Goal: Information Seeking & Learning: Learn about a topic

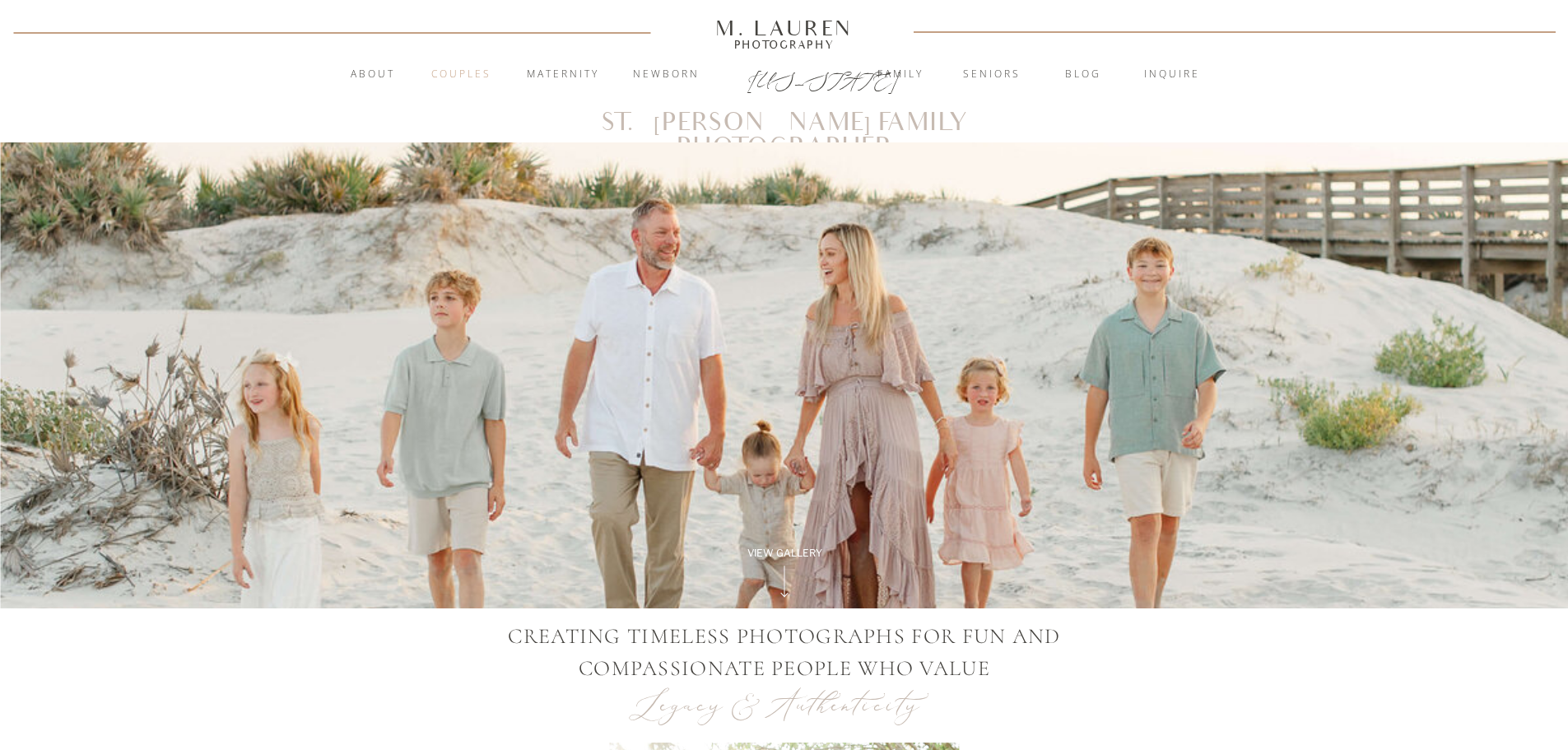
click at [467, 79] on nav "Couples" at bounding box center [461, 75] width 89 height 16
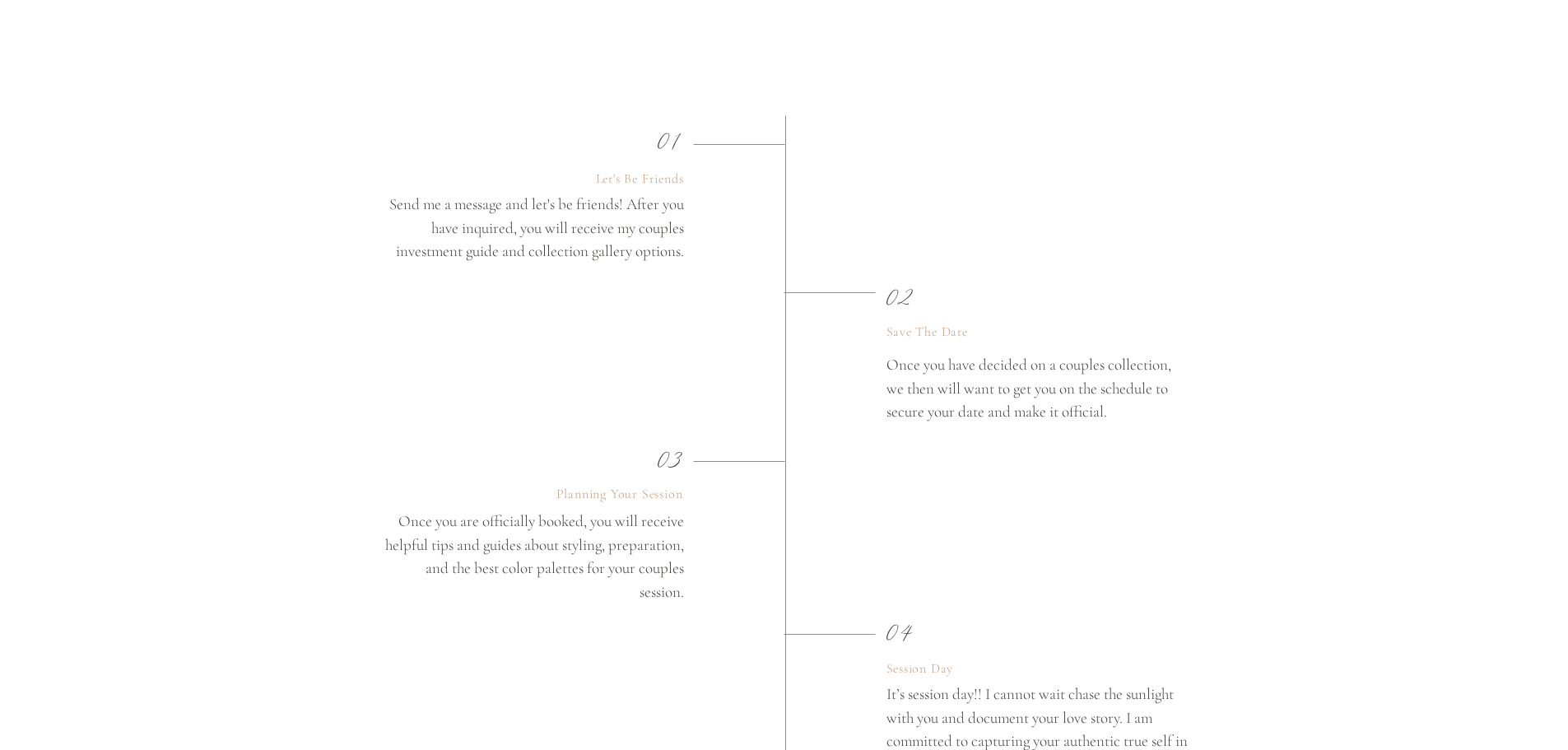
scroll to position [3210, 0]
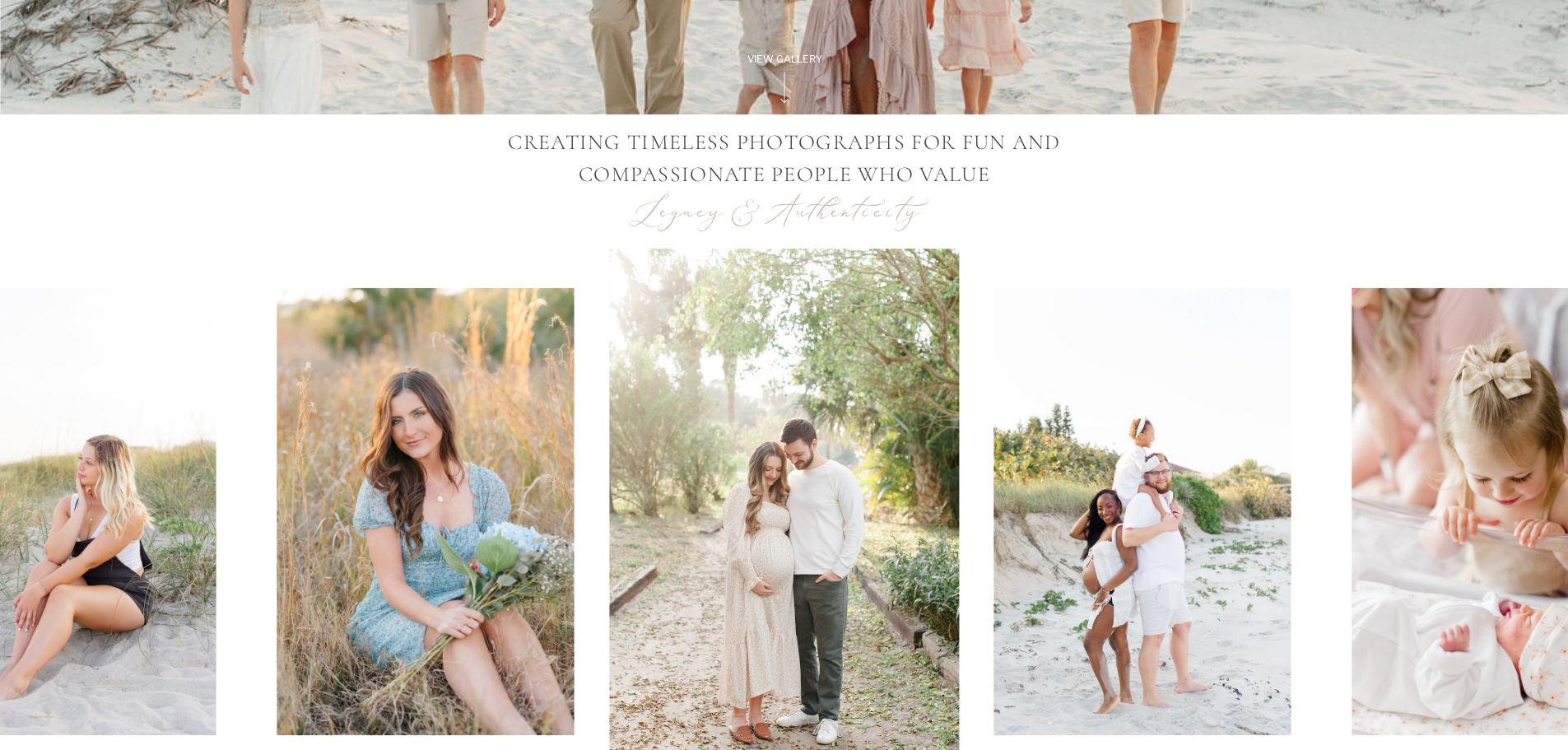
scroll to position [823, 0]
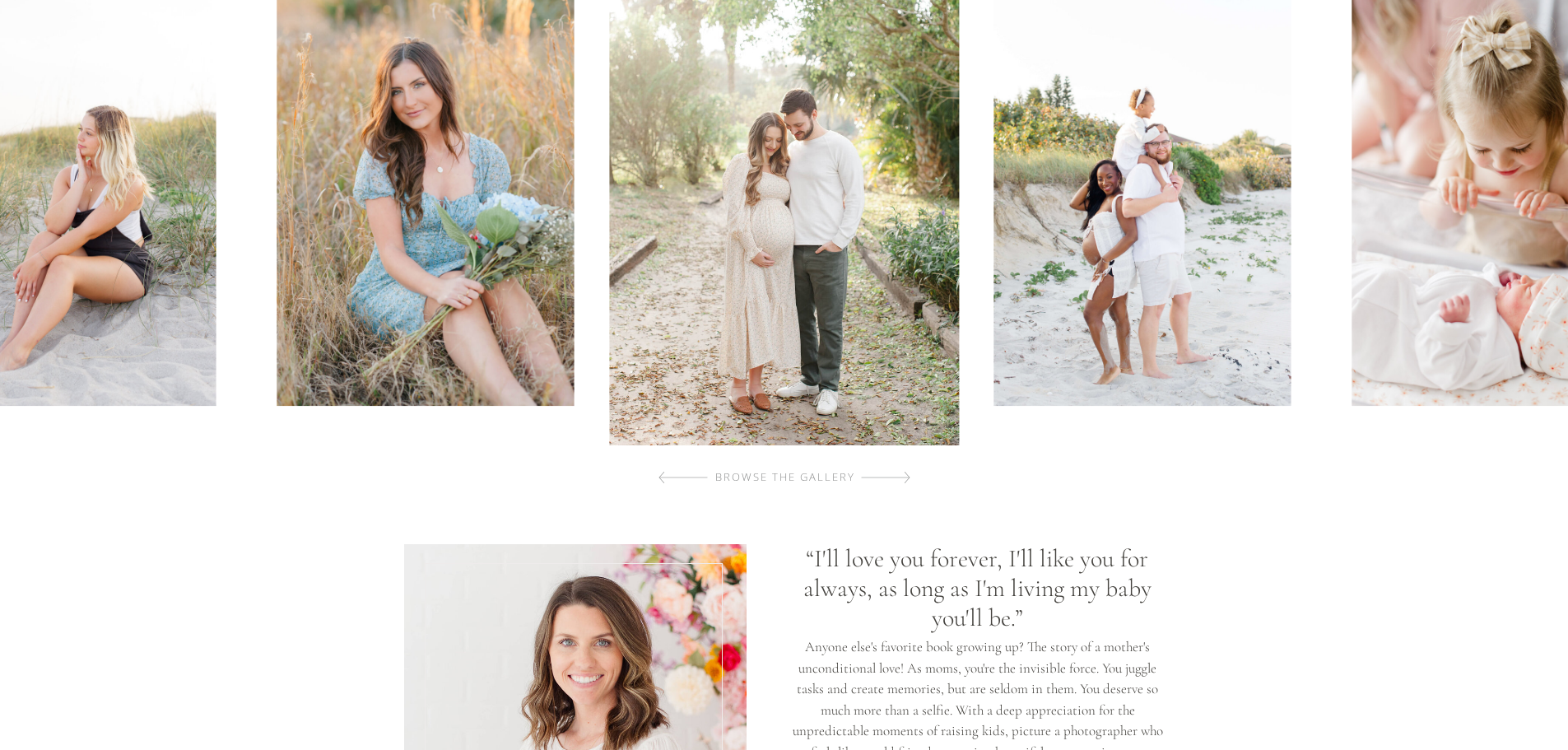
click at [816, 477] on div "browse the gallery" at bounding box center [785, 478] width 197 height 16
click at [891, 475] on div at bounding box center [885, 478] width 49 height 33
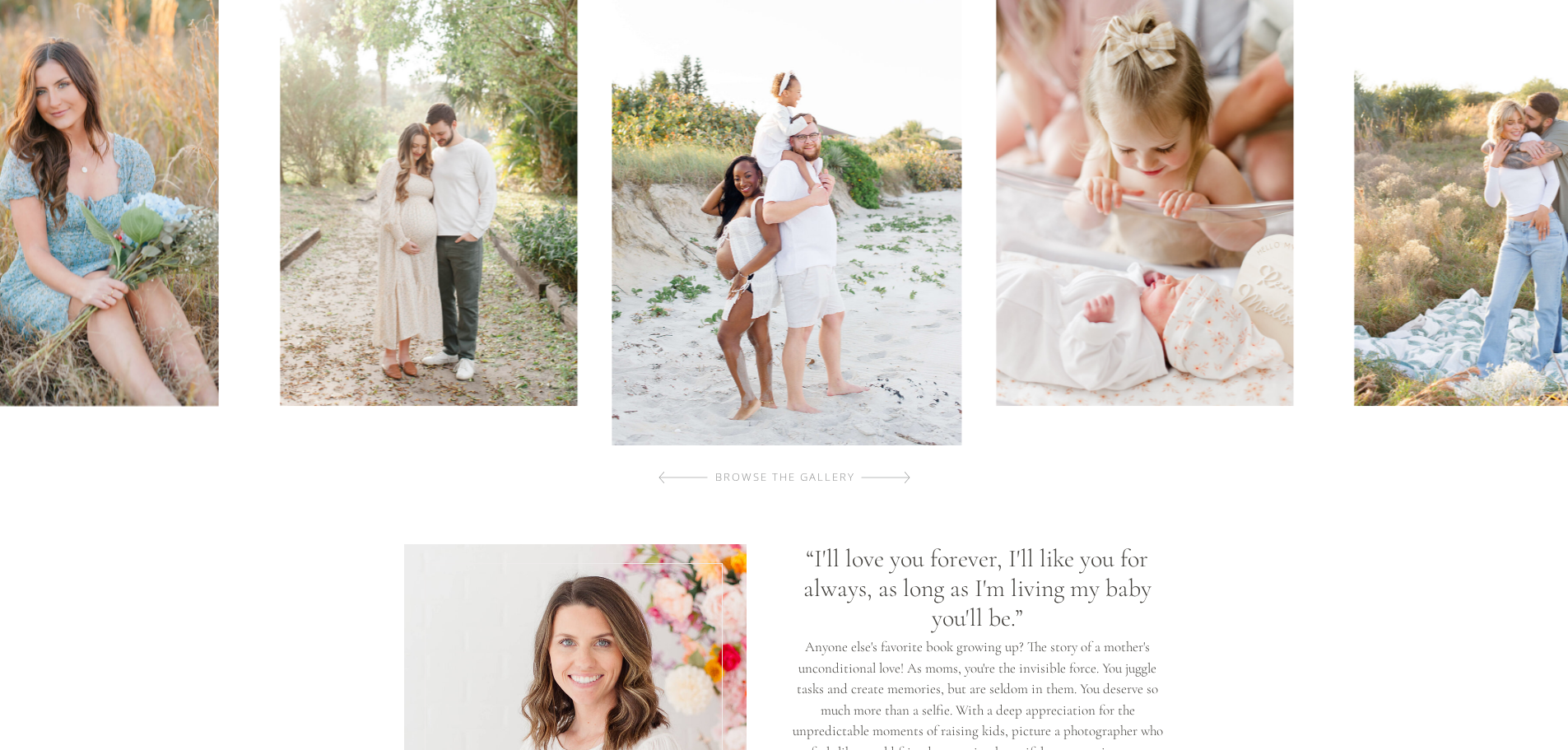
click at [891, 475] on div at bounding box center [885, 478] width 49 height 33
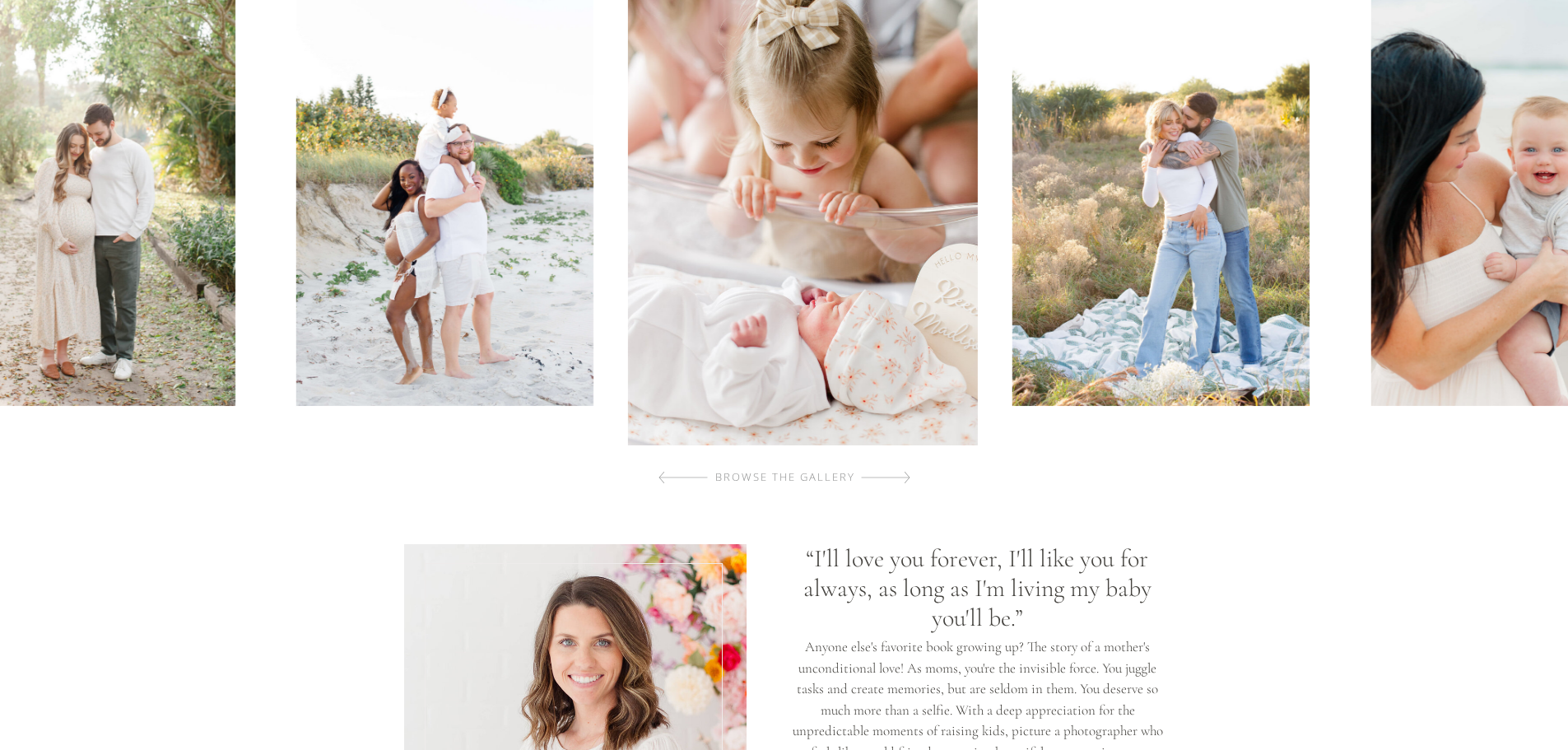
click at [891, 475] on div at bounding box center [885, 478] width 49 height 33
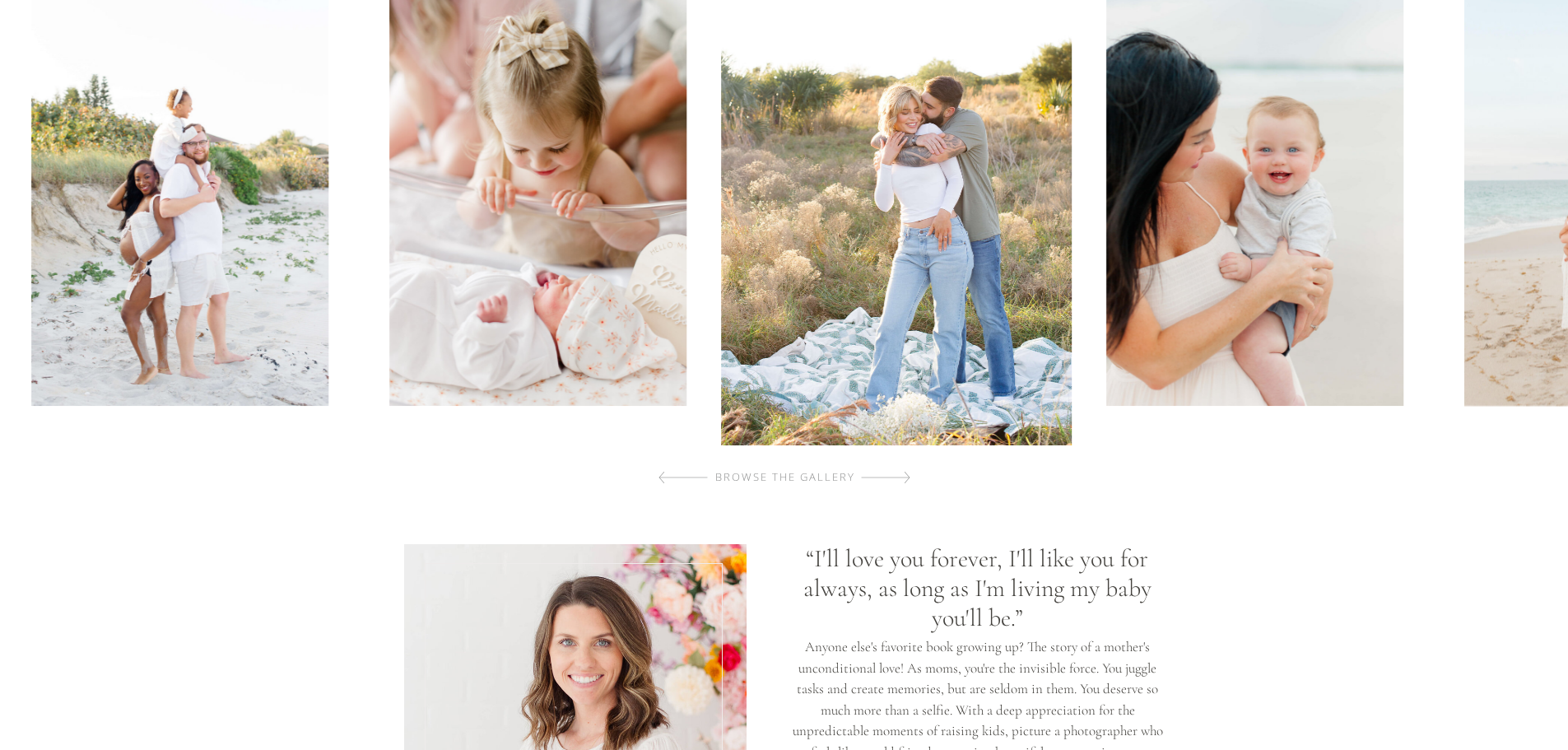
click at [891, 475] on div at bounding box center [885, 478] width 49 height 33
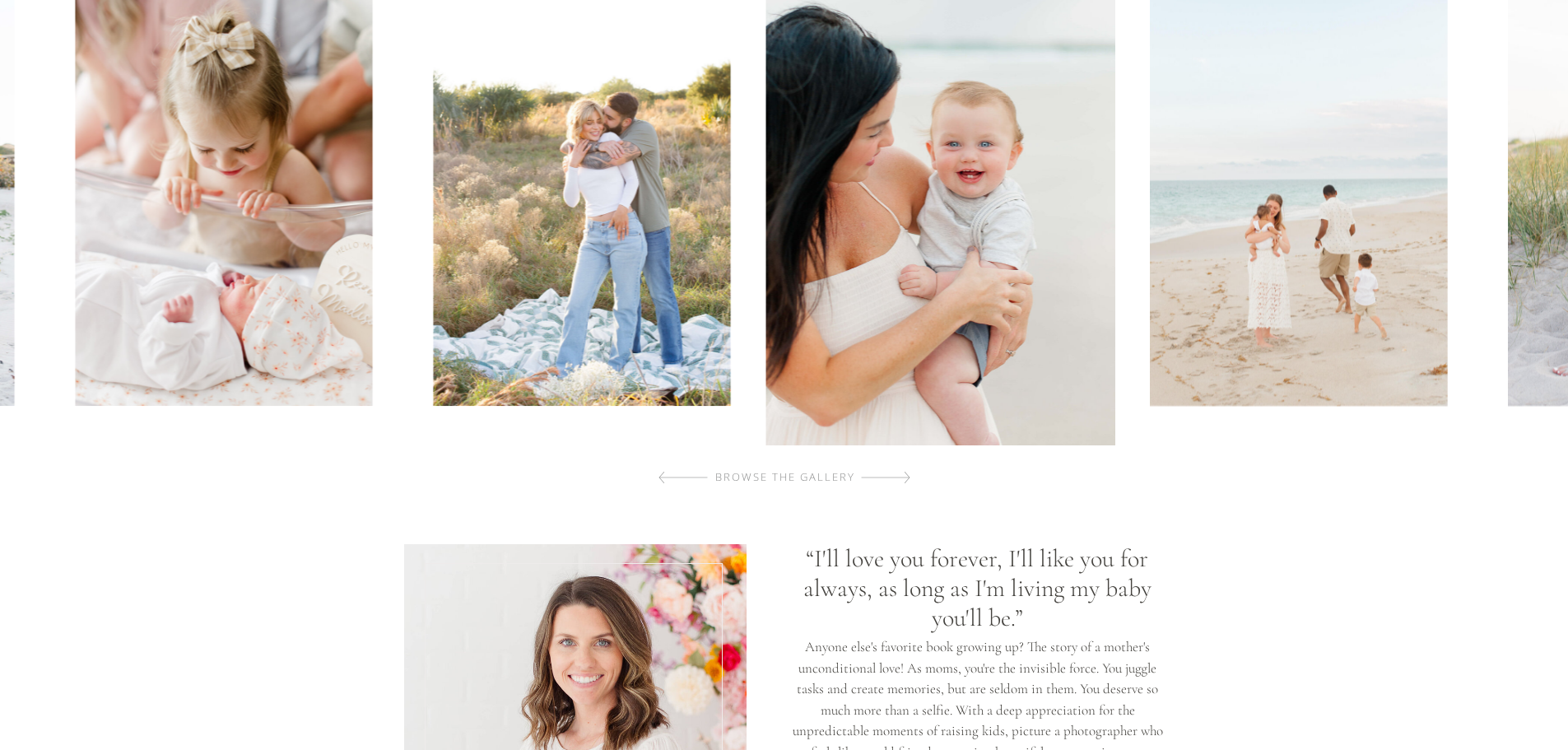
click at [891, 475] on div at bounding box center [885, 478] width 49 height 33
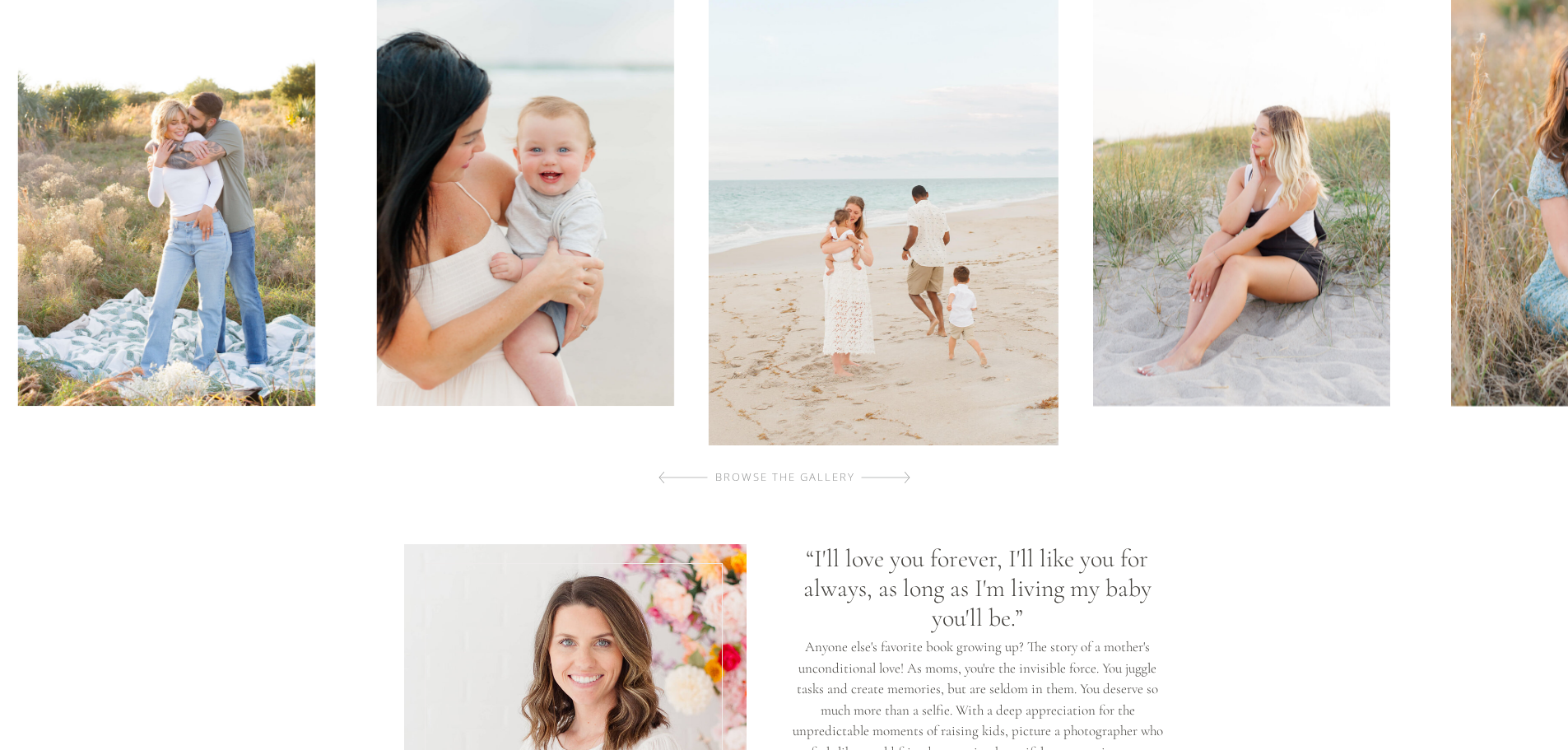
click at [891, 475] on div at bounding box center [885, 478] width 49 height 33
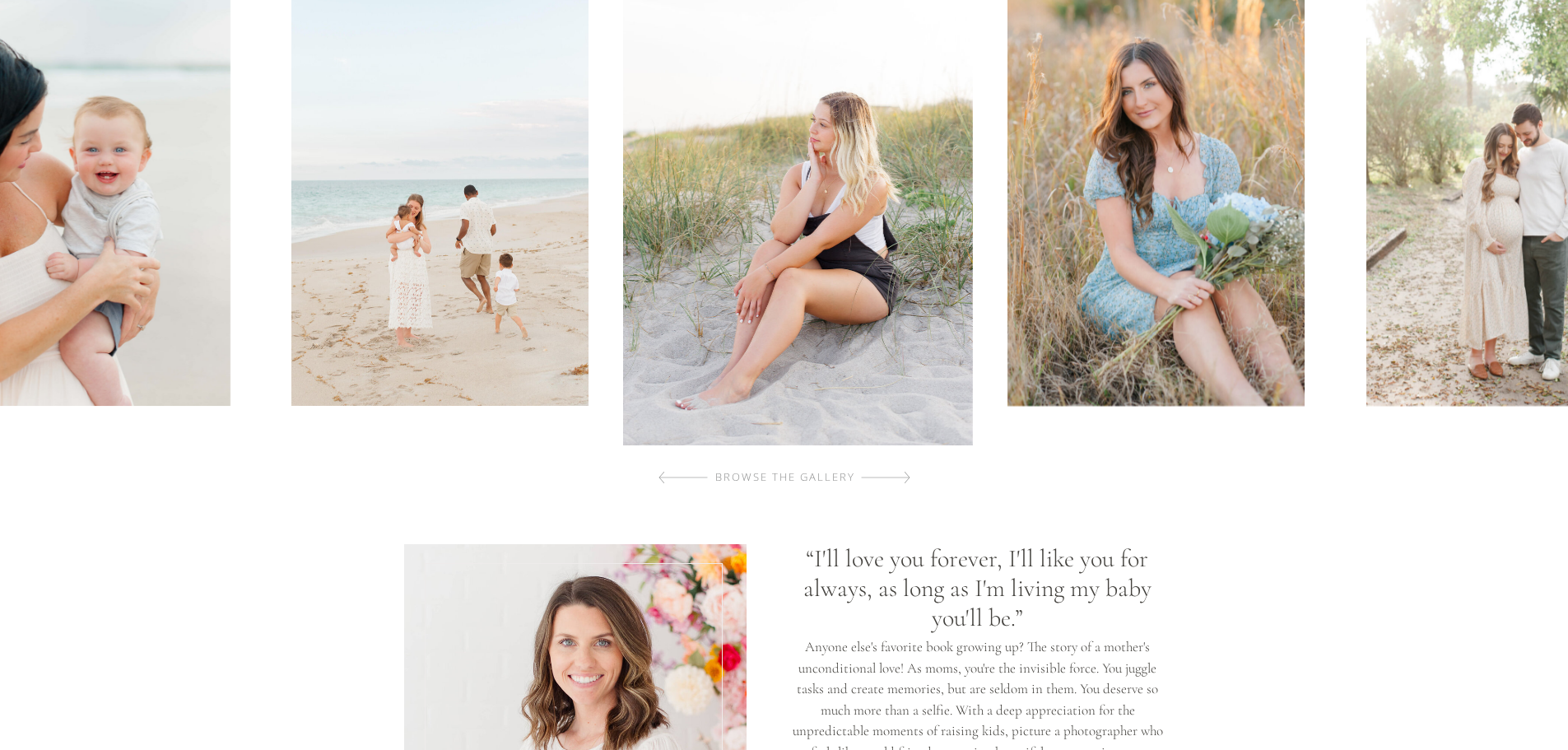
click at [891, 475] on div at bounding box center [885, 478] width 49 height 33
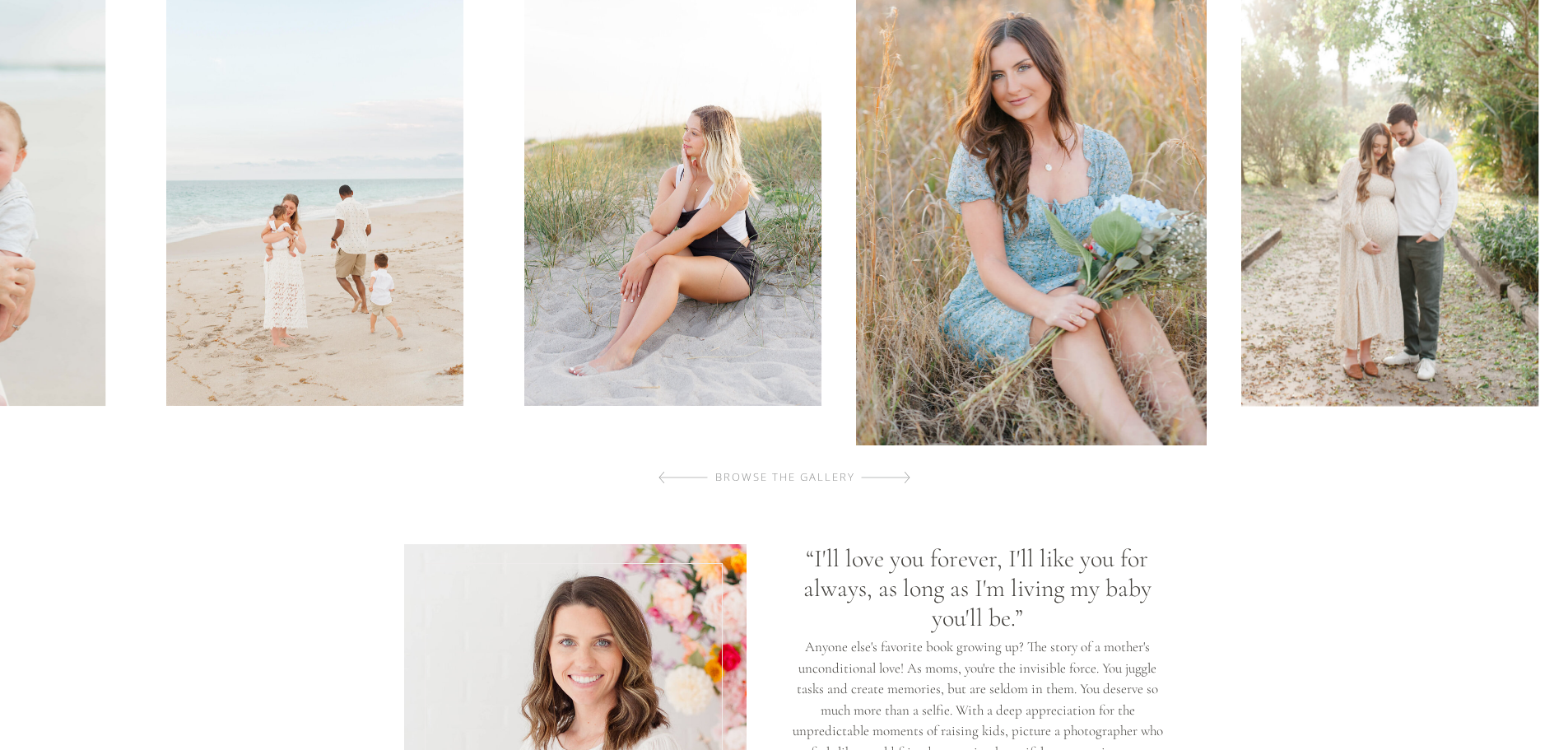
click at [891, 475] on div at bounding box center [885, 478] width 49 height 33
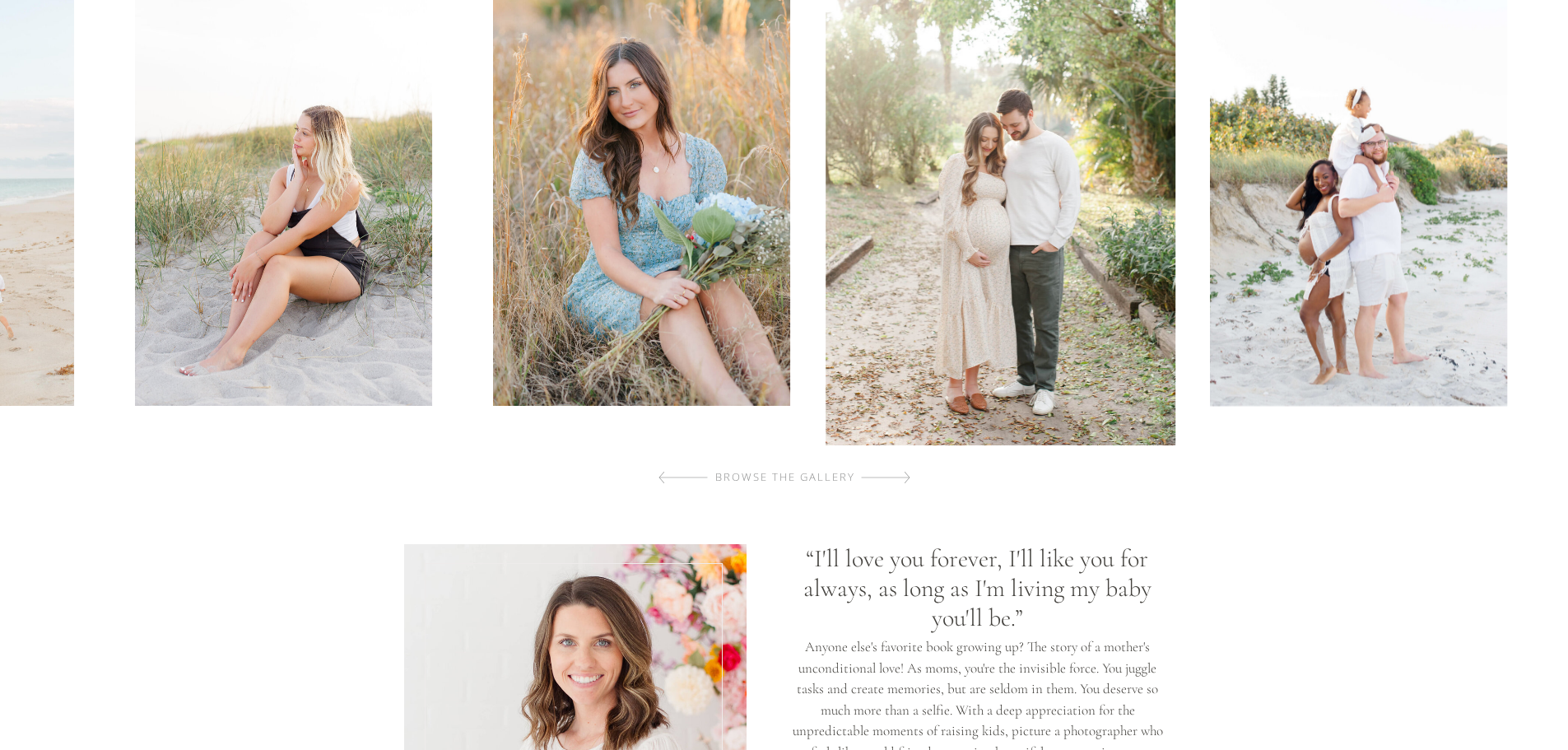
click at [891, 475] on div at bounding box center [885, 478] width 49 height 33
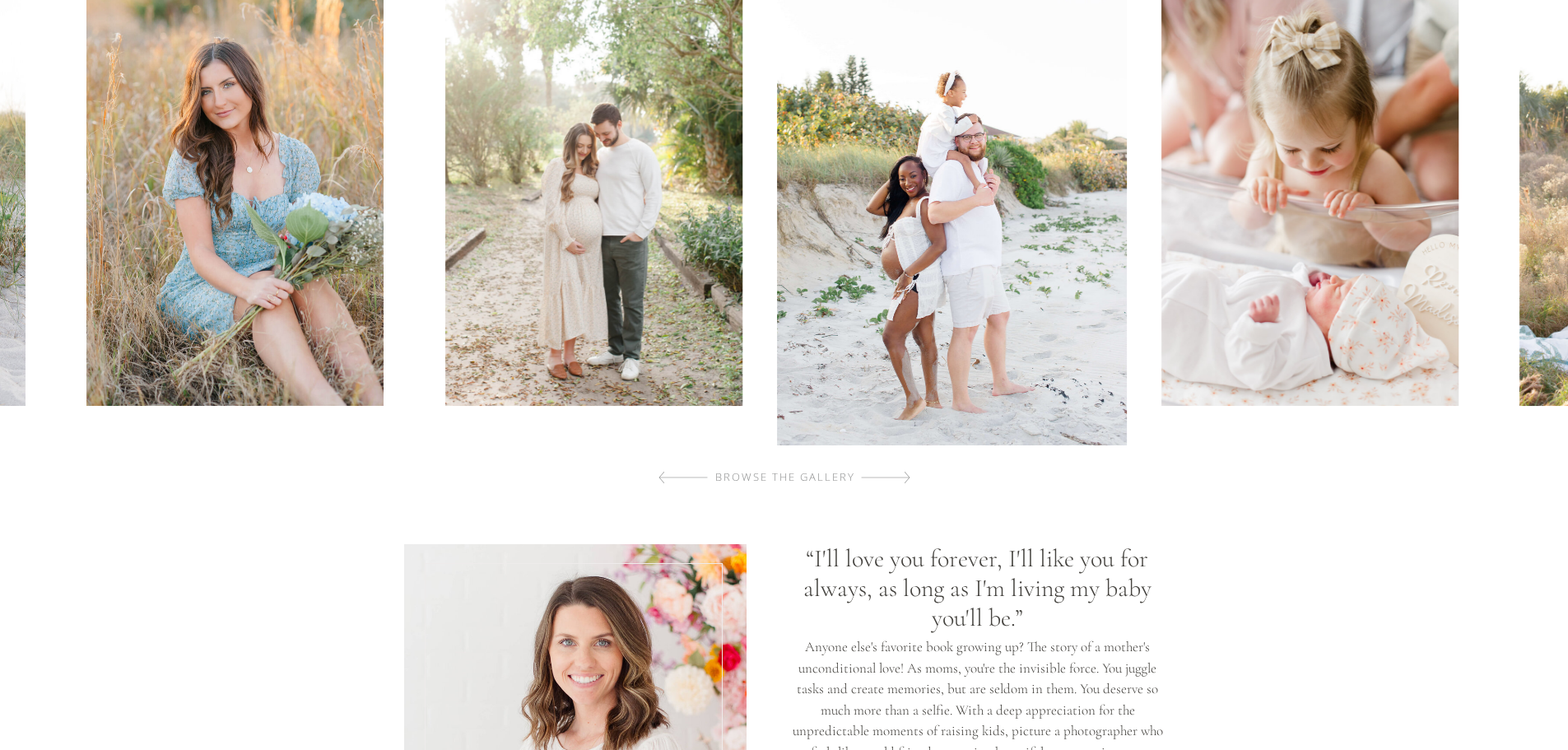
click at [891, 475] on div at bounding box center [885, 478] width 49 height 33
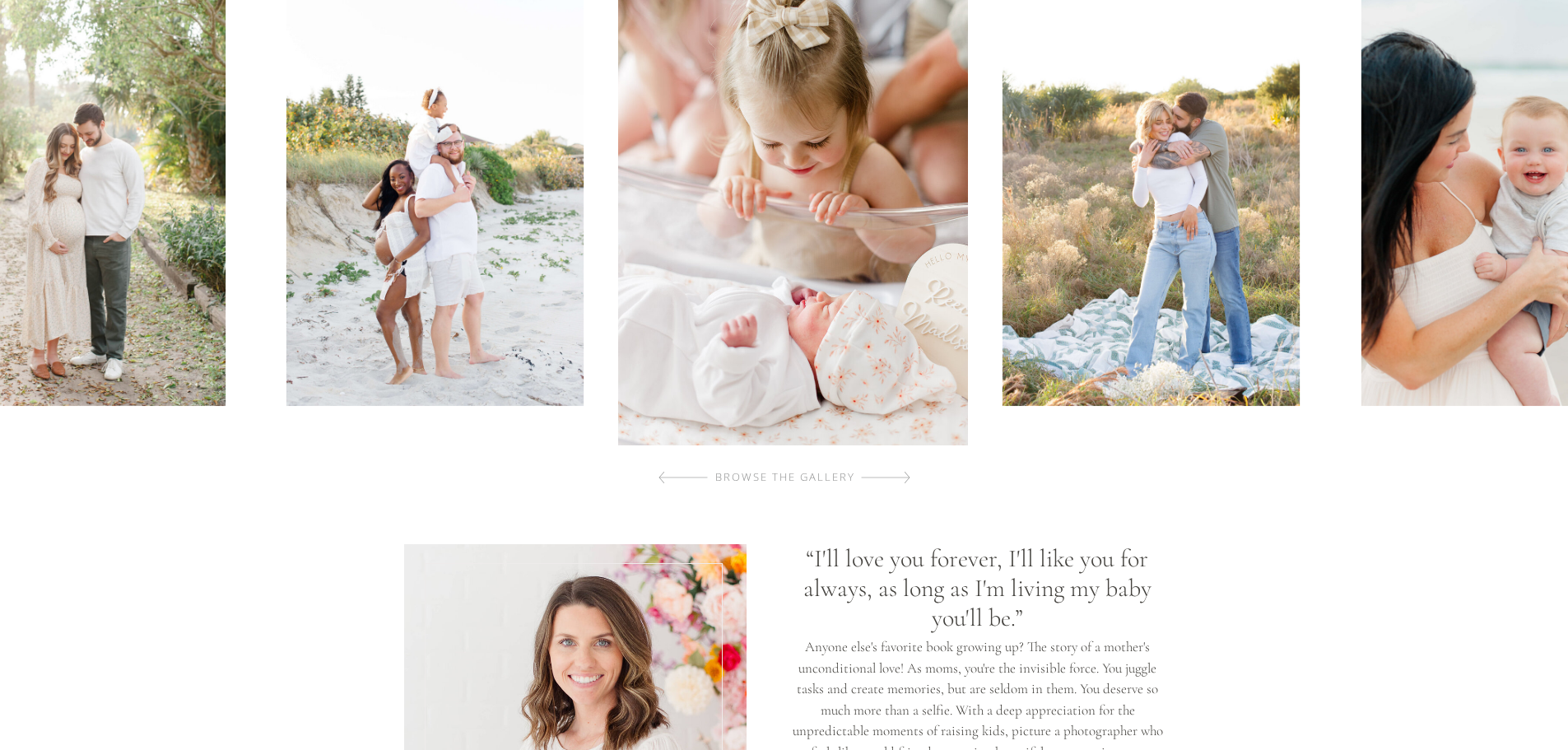
click at [891, 475] on div at bounding box center [885, 478] width 49 height 33
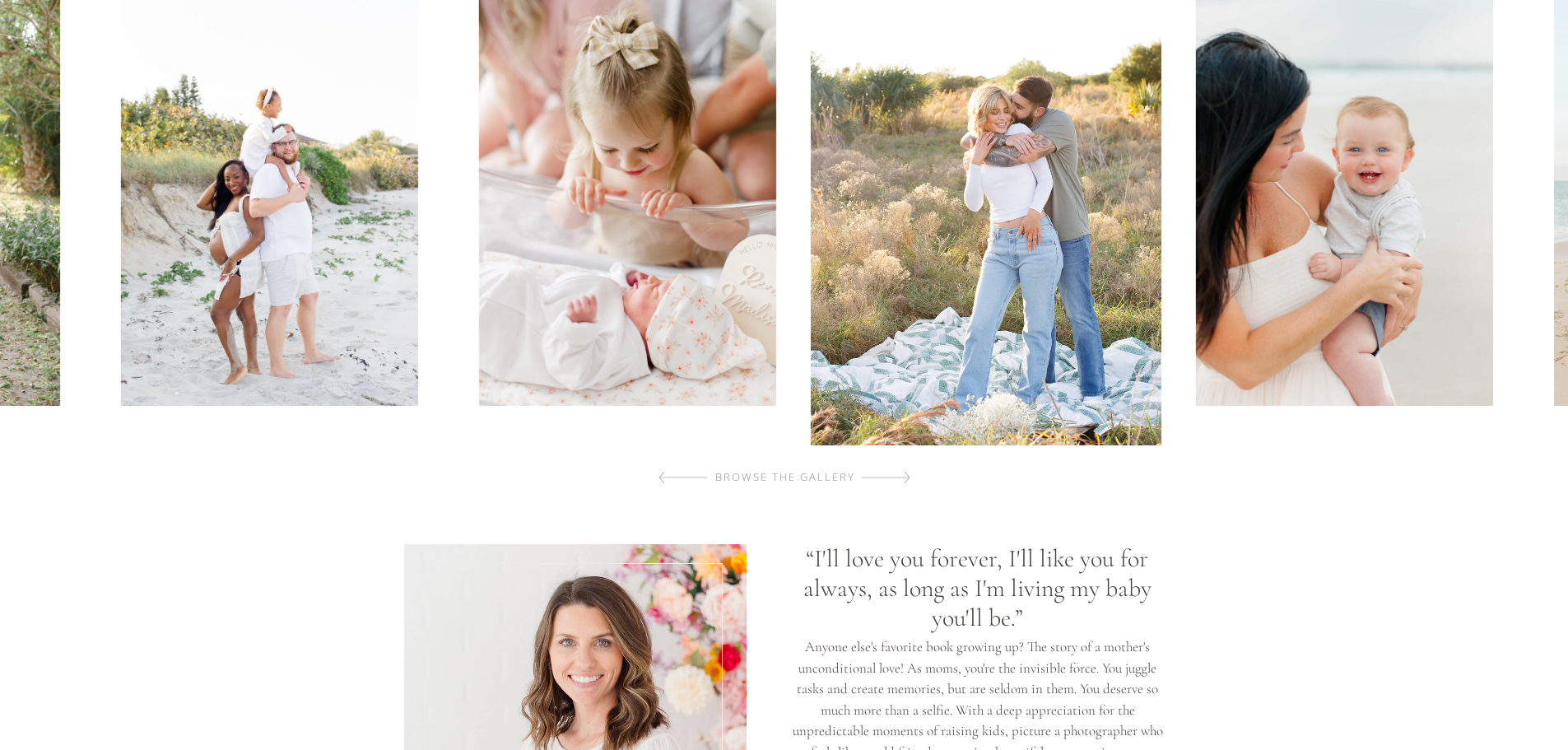
click at [891, 475] on div at bounding box center [885, 478] width 49 height 33
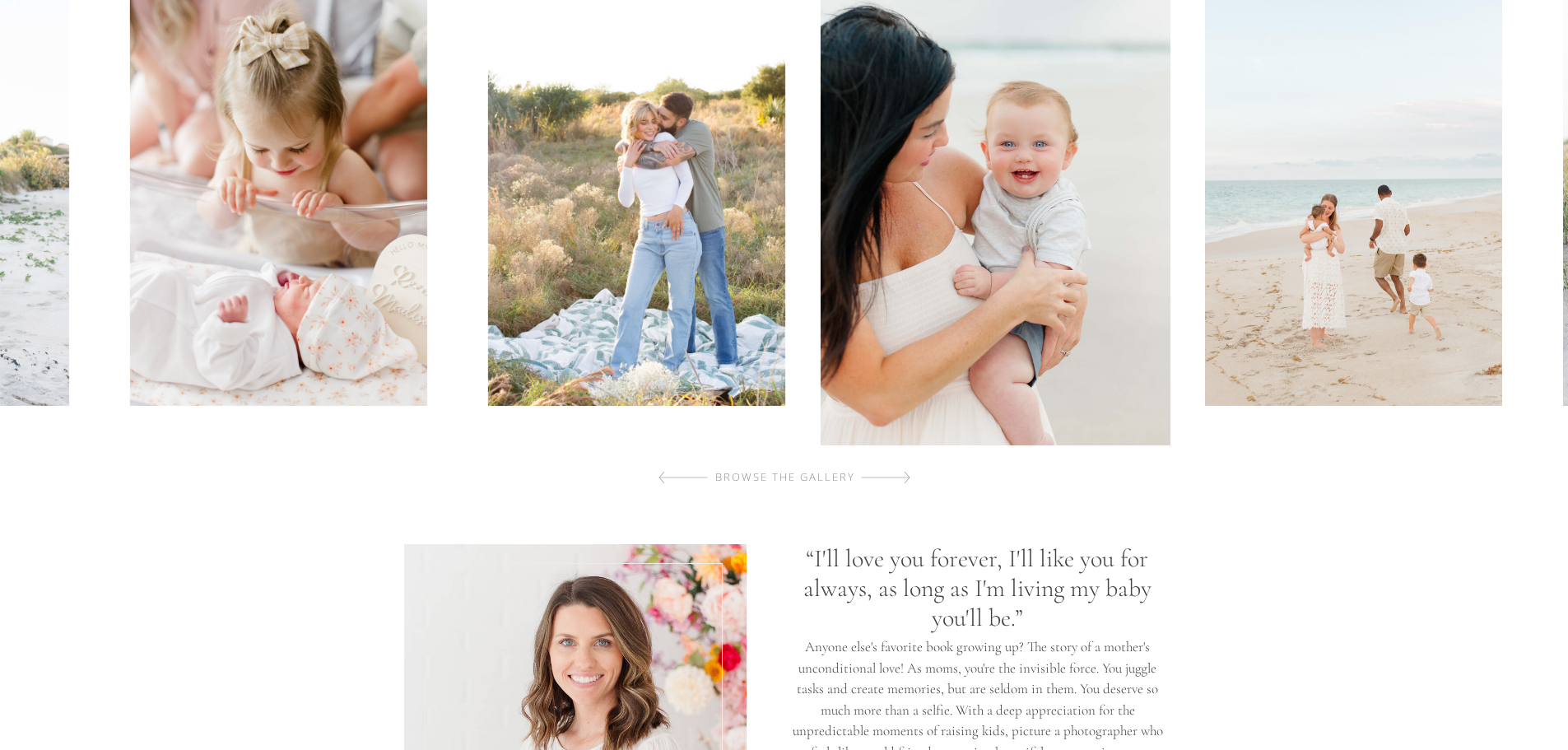
click at [891, 475] on div at bounding box center [885, 478] width 49 height 33
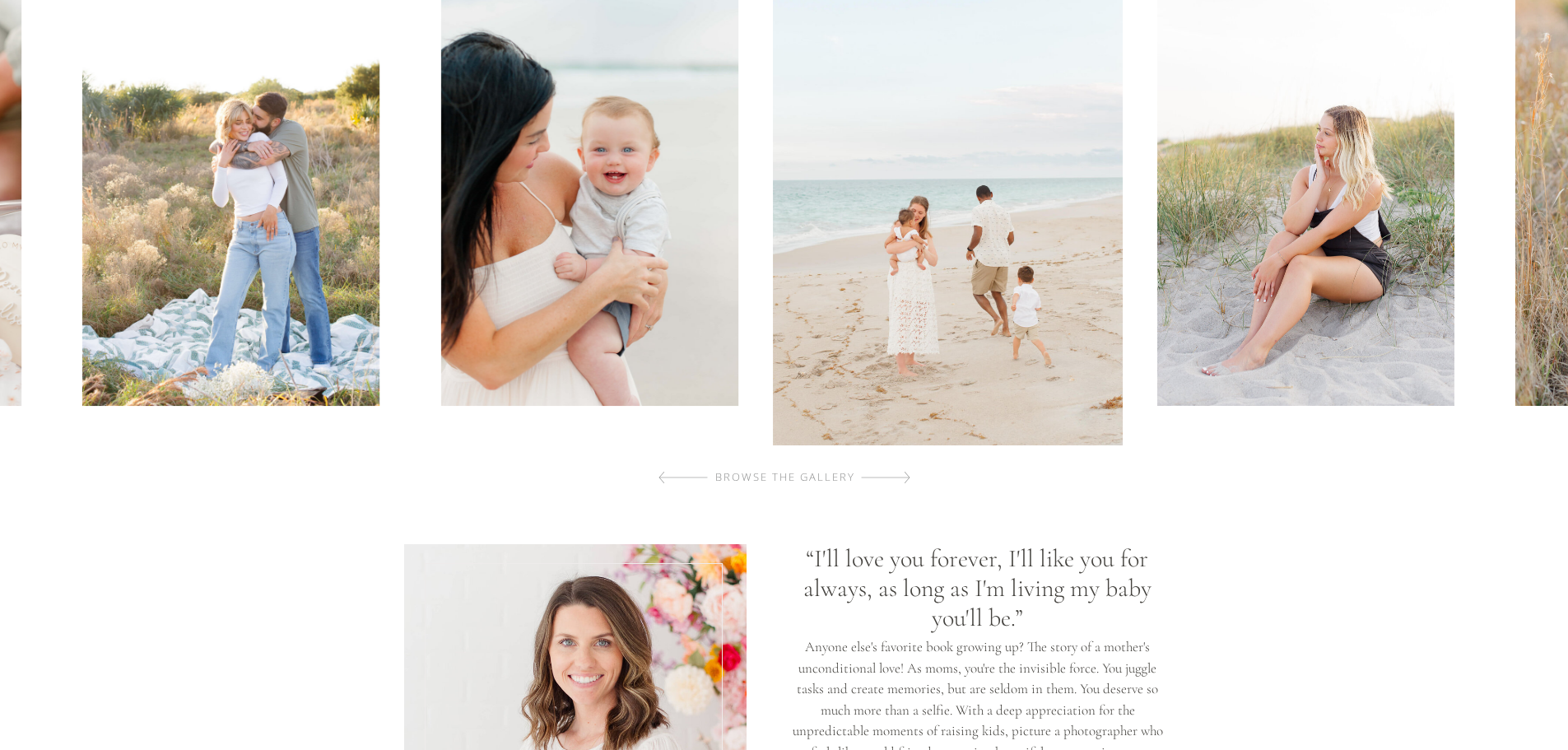
click at [891, 475] on div at bounding box center [885, 478] width 49 height 33
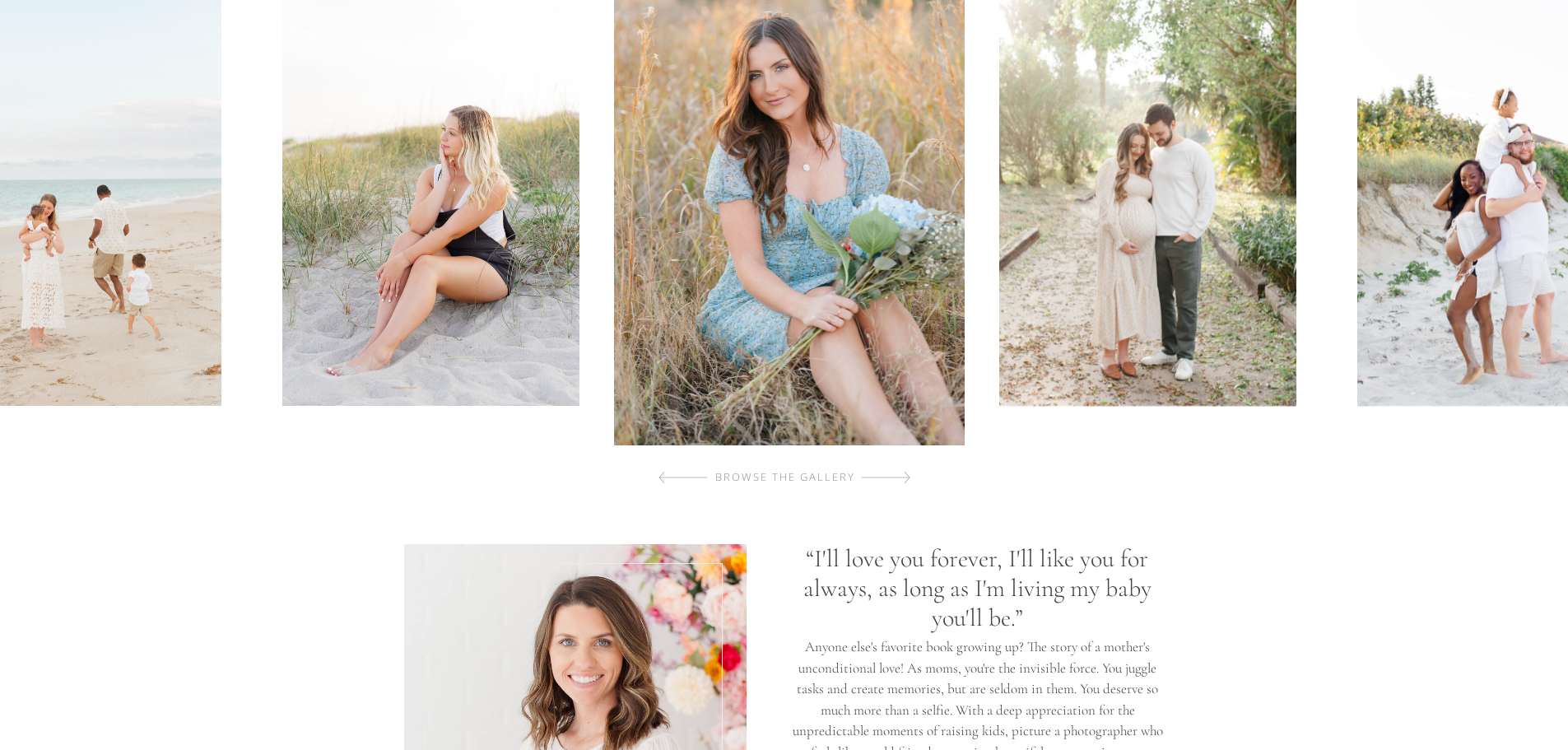
click at [891, 475] on div at bounding box center [885, 478] width 49 height 33
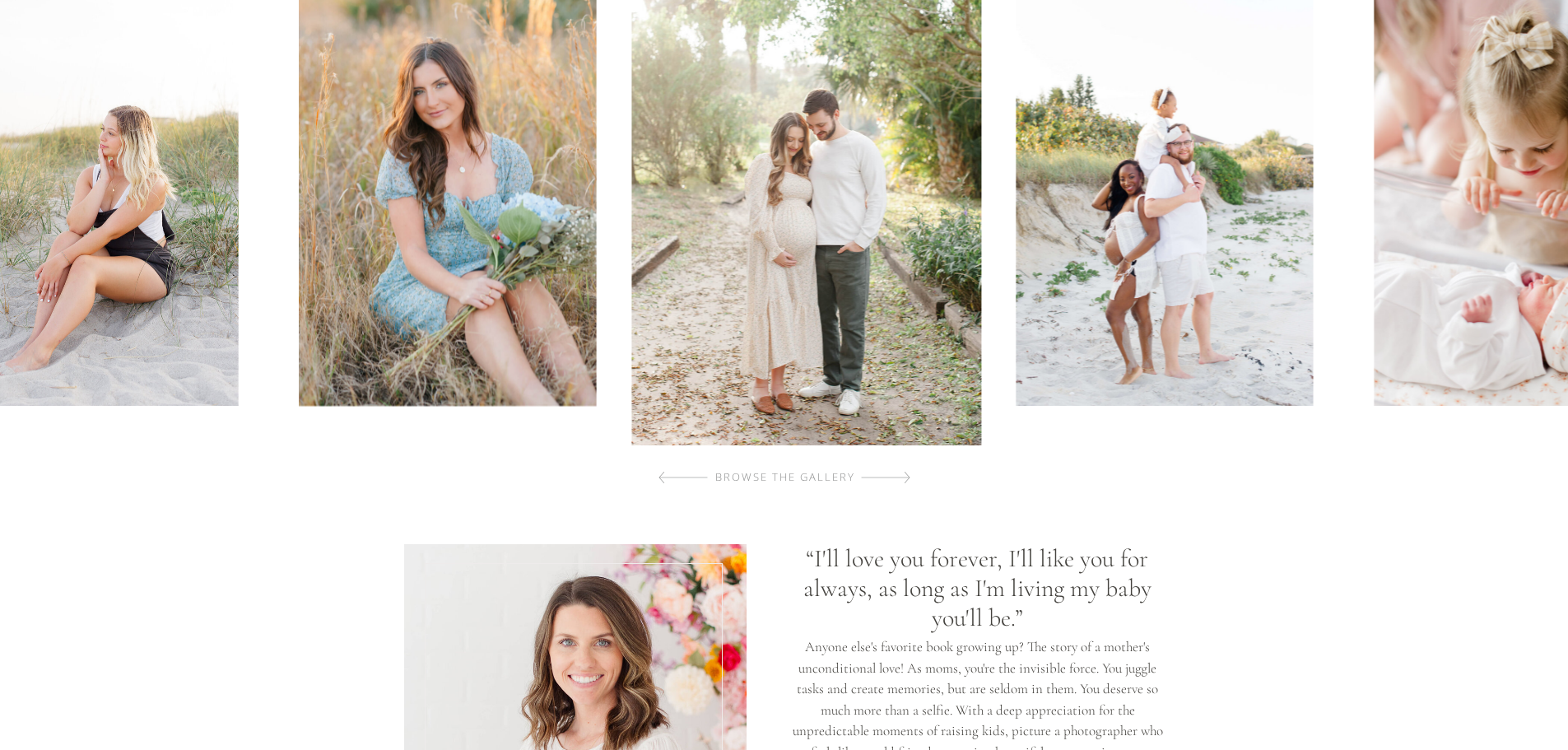
click at [891, 475] on div at bounding box center [885, 478] width 49 height 33
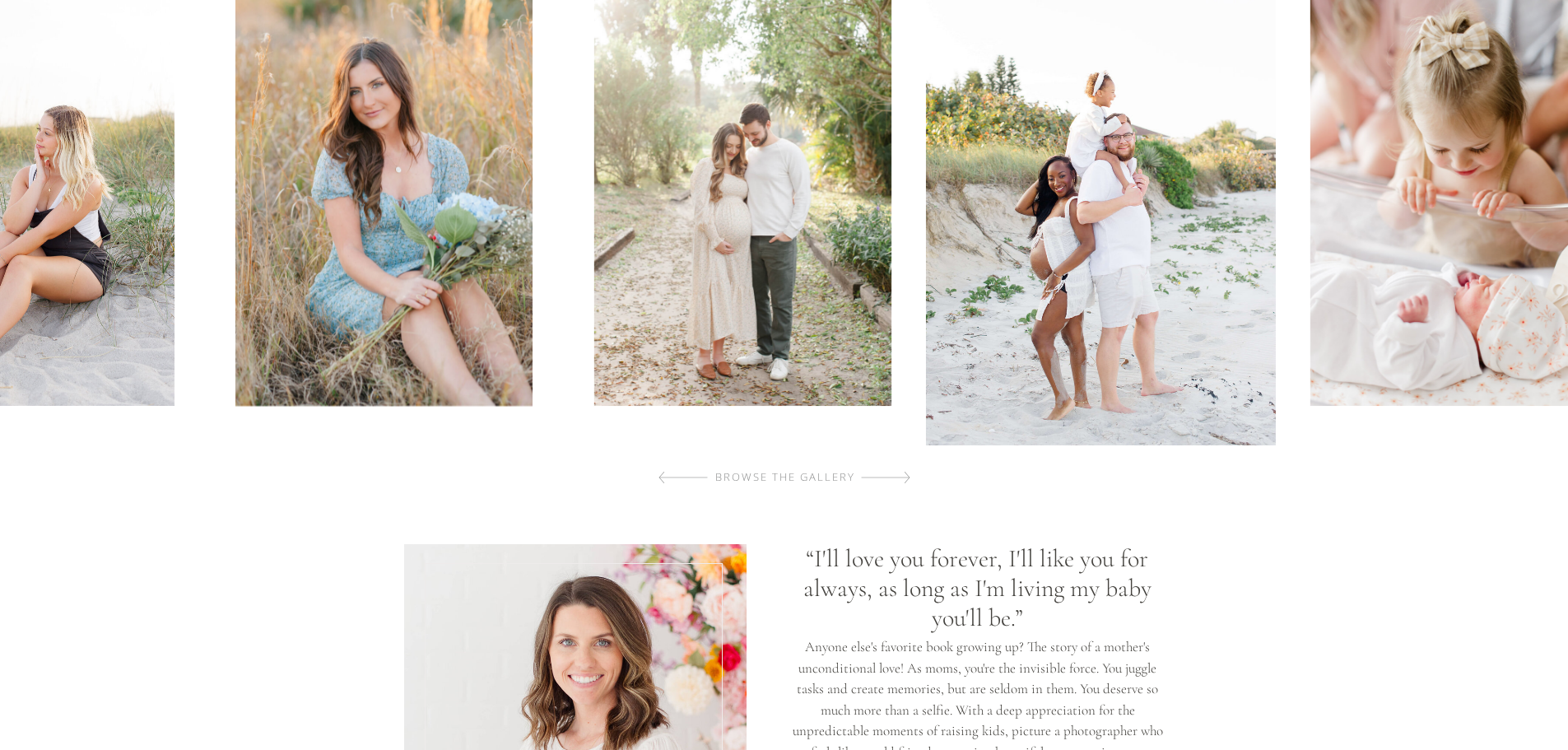
click at [891, 475] on div at bounding box center [885, 478] width 49 height 33
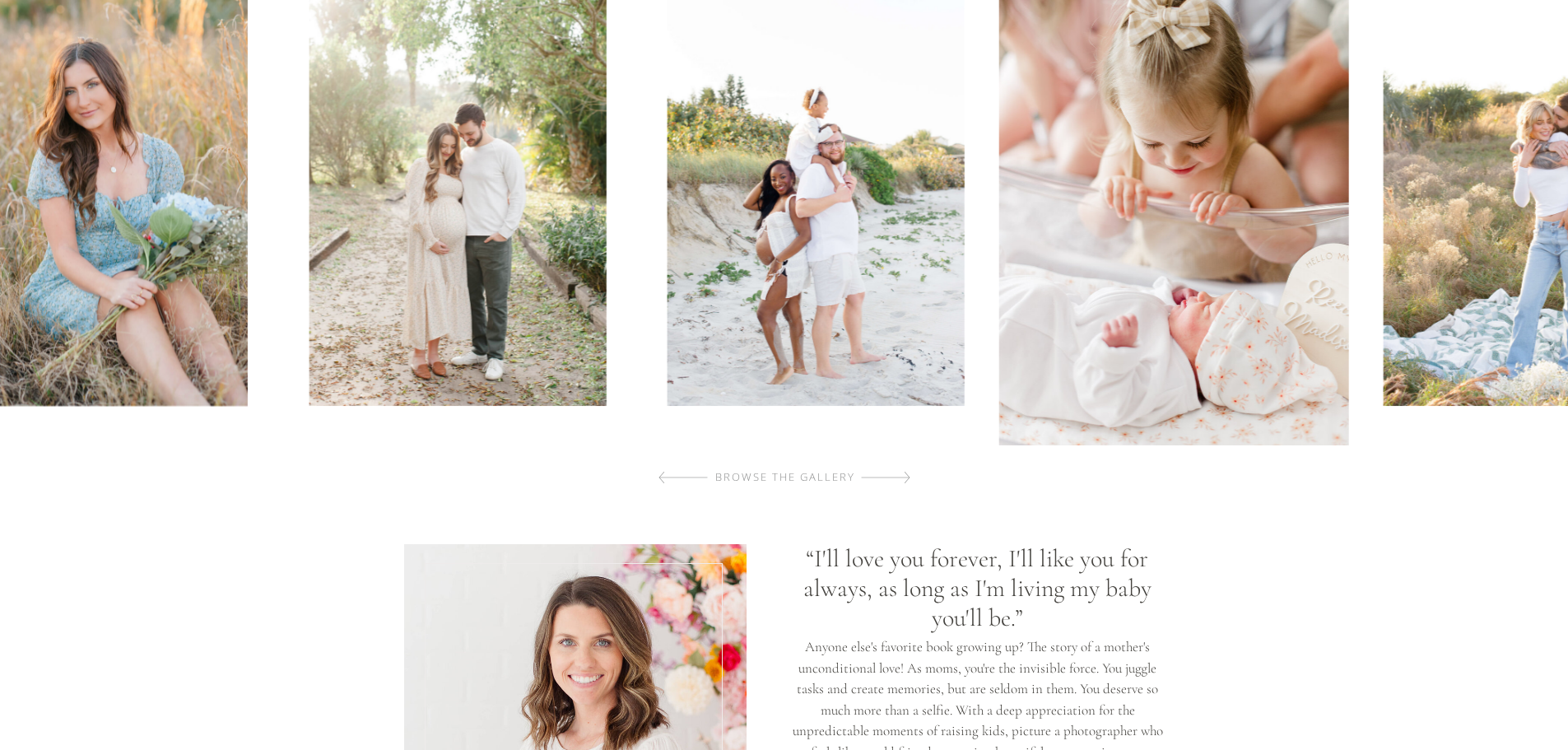
click at [891, 475] on div at bounding box center [885, 478] width 49 height 33
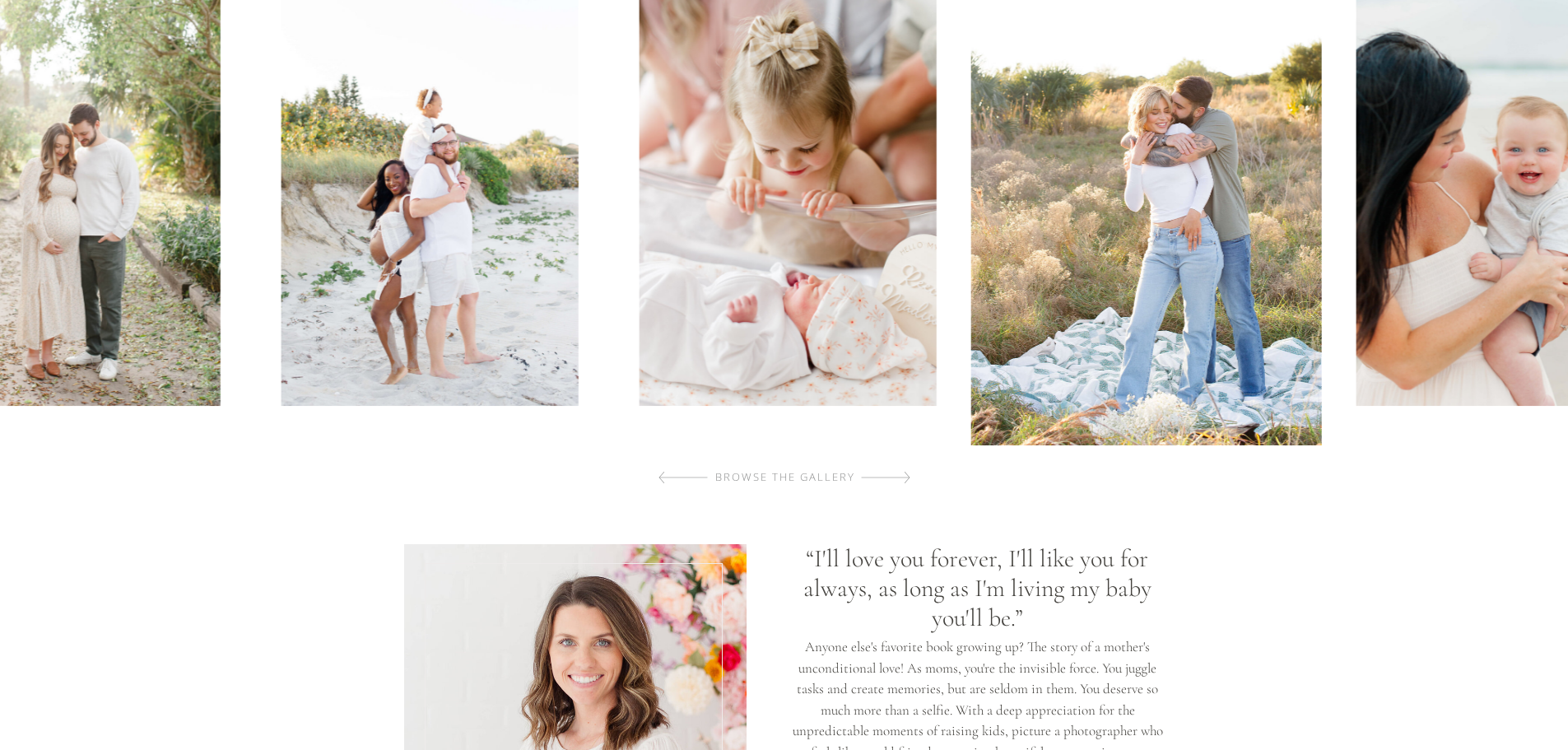
click at [891, 475] on div at bounding box center [885, 478] width 49 height 33
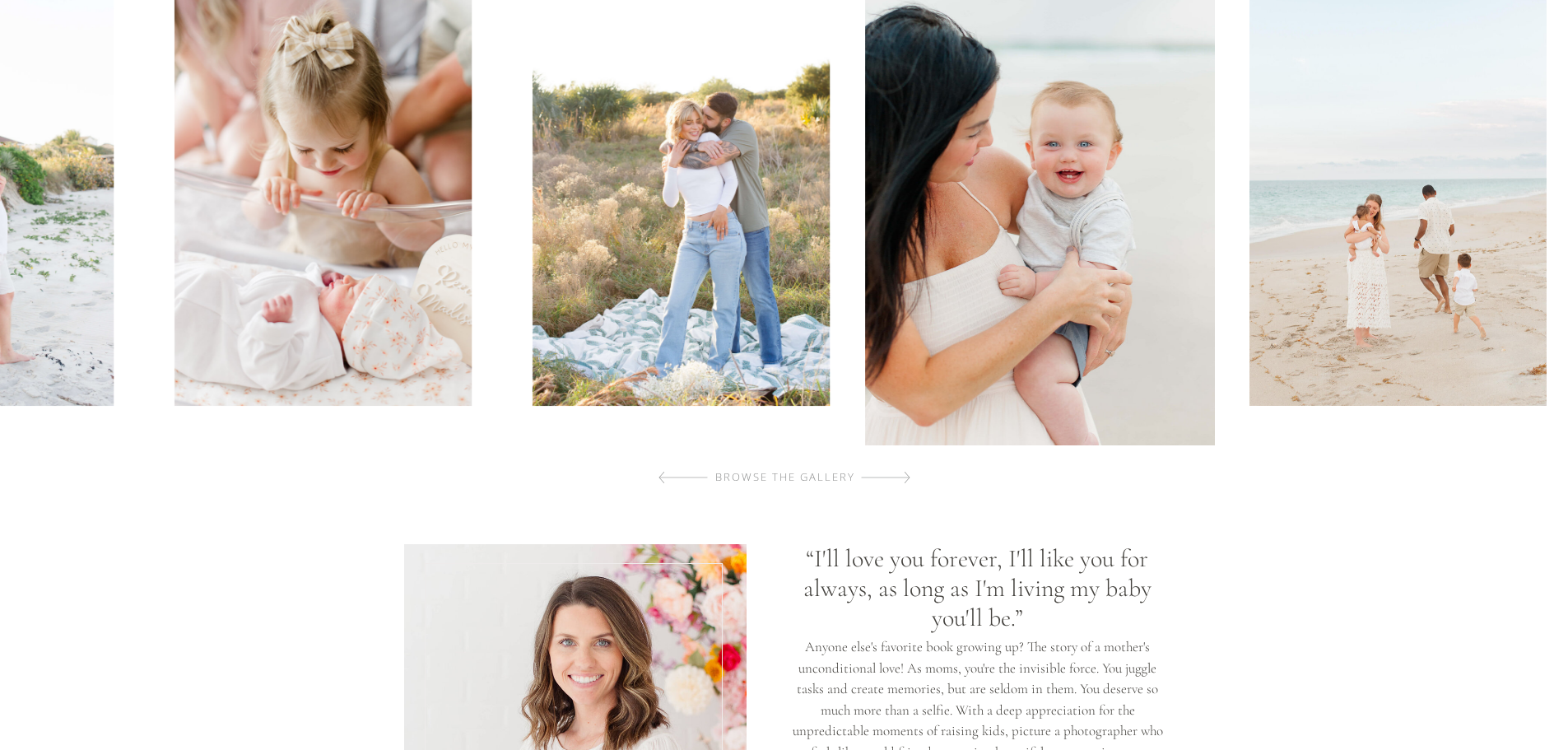
click at [891, 475] on div at bounding box center [885, 478] width 49 height 33
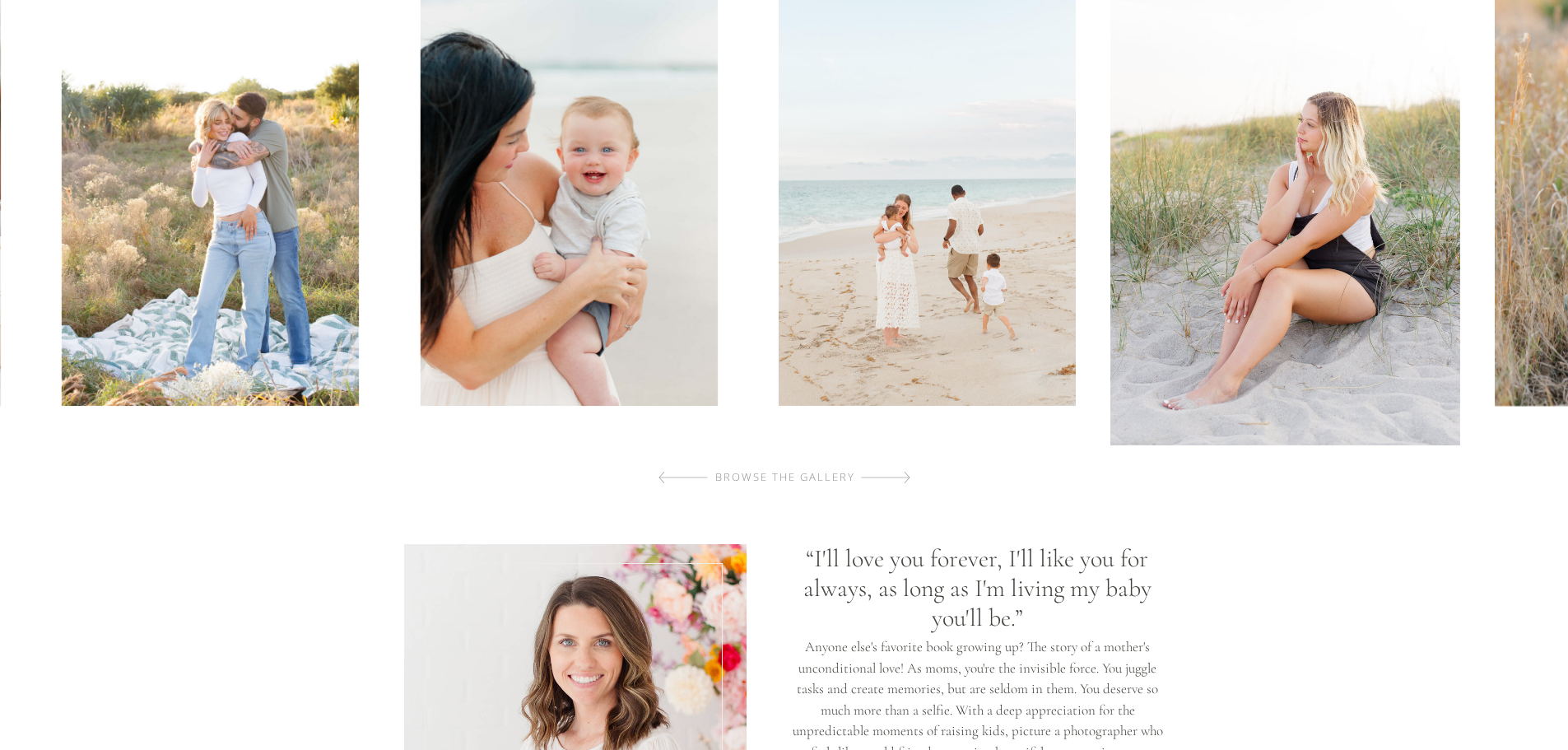
click at [891, 475] on div at bounding box center [885, 478] width 49 height 33
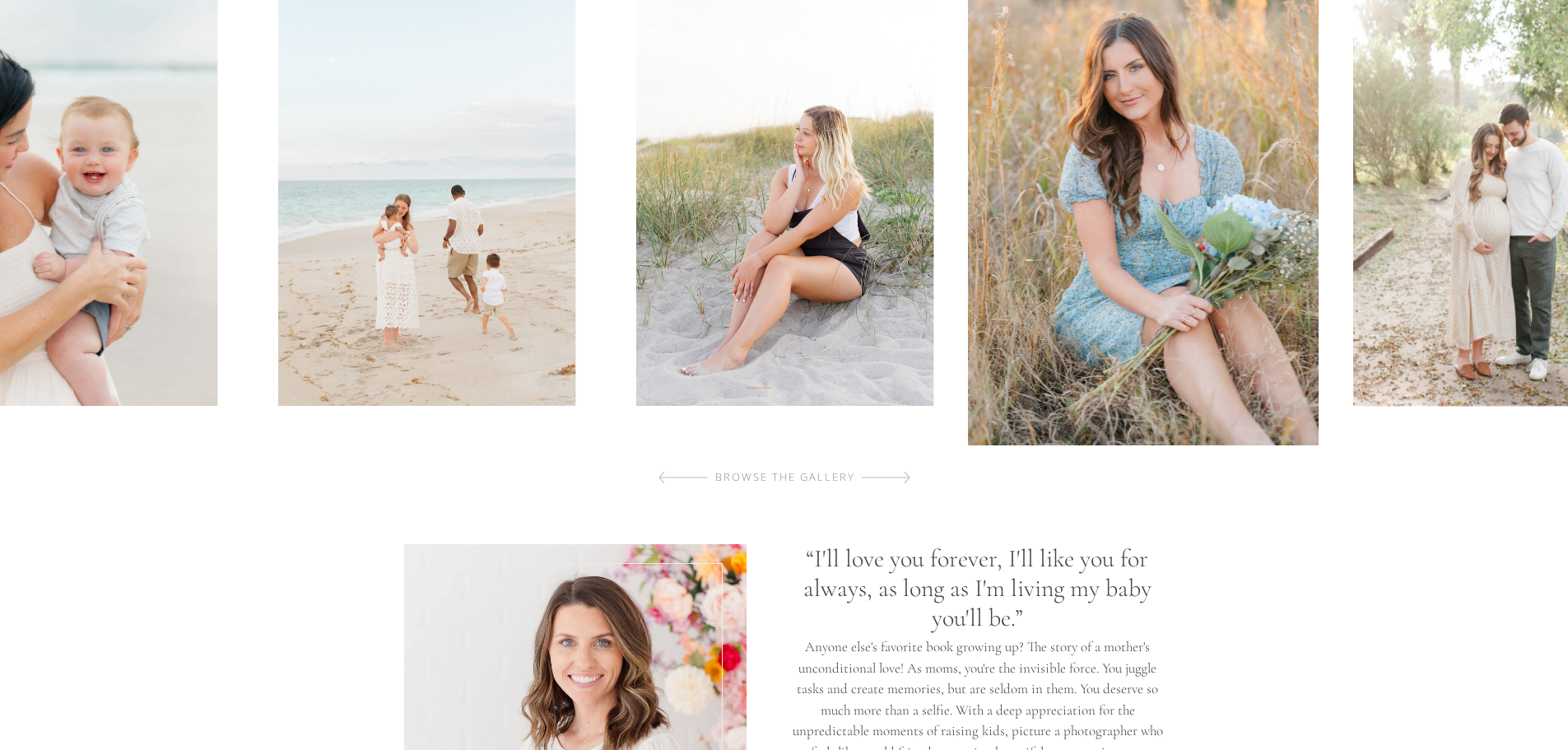
click at [891, 475] on div at bounding box center [885, 478] width 49 height 33
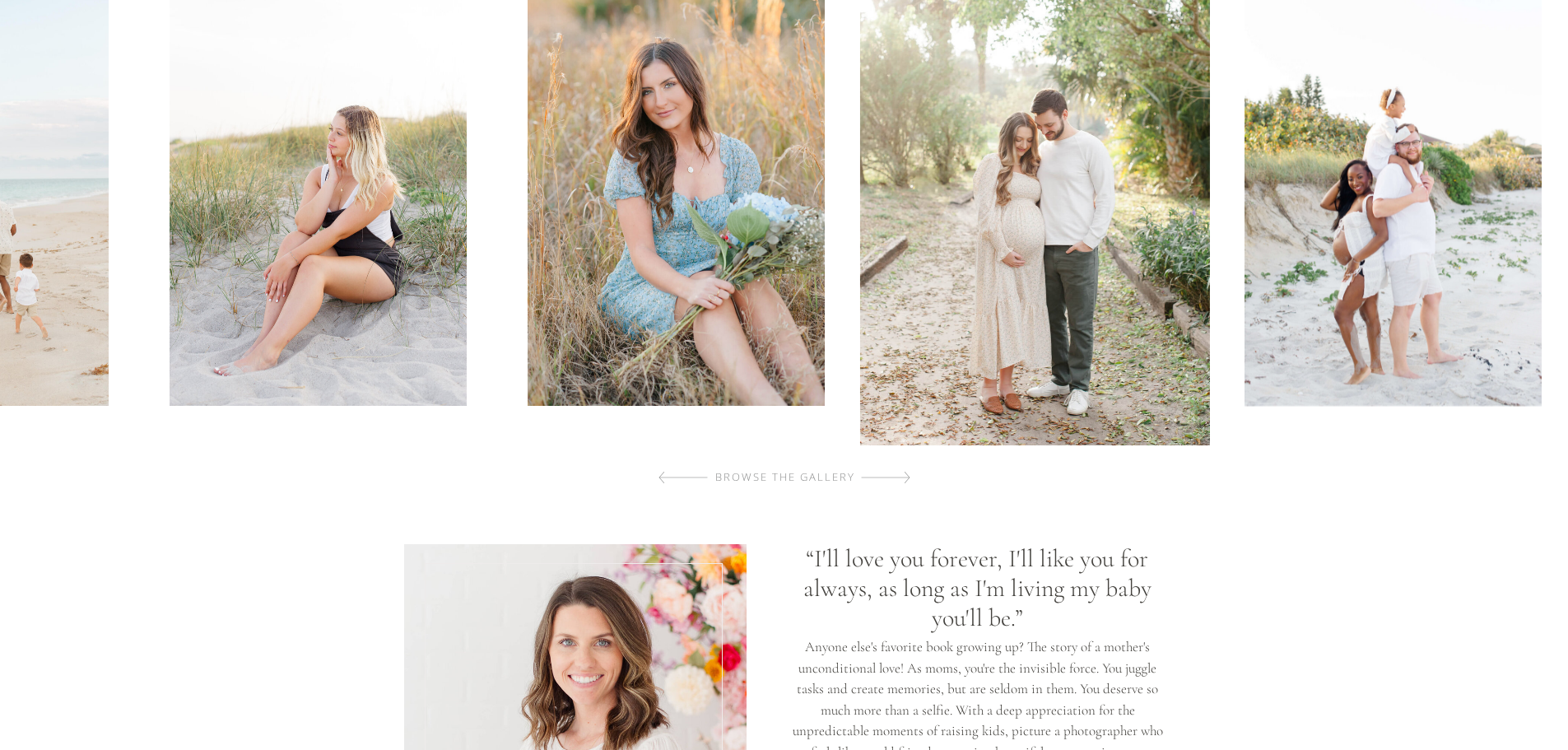
click at [891, 475] on div at bounding box center [885, 478] width 49 height 33
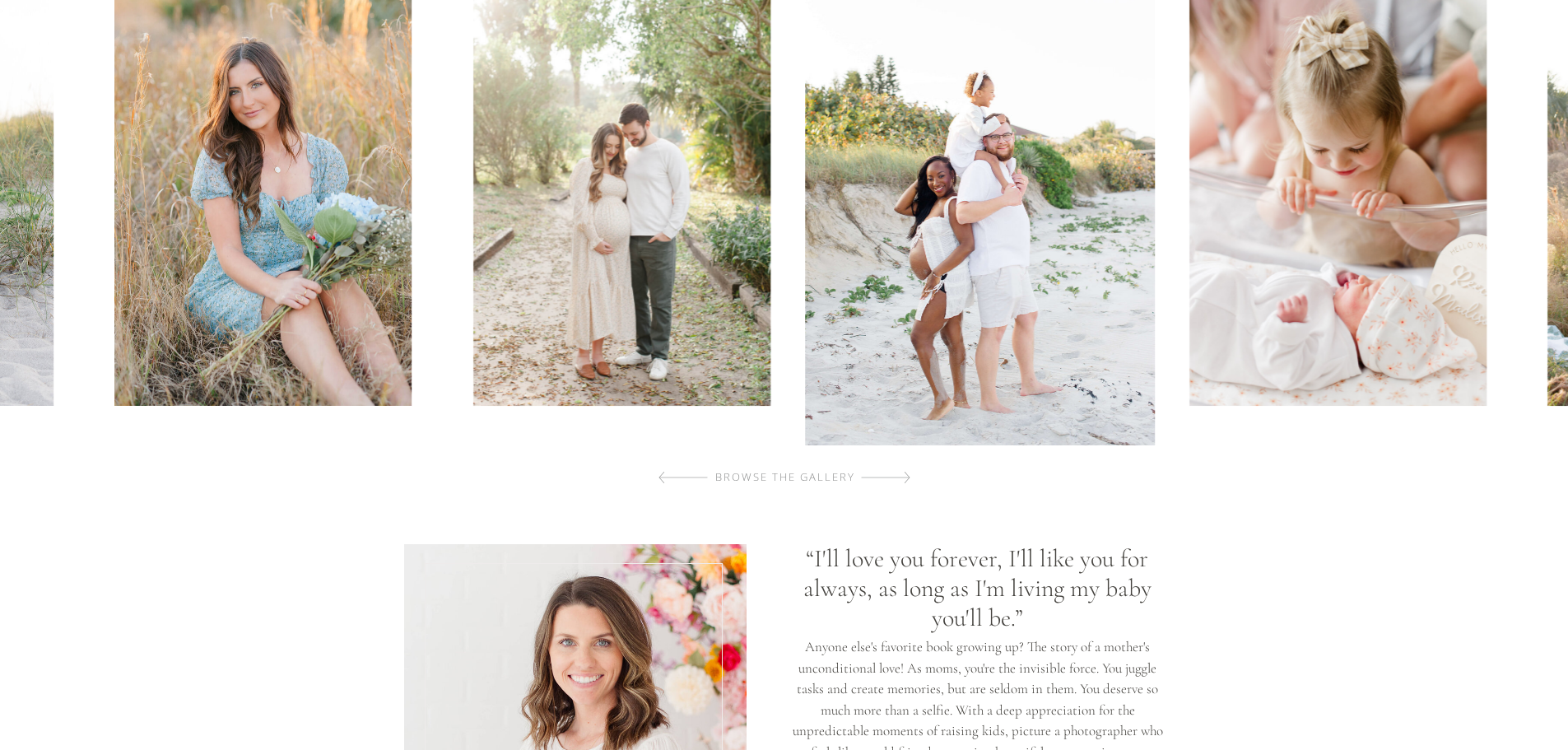
click at [891, 475] on div at bounding box center [885, 478] width 49 height 33
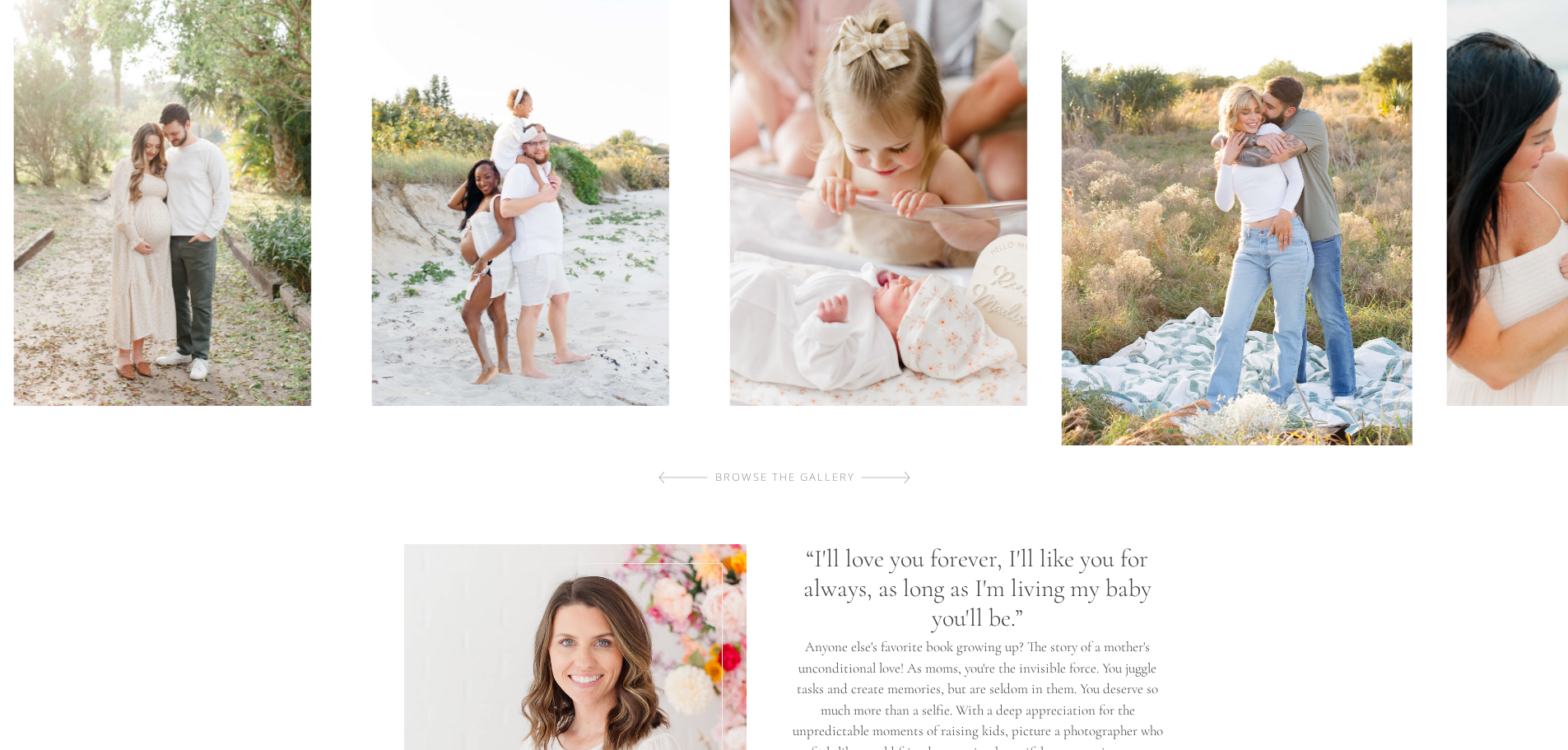
click at [891, 475] on div at bounding box center [885, 478] width 49 height 33
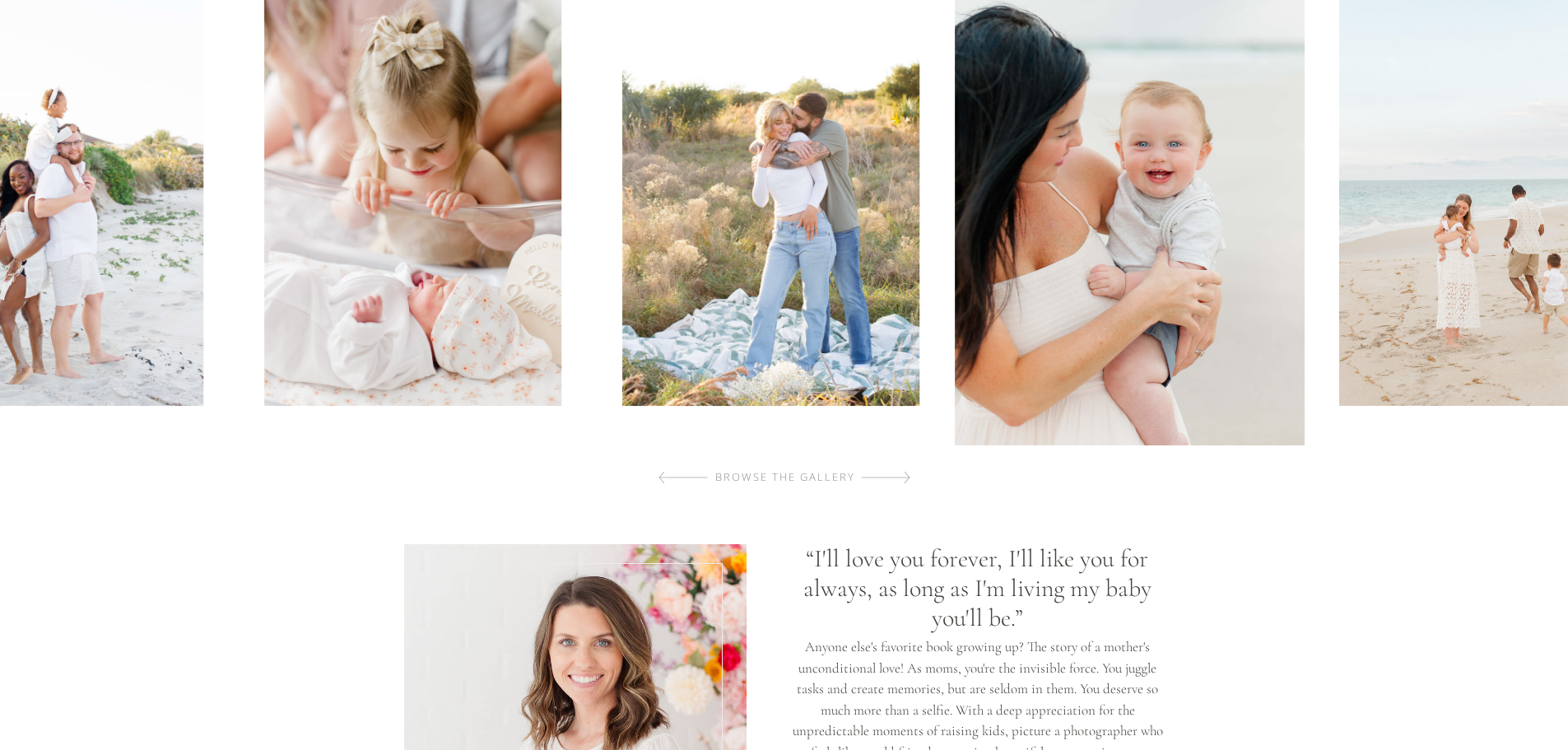
click at [891, 475] on div at bounding box center [885, 478] width 49 height 33
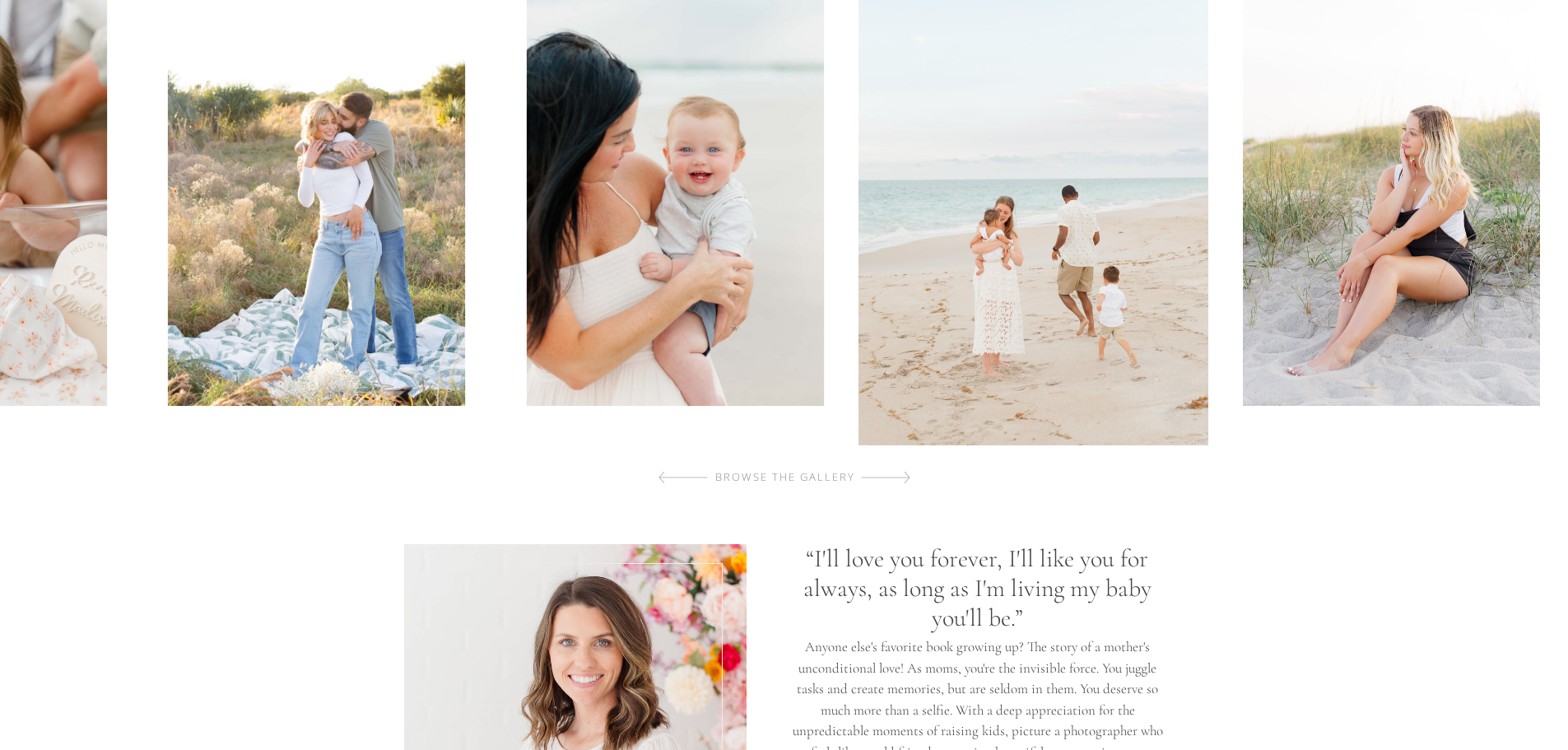
click at [891, 475] on div at bounding box center [885, 478] width 49 height 33
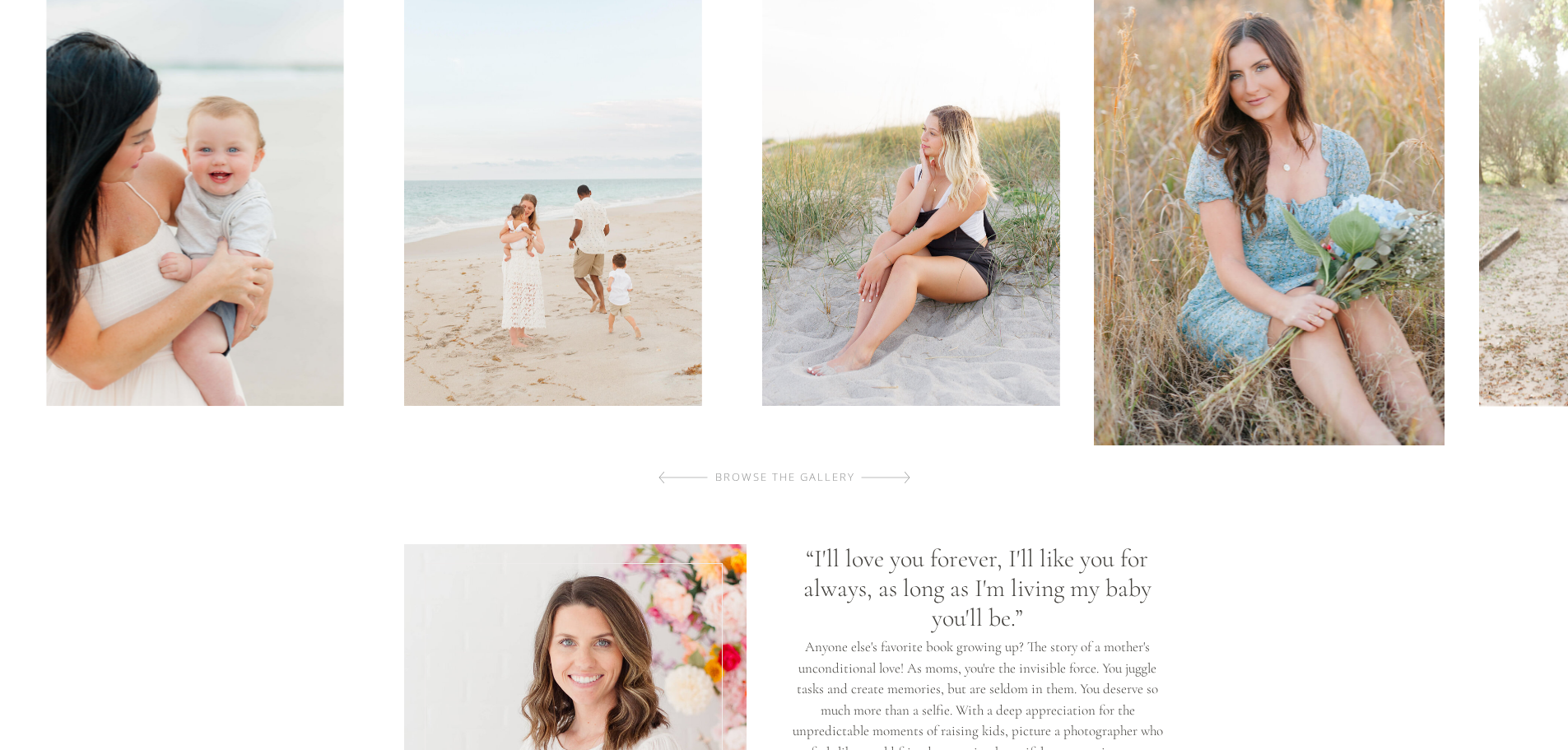
click at [891, 475] on div at bounding box center [885, 478] width 49 height 33
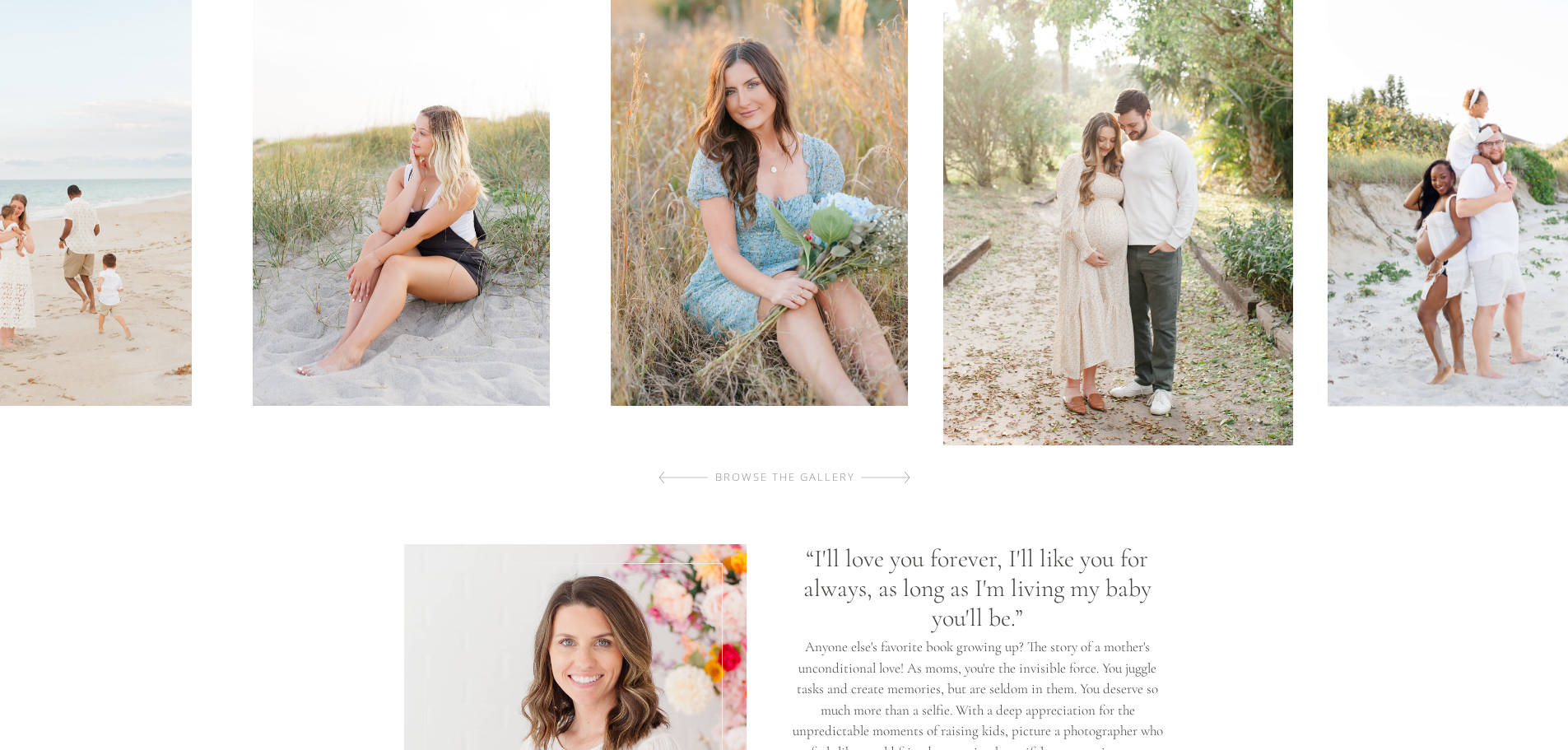
click at [891, 475] on div at bounding box center [885, 478] width 49 height 33
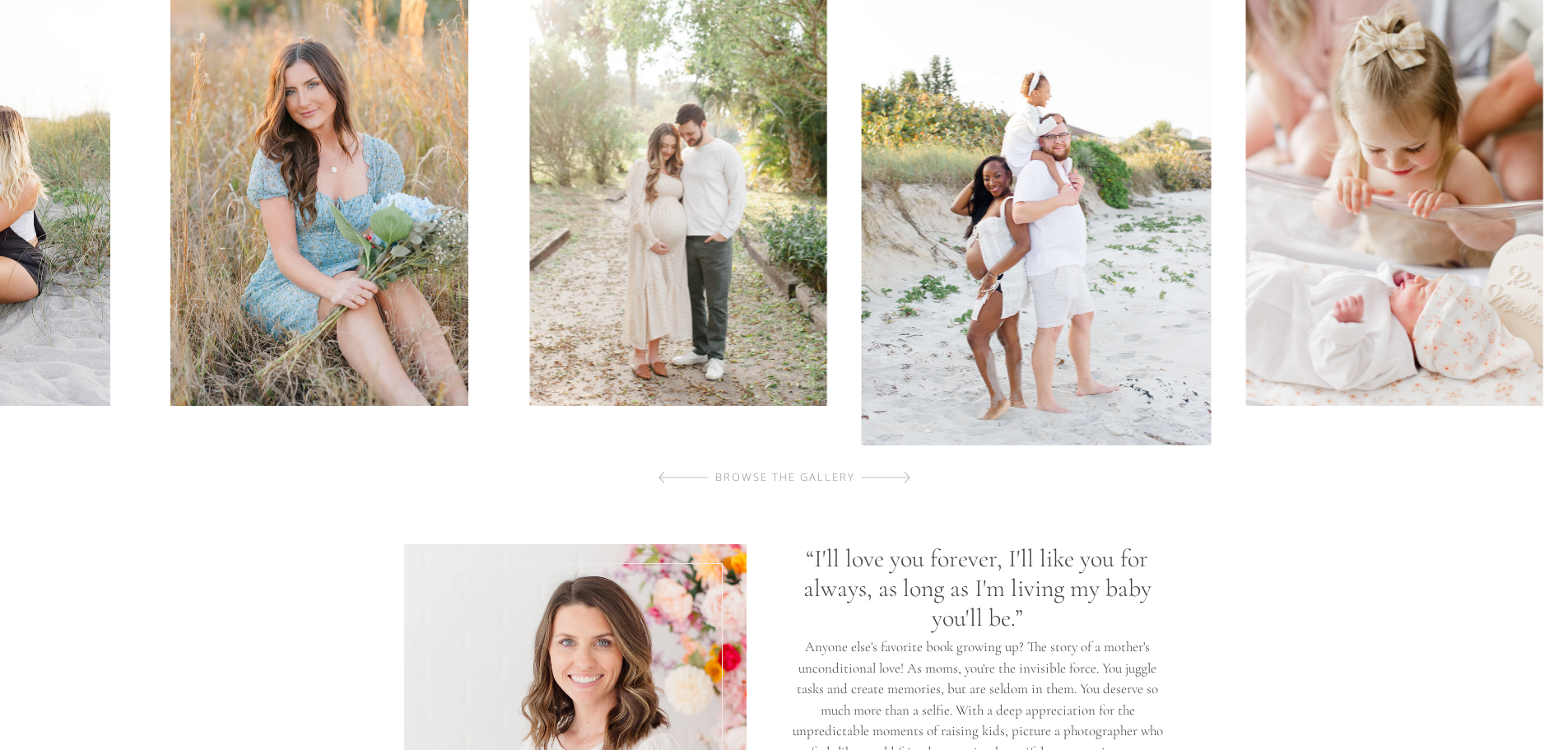
click at [891, 475] on div at bounding box center [885, 478] width 49 height 33
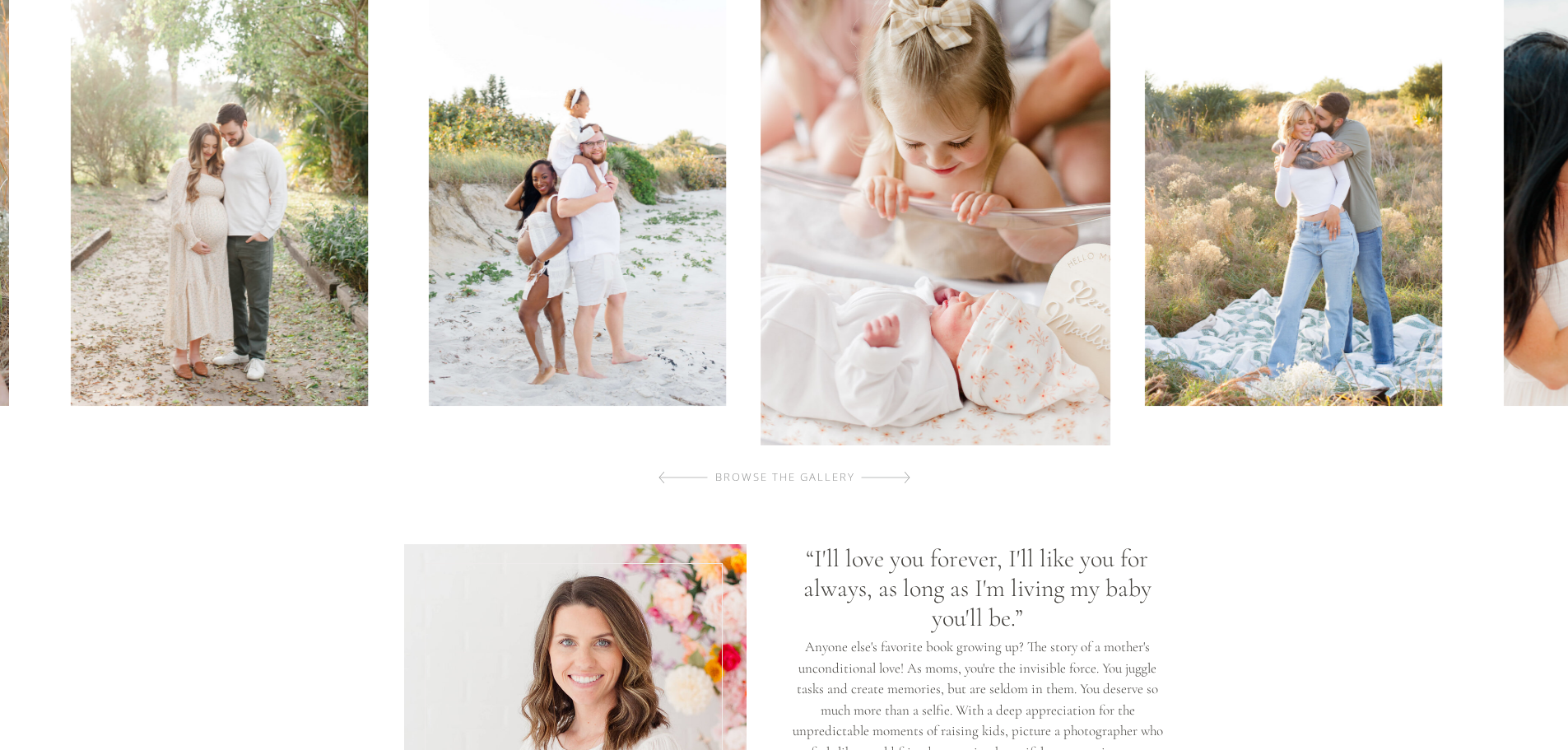
click at [891, 475] on div at bounding box center [885, 478] width 49 height 33
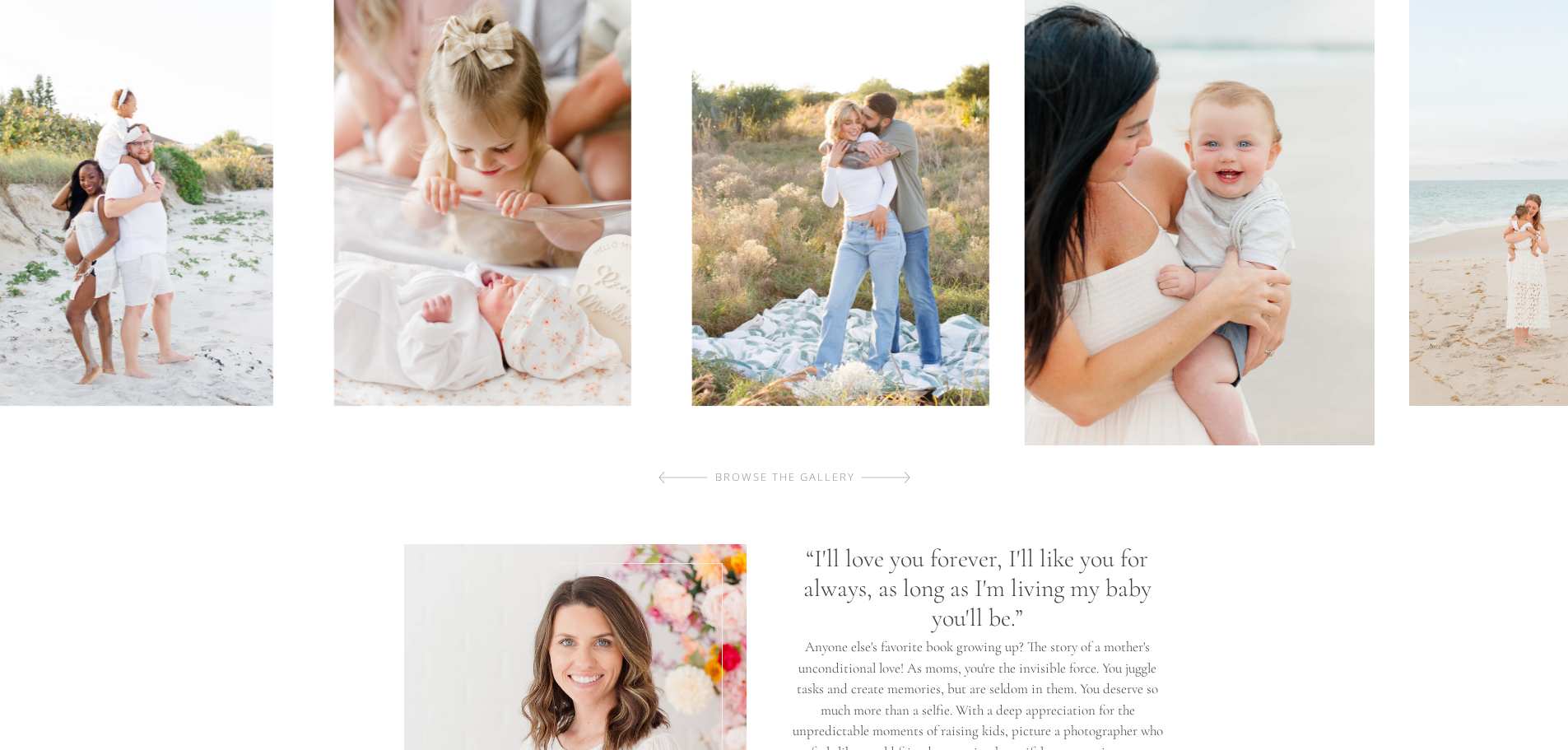
click at [891, 475] on div at bounding box center [885, 478] width 49 height 33
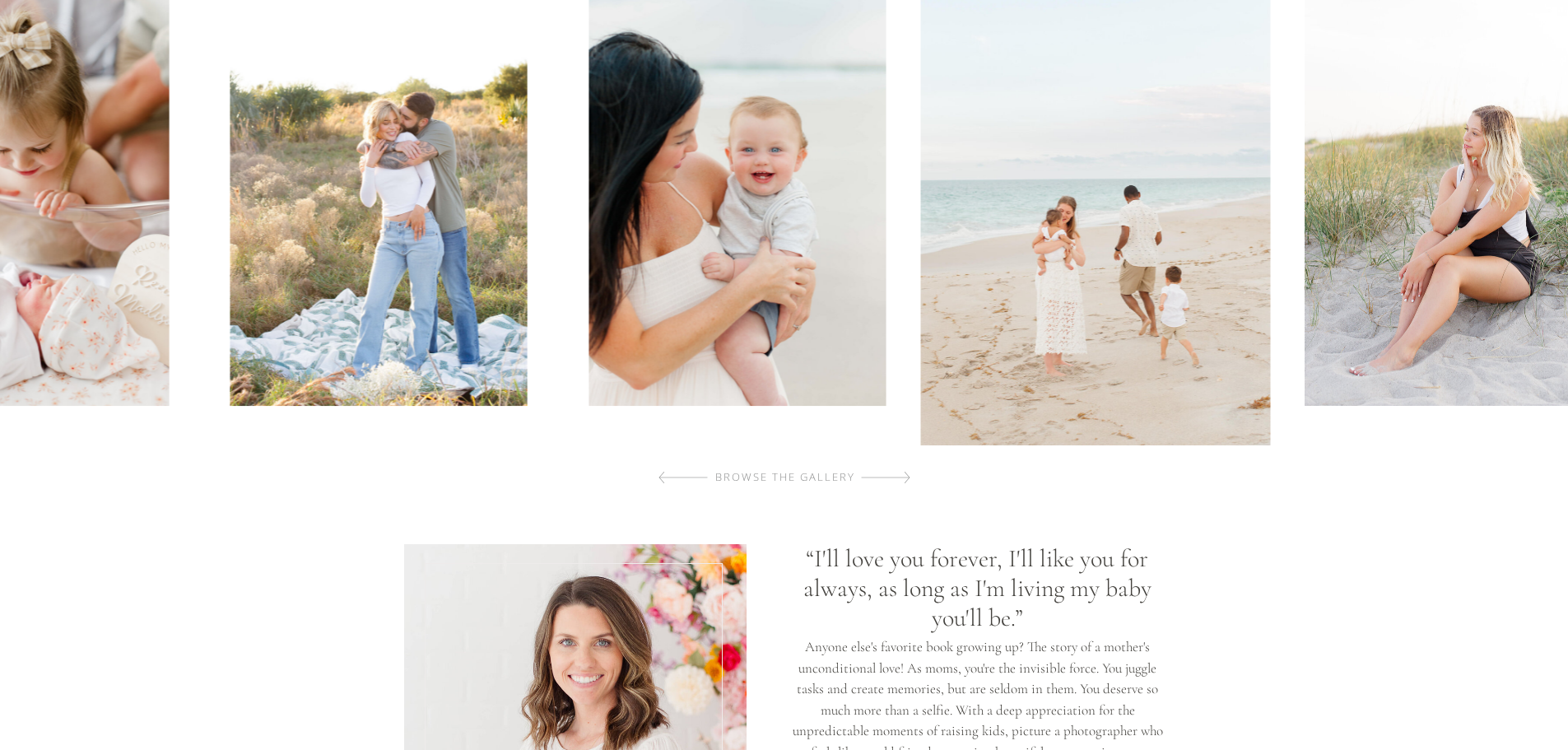
click at [891, 475] on div at bounding box center [885, 478] width 49 height 33
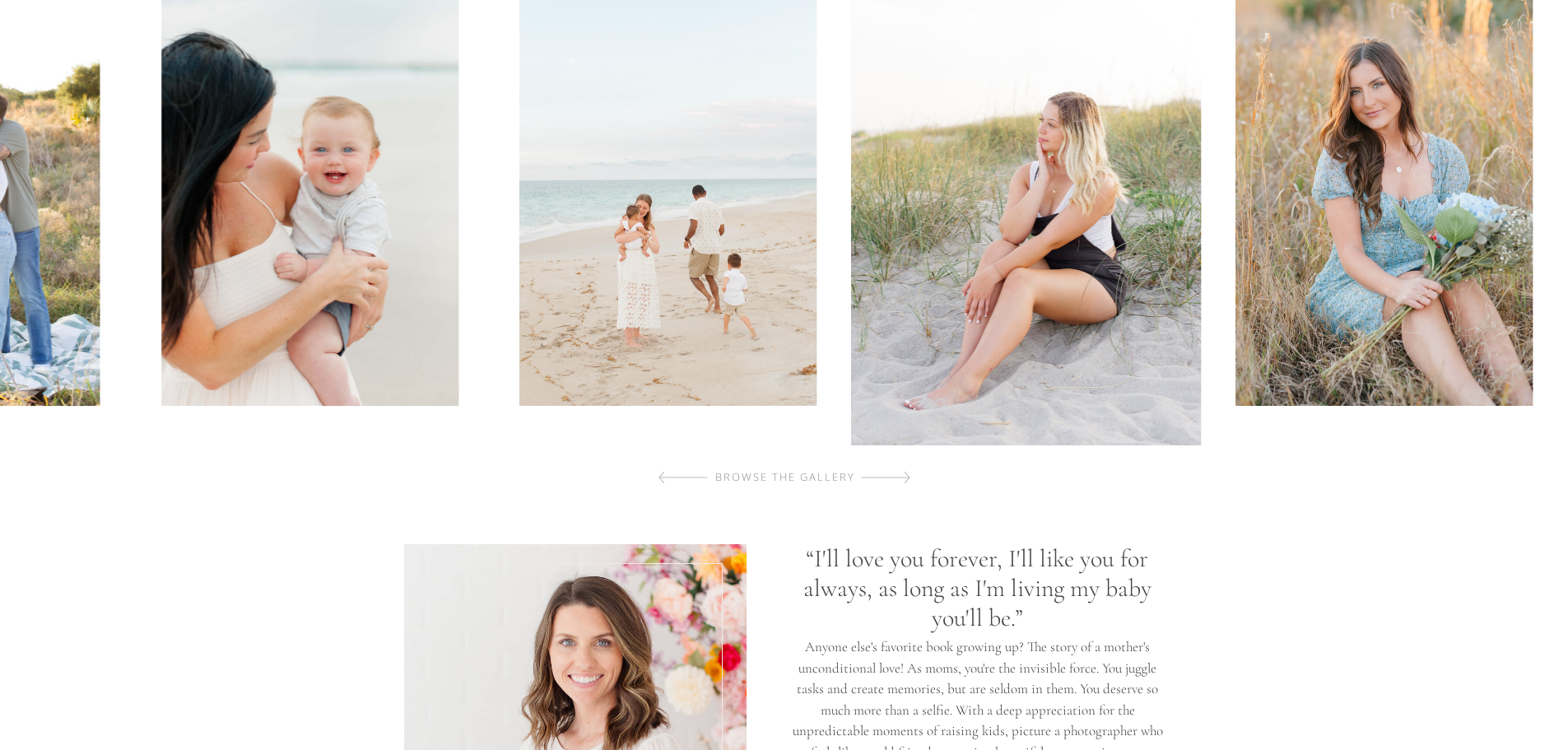
click at [891, 475] on div at bounding box center [885, 478] width 49 height 33
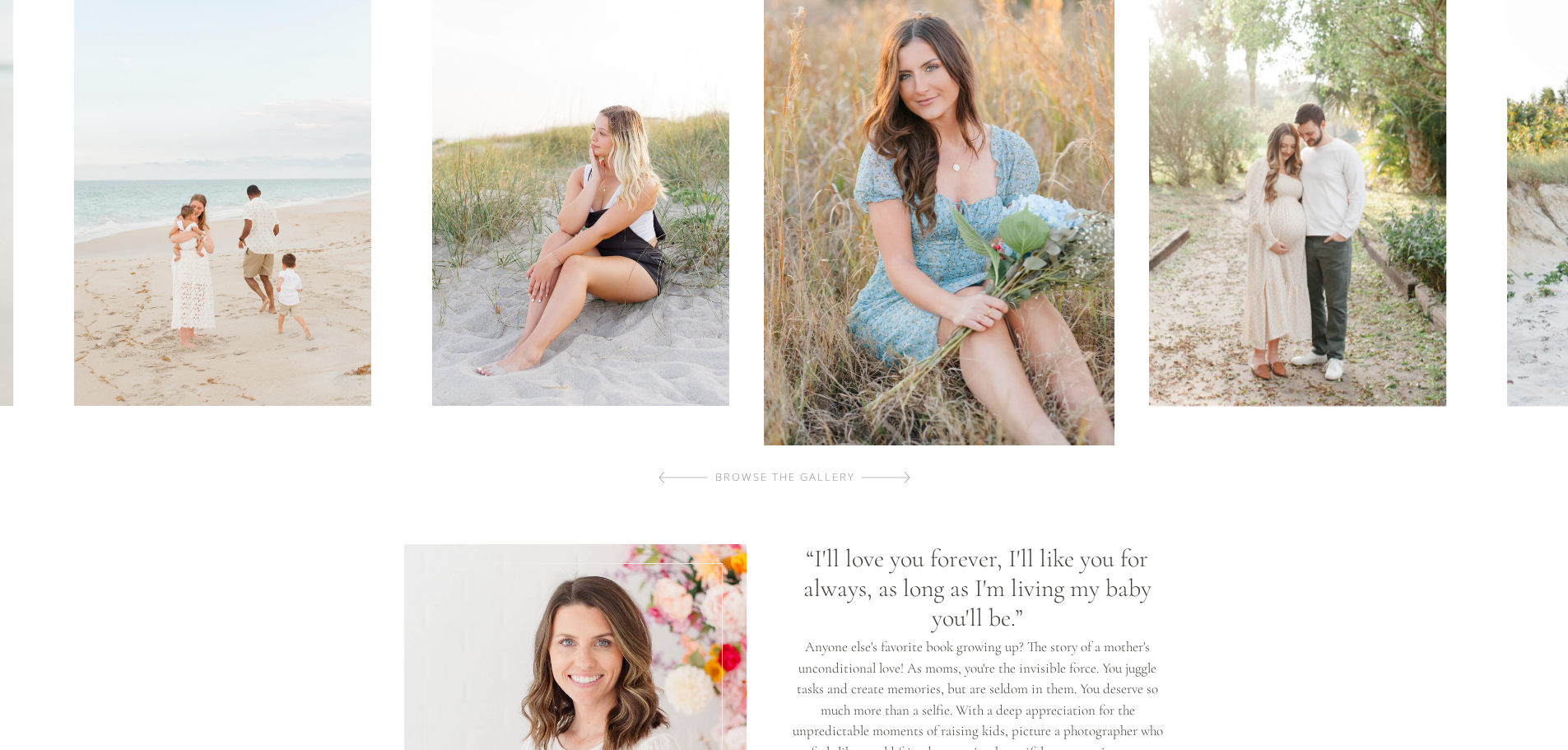
click at [891, 475] on div at bounding box center [885, 478] width 49 height 33
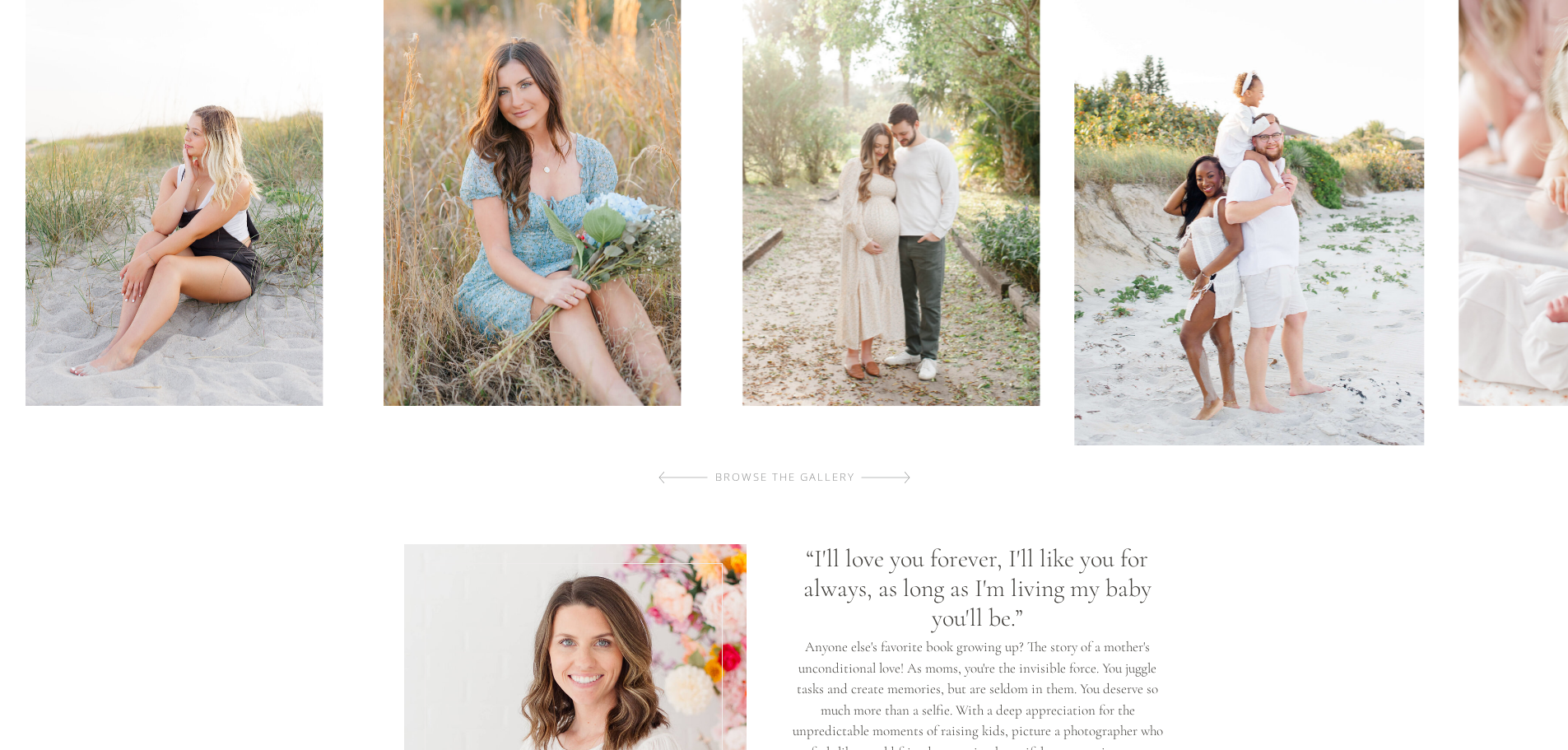
click at [891, 475] on div at bounding box center [885, 478] width 49 height 33
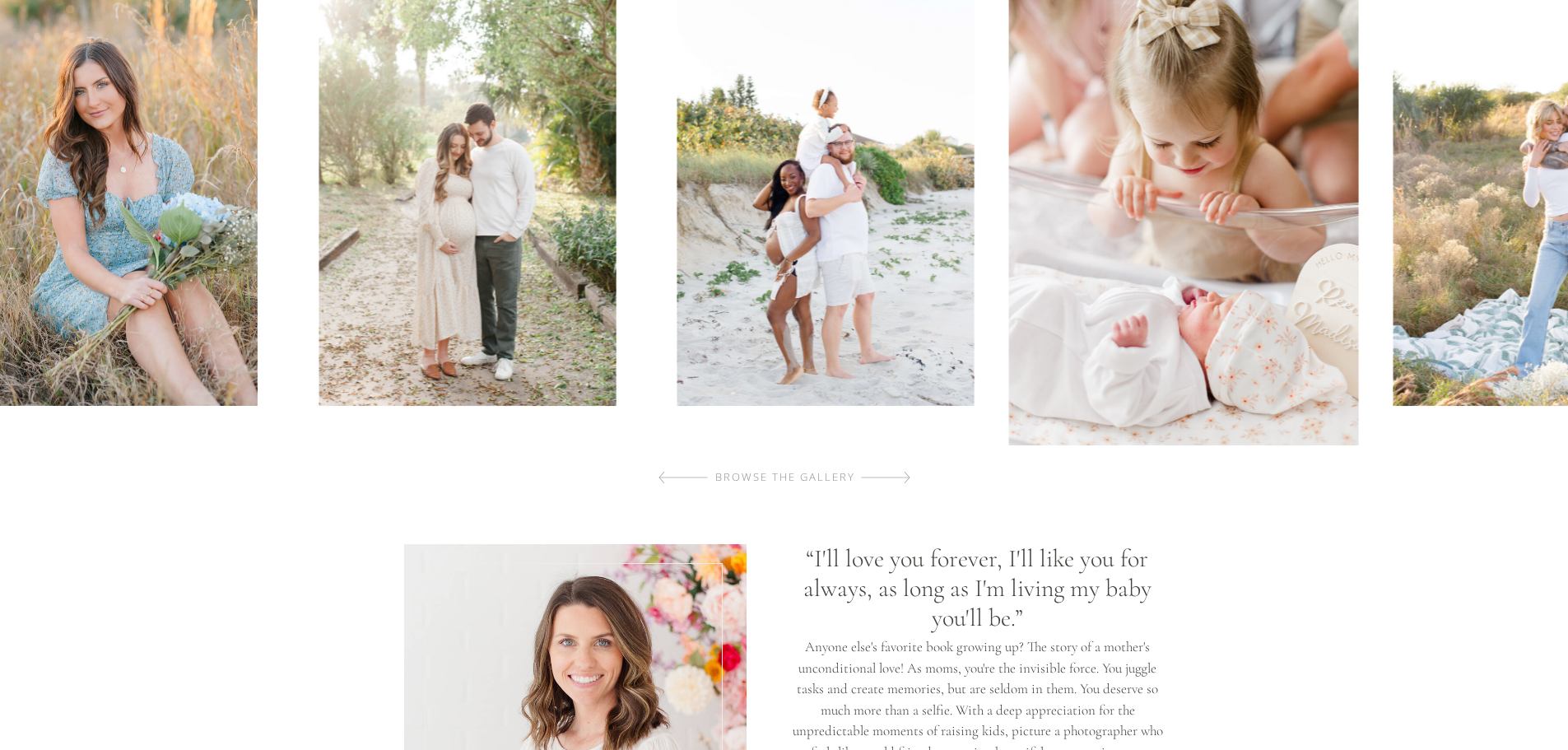
click at [891, 475] on div at bounding box center [885, 478] width 49 height 33
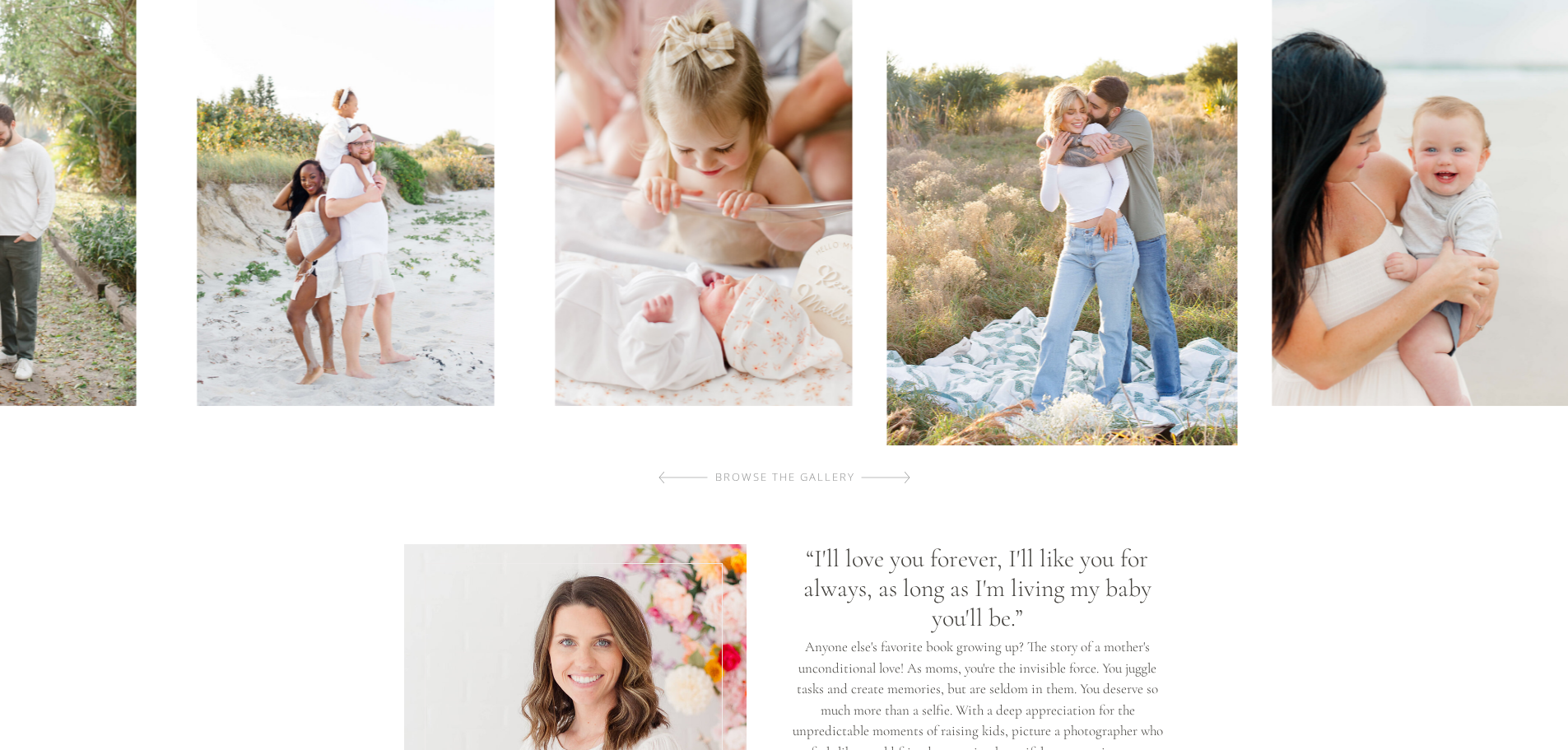
click at [891, 475] on div at bounding box center [885, 478] width 49 height 33
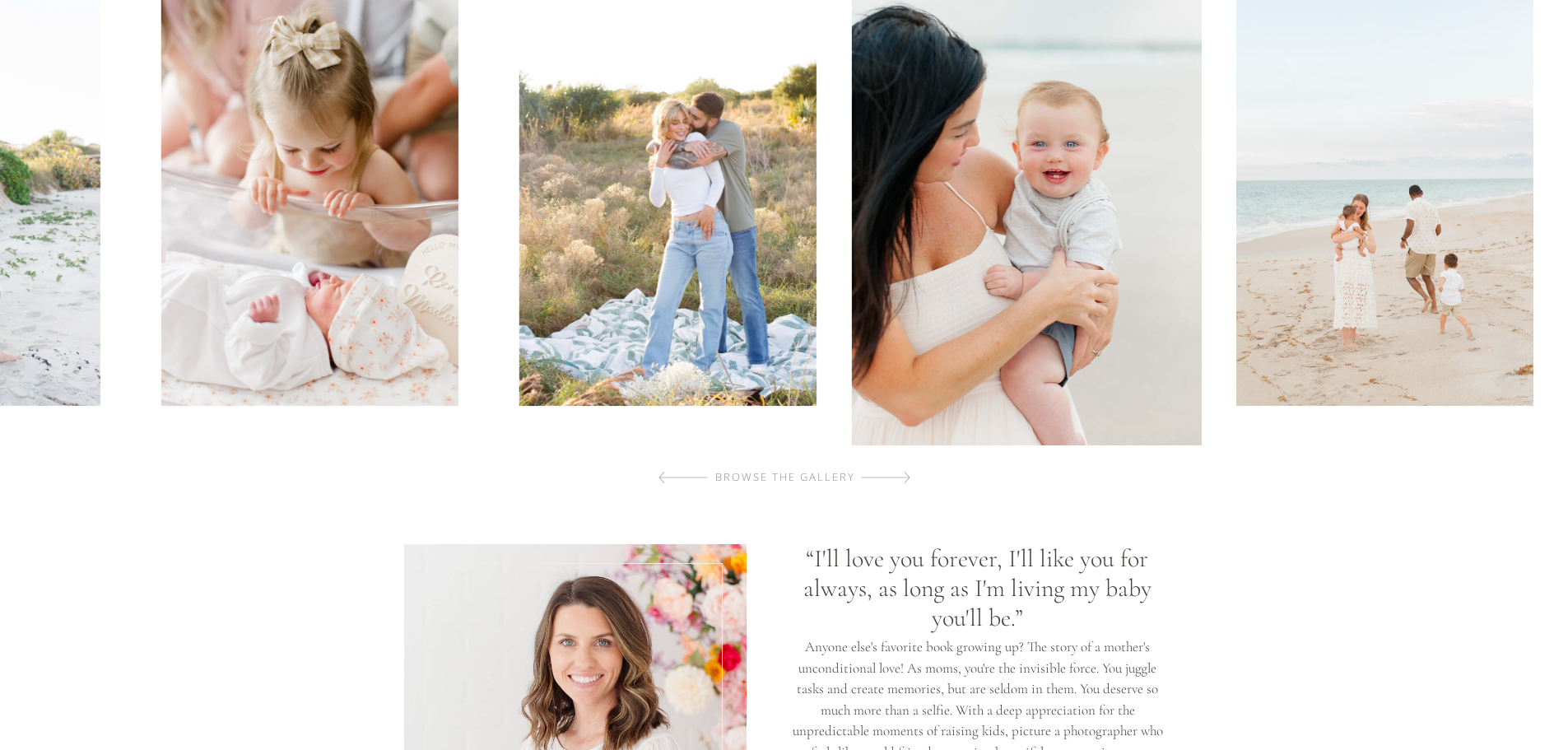
click at [891, 475] on div at bounding box center [885, 478] width 49 height 33
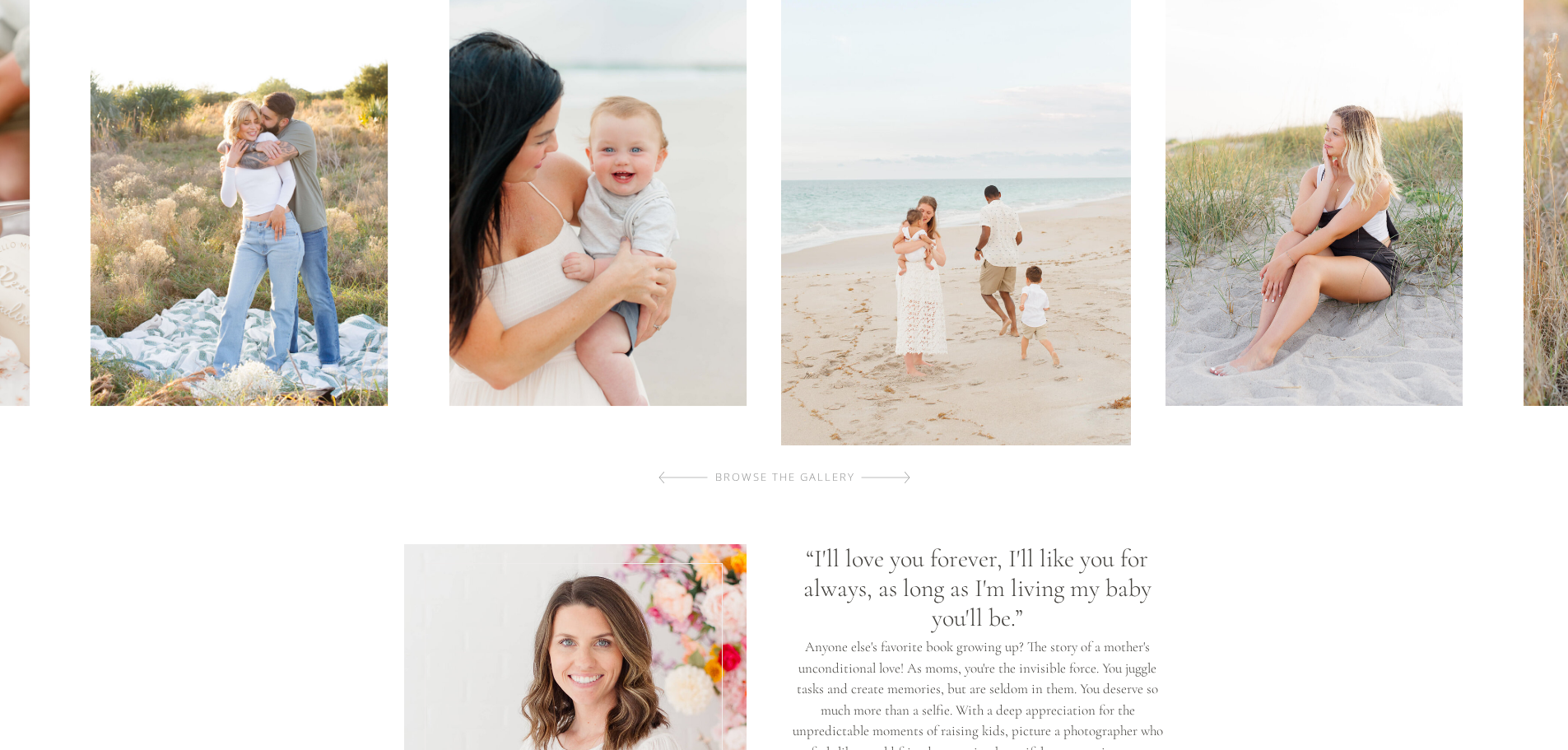
click at [891, 475] on div at bounding box center [885, 478] width 49 height 33
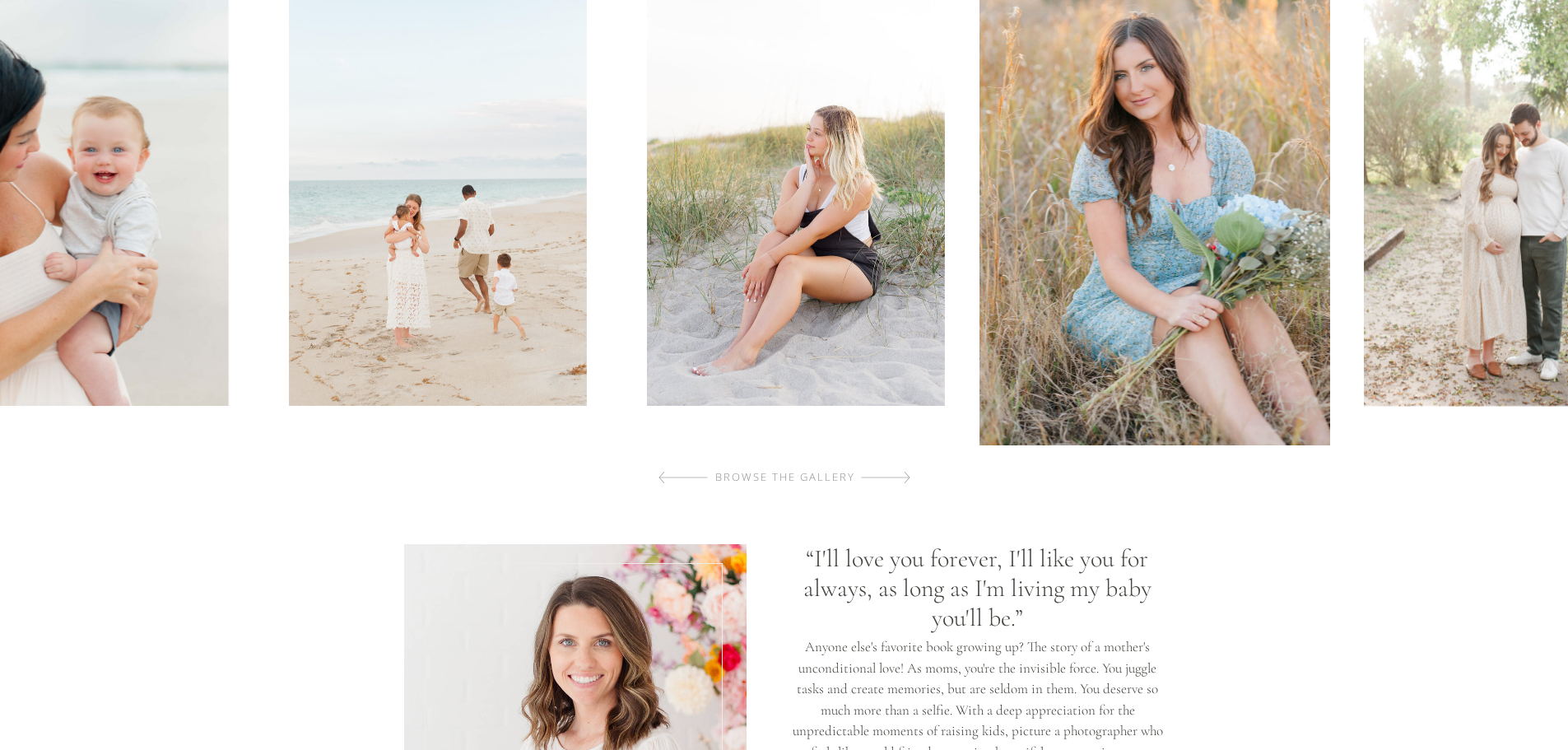
click at [891, 475] on div at bounding box center [885, 478] width 49 height 33
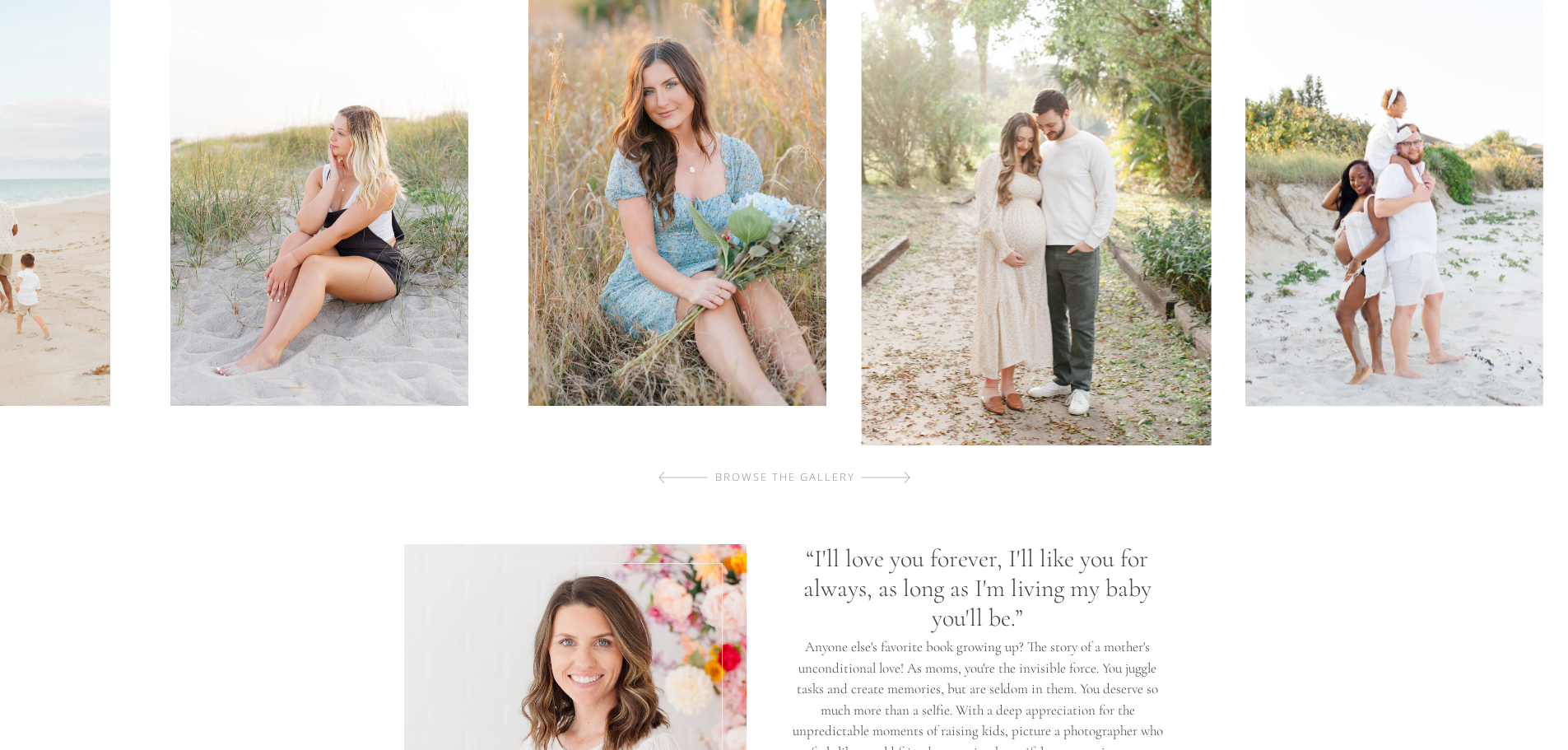
click at [891, 475] on div at bounding box center [885, 478] width 49 height 33
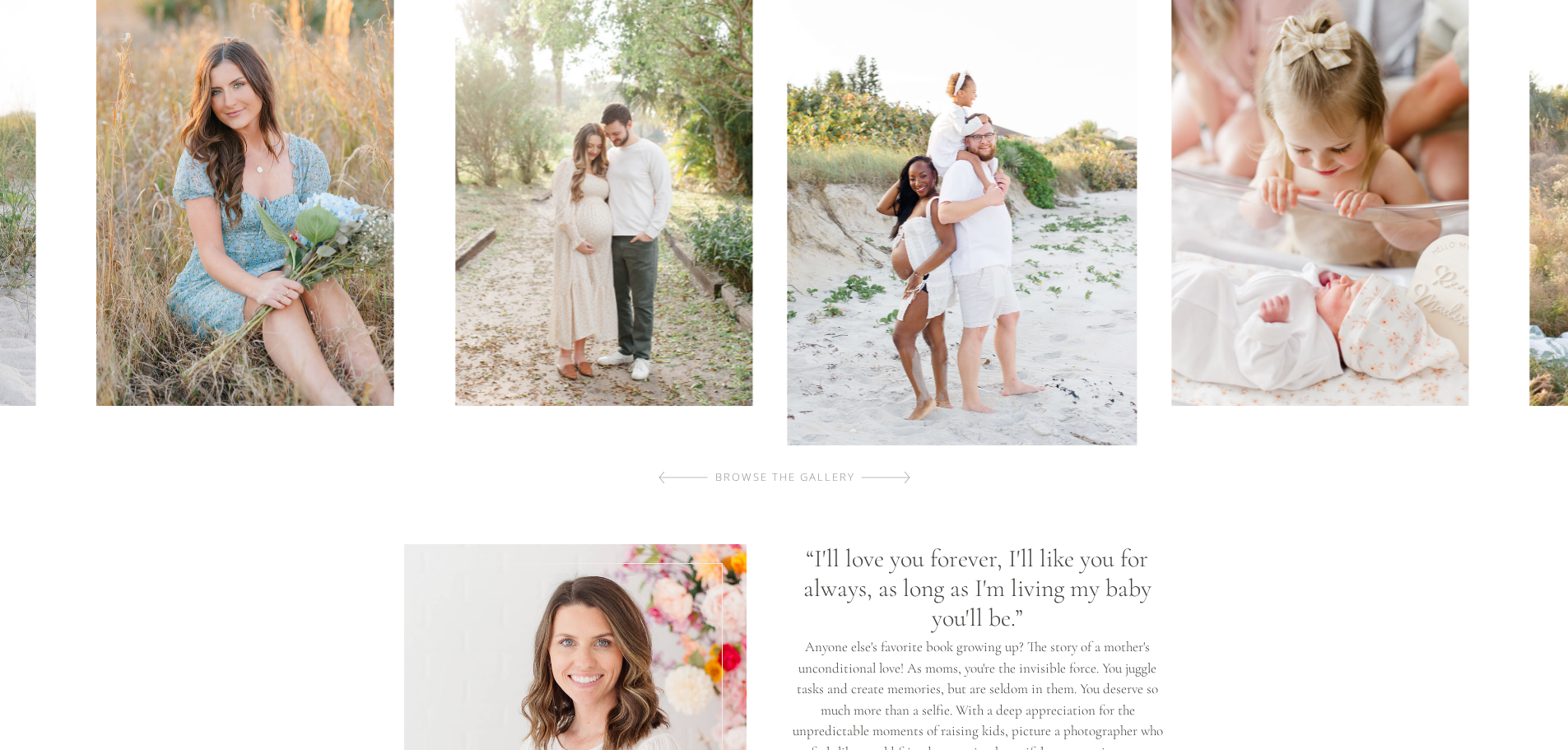
click at [891, 475] on div at bounding box center [885, 478] width 49 height 33
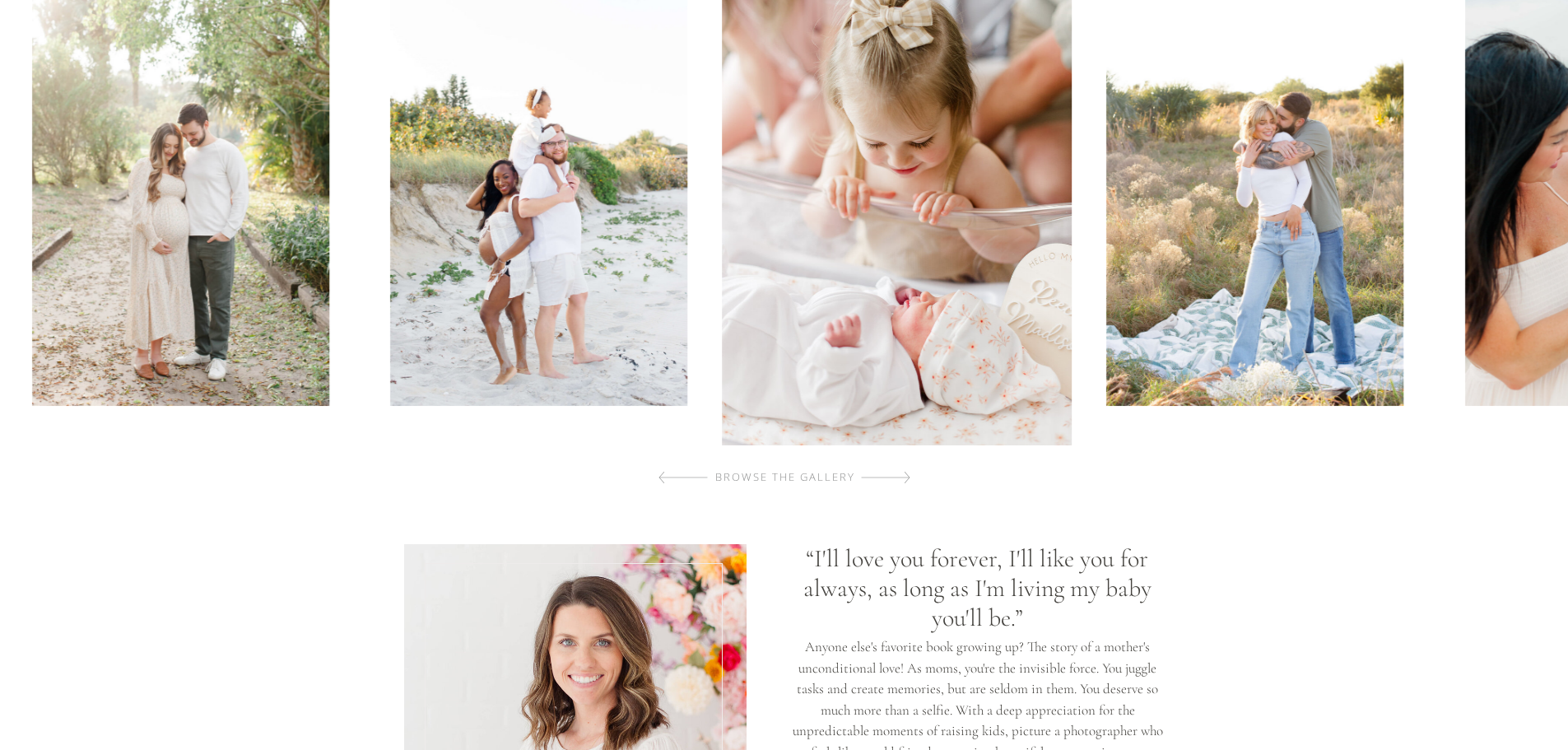
click at [891, 475] on div at bounding box center [885, 478] width 49 height 33
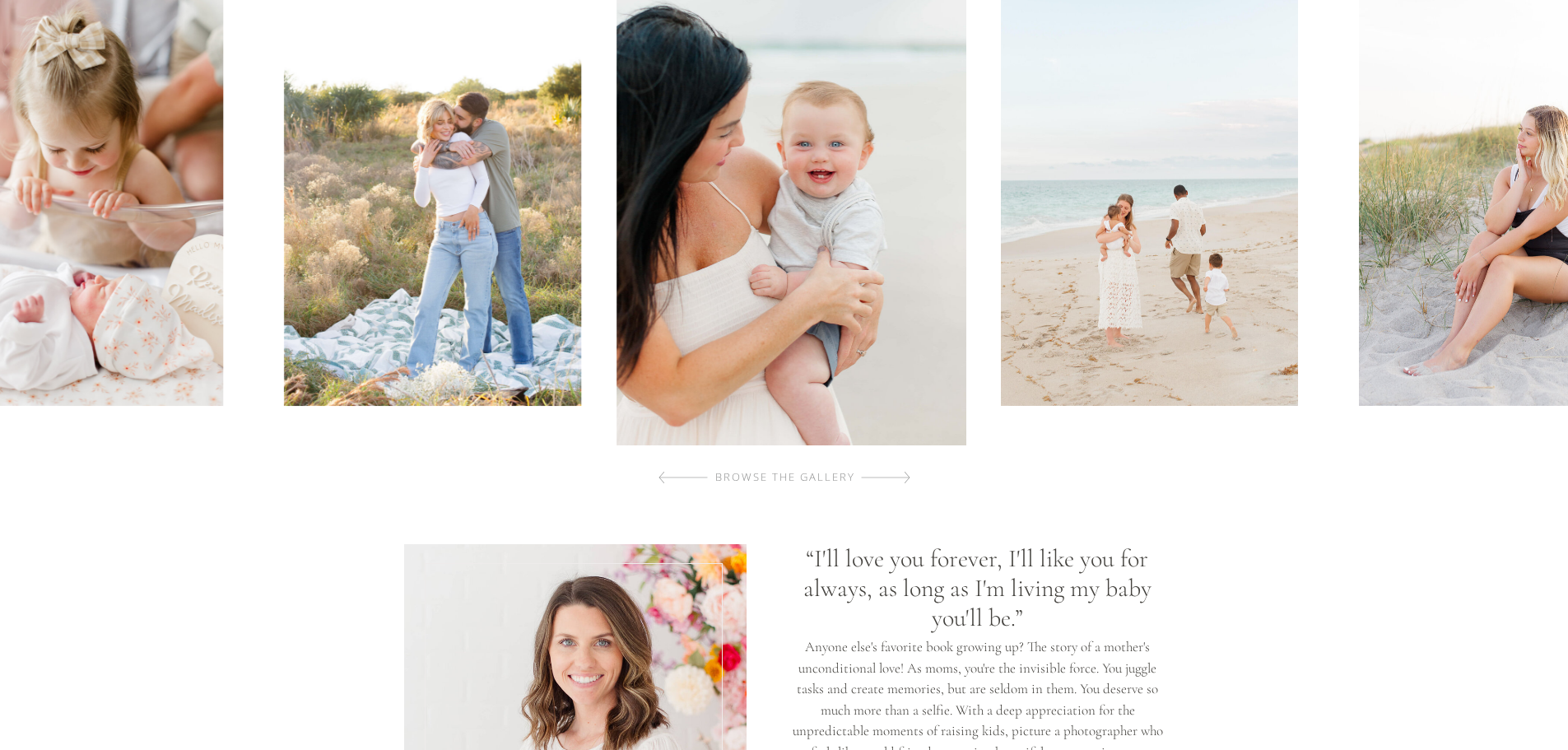
click at [891, 475] on div at bounding box center [885, 478] width 49 height 33
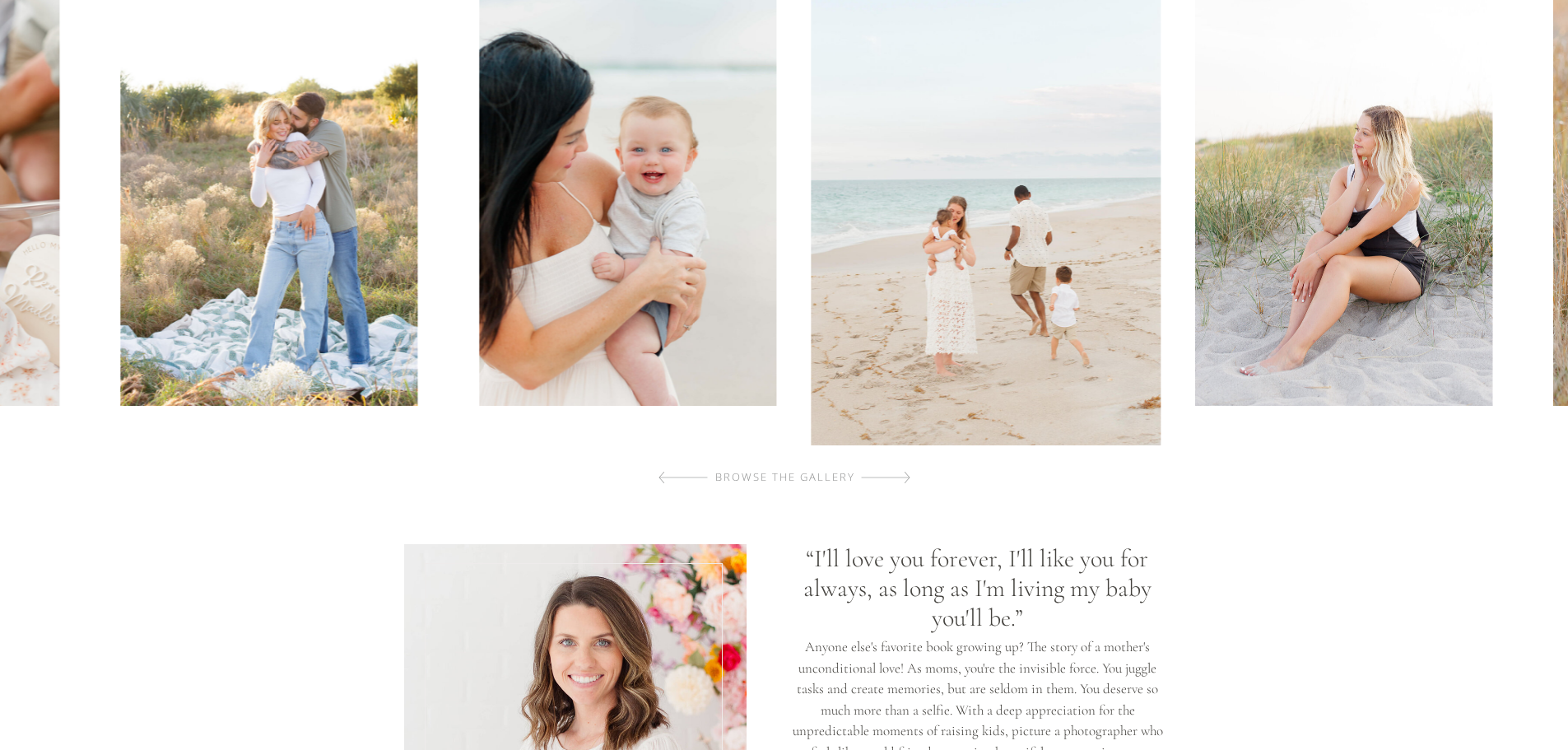
click at [891, 475] on div at bounding box center [885, 478] width 49 height 33
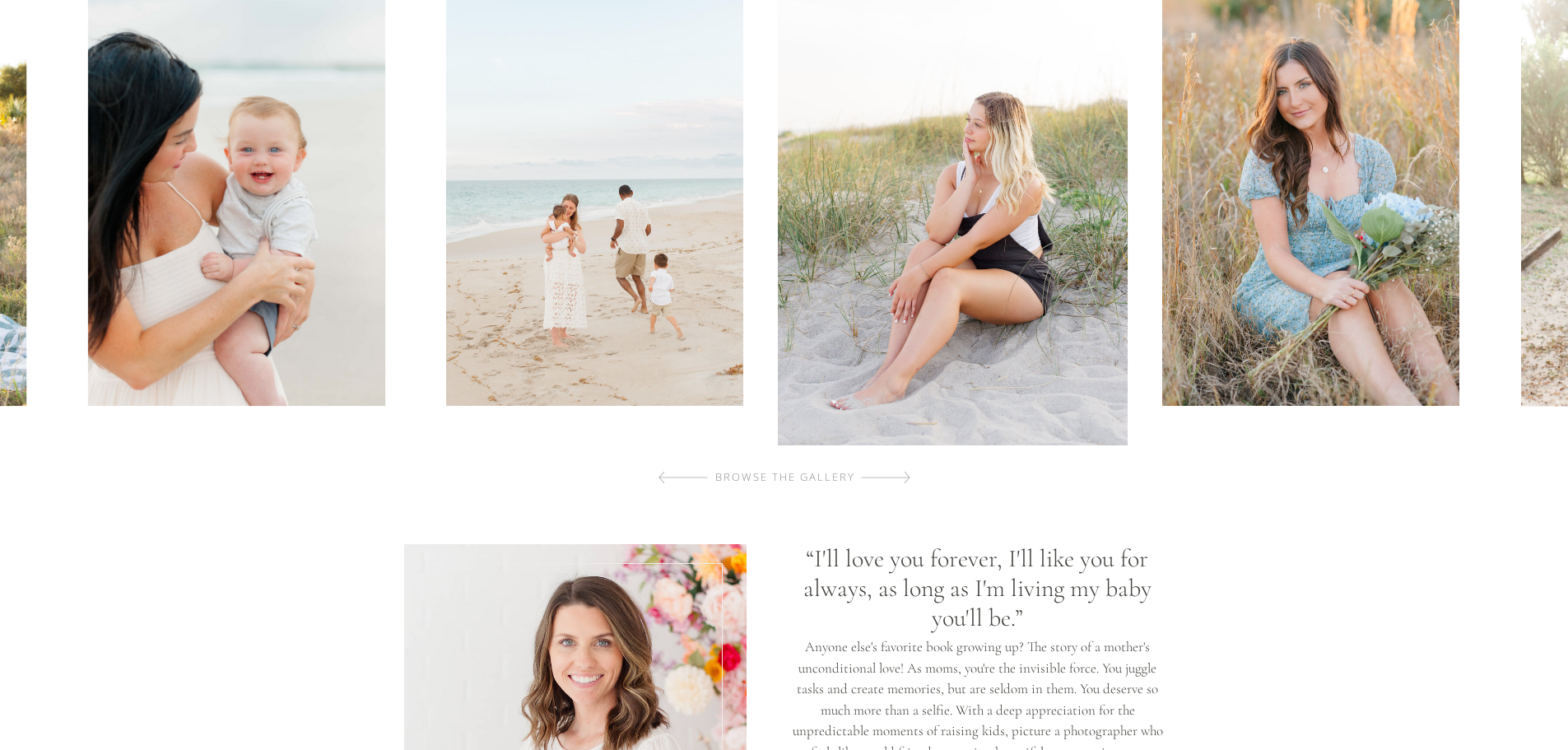
click at [891, 475] on div at bounding box center [885, 478] width 49 height 33
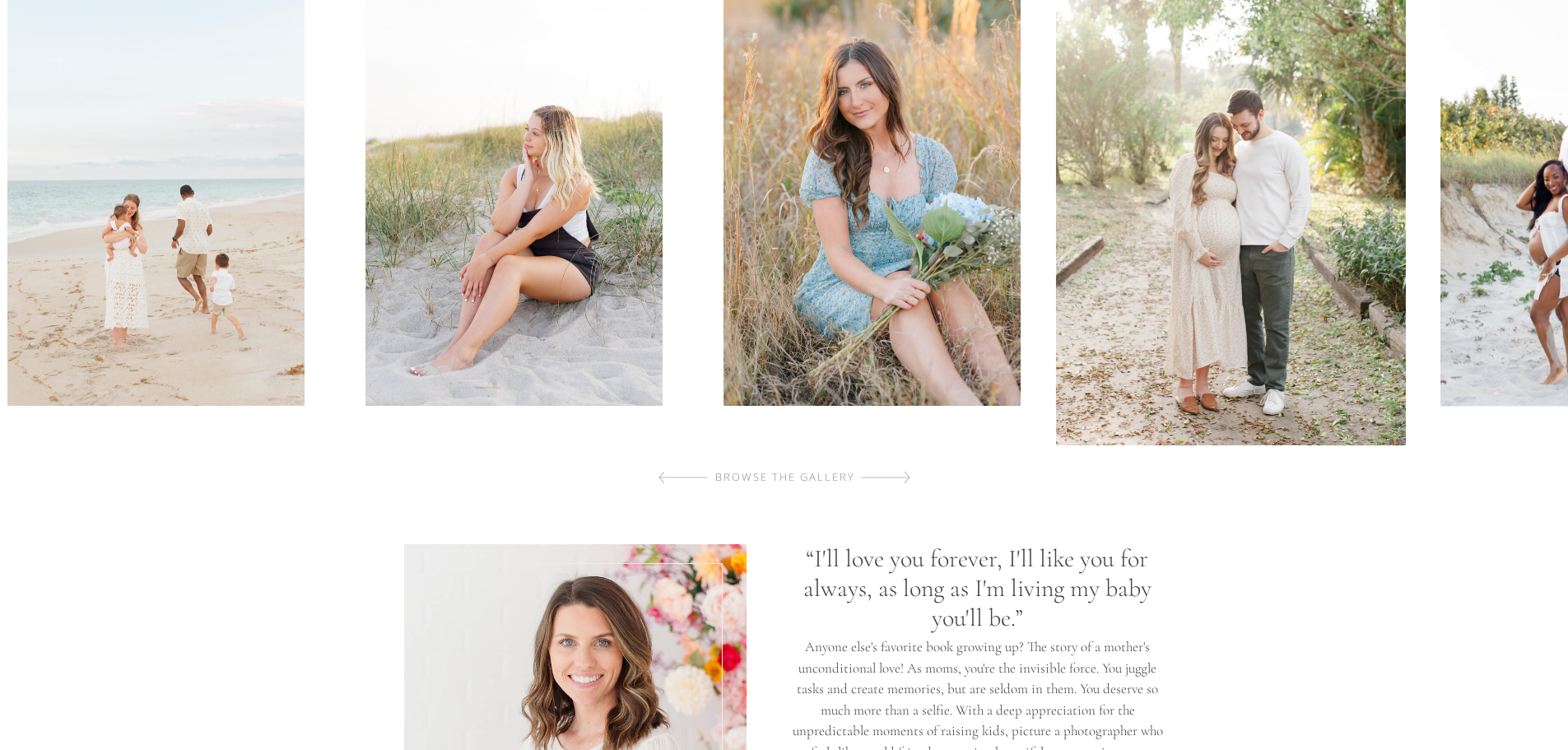
click at [891, 475] on div at bounding box center [885, 478] width 49 height 33
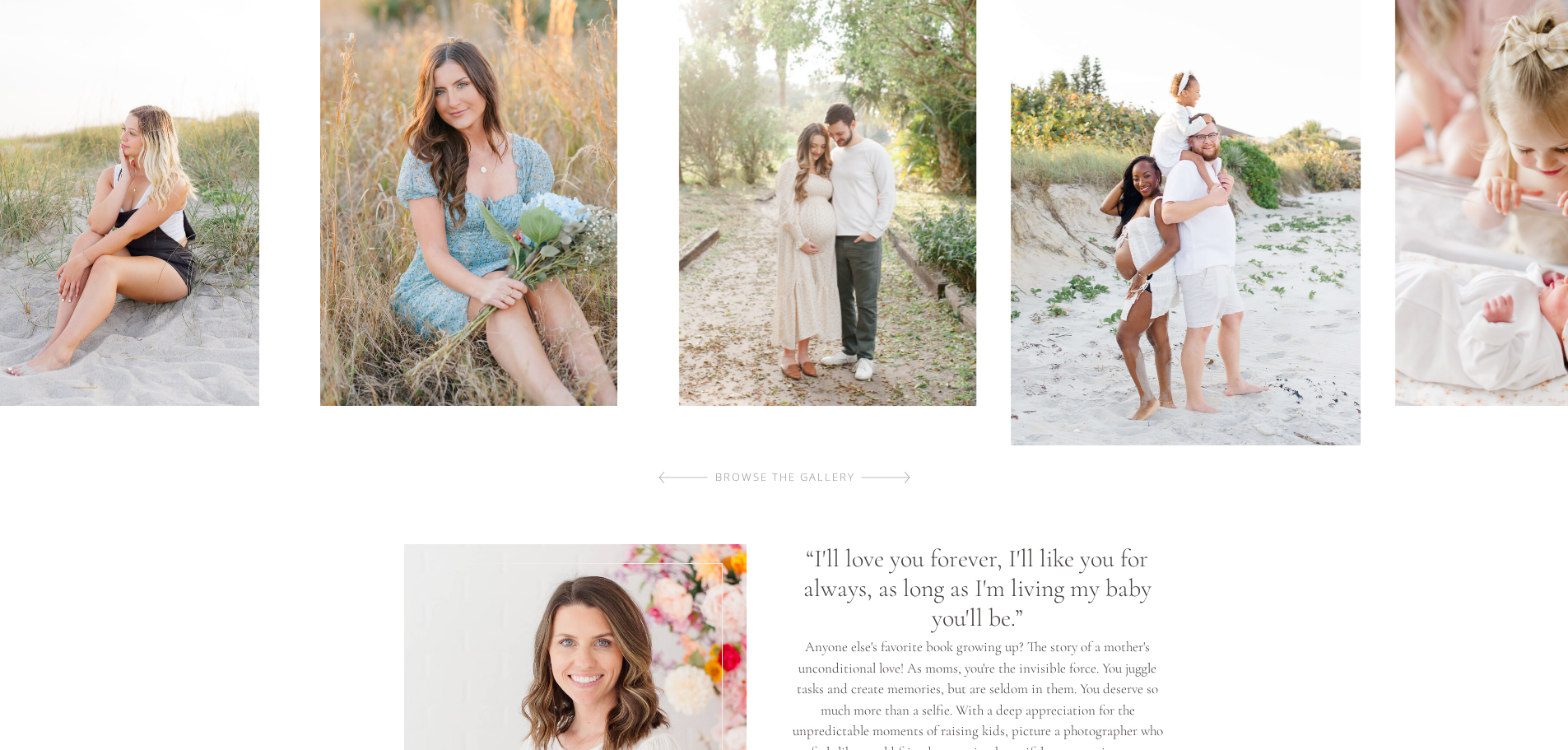
click at [891, 475] on div at bounding box center [885, 478] width 49 height 33
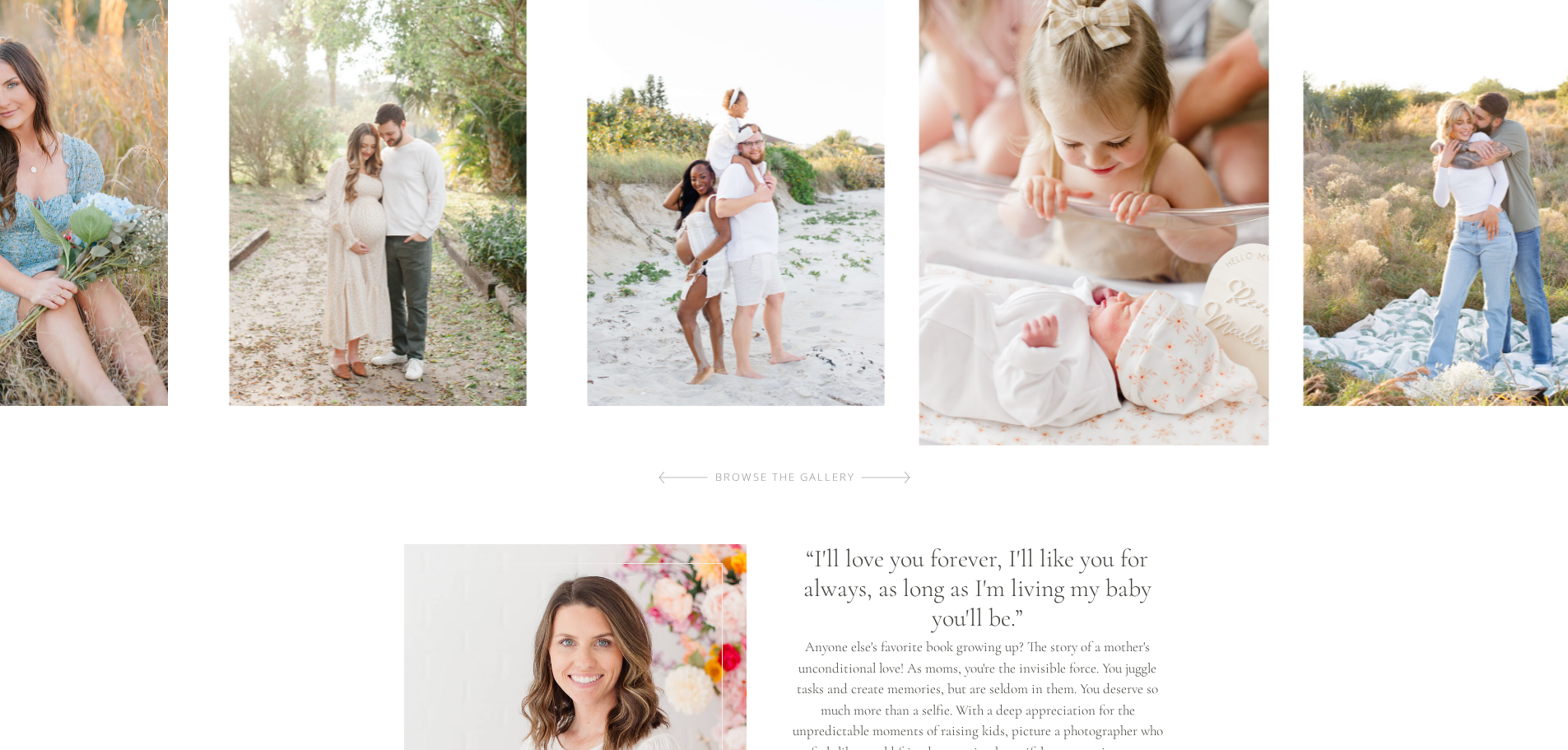
click at [891, 475] on div at bounding box center [885, 478] width 49 height 33
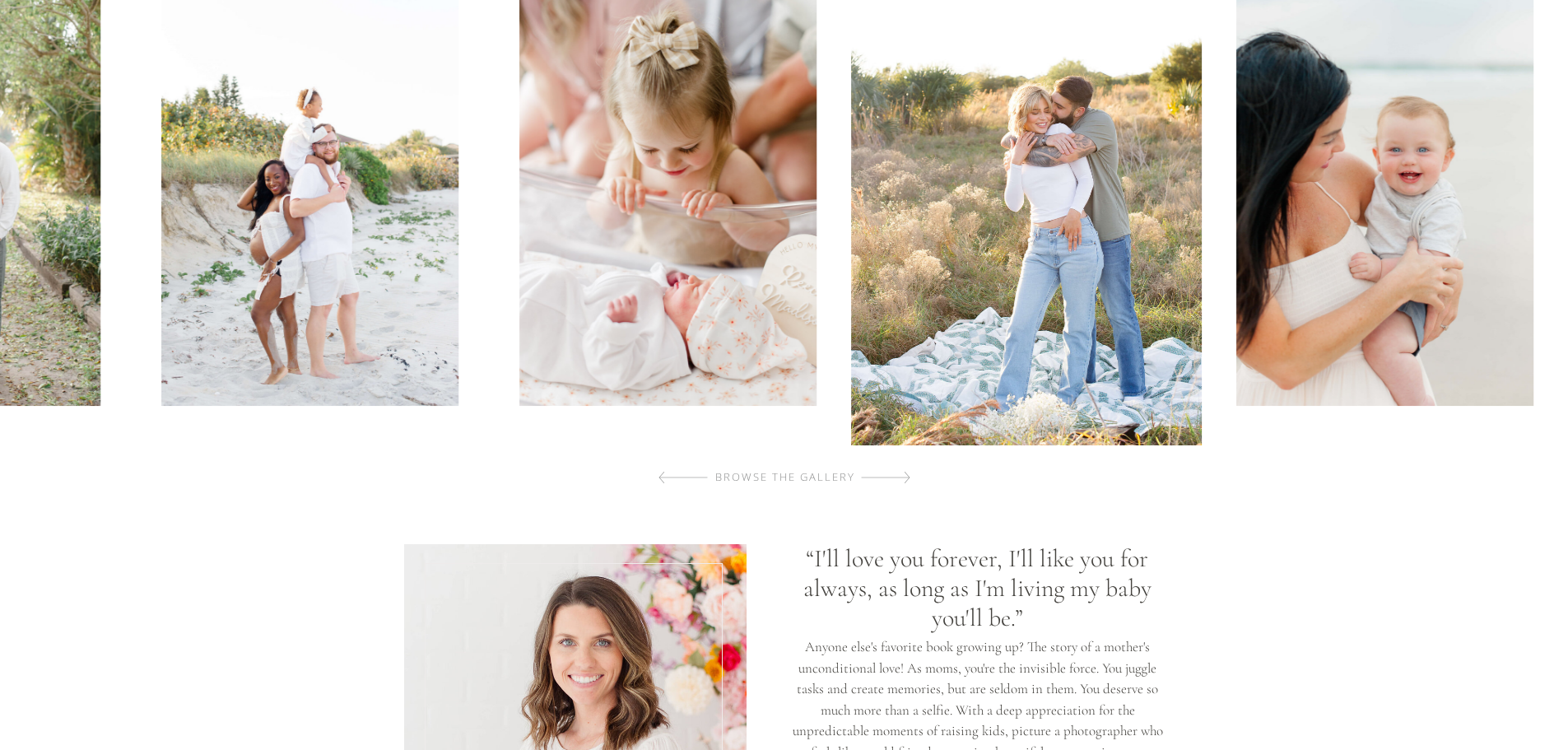
click at [891, 475] on div at bounding box center [885, 478] width 49 height 33
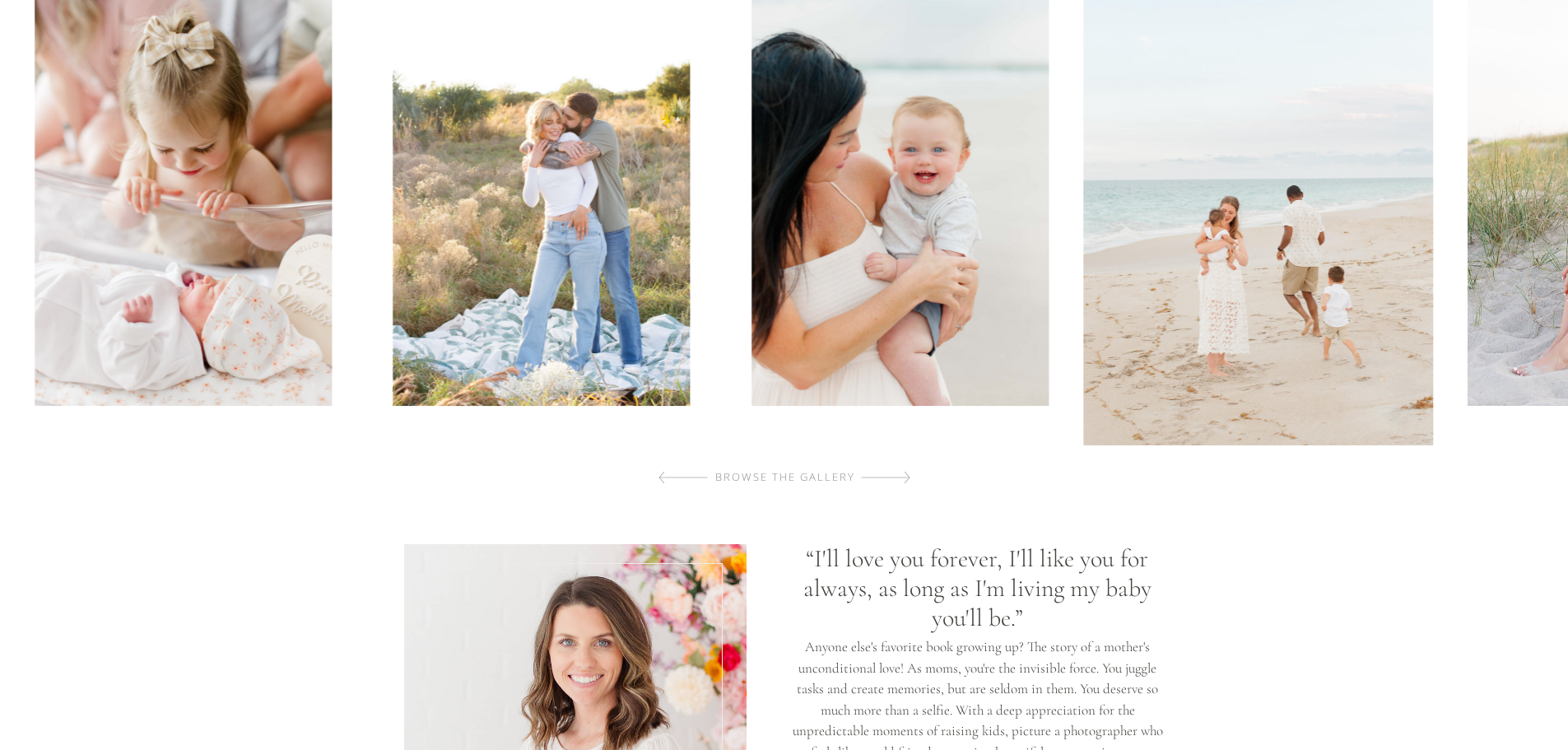
click at [891, 475] on div at bounding box center [885, 478] width 49 height 33
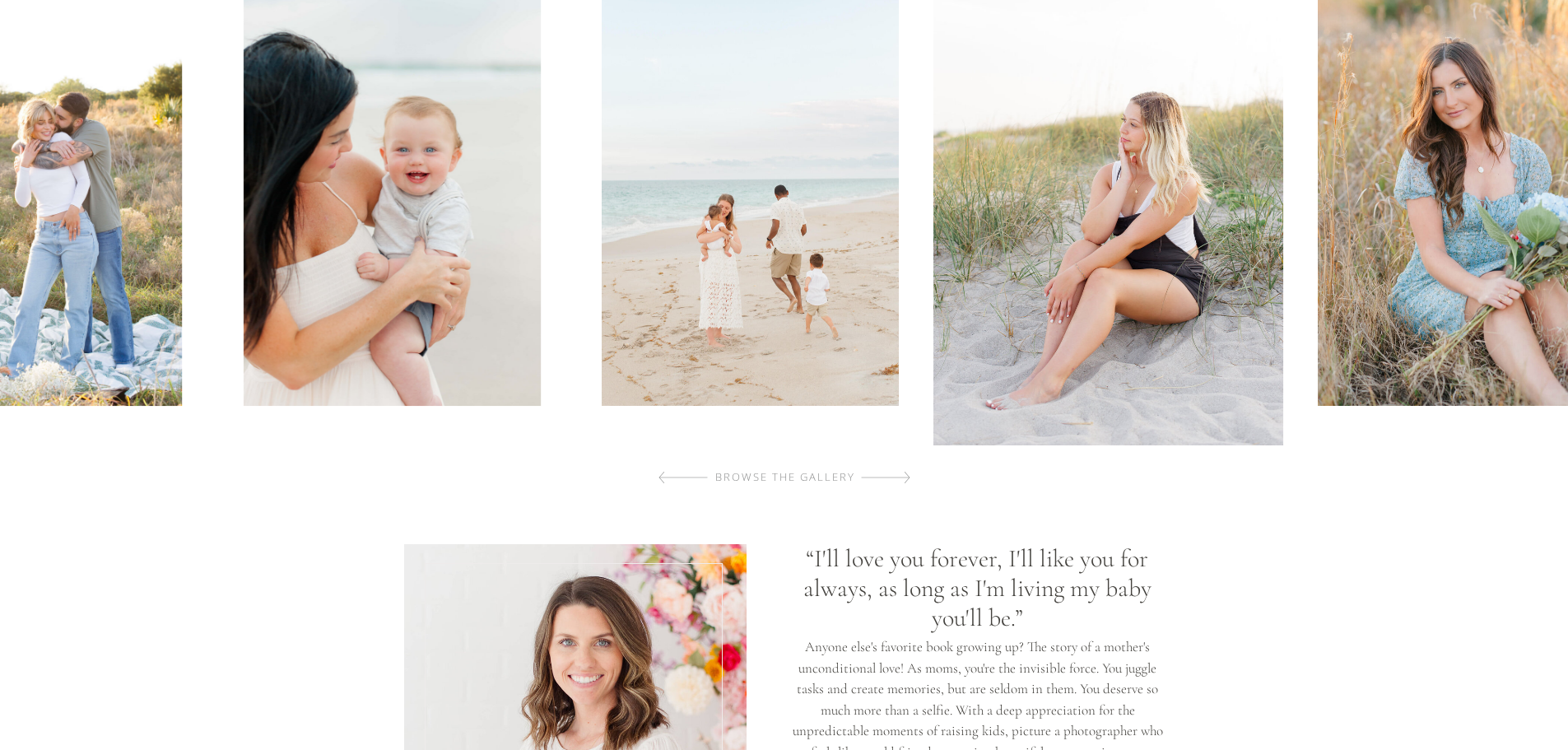
click at [891, 475] on div at bounding box center [885, 478] width 49 height 33
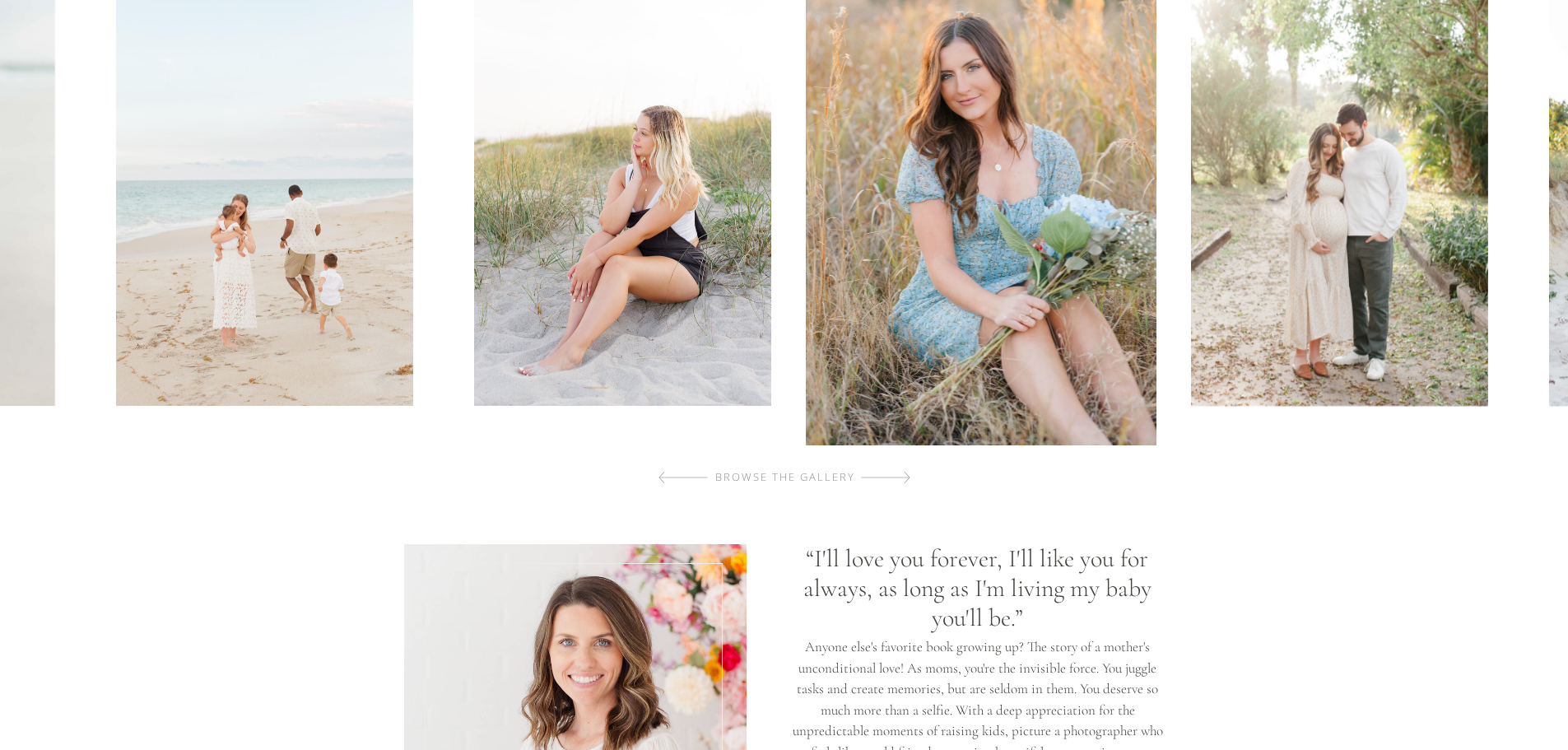
click at [891, 475] on div at bounding box center [885, 478] width 49 height 33
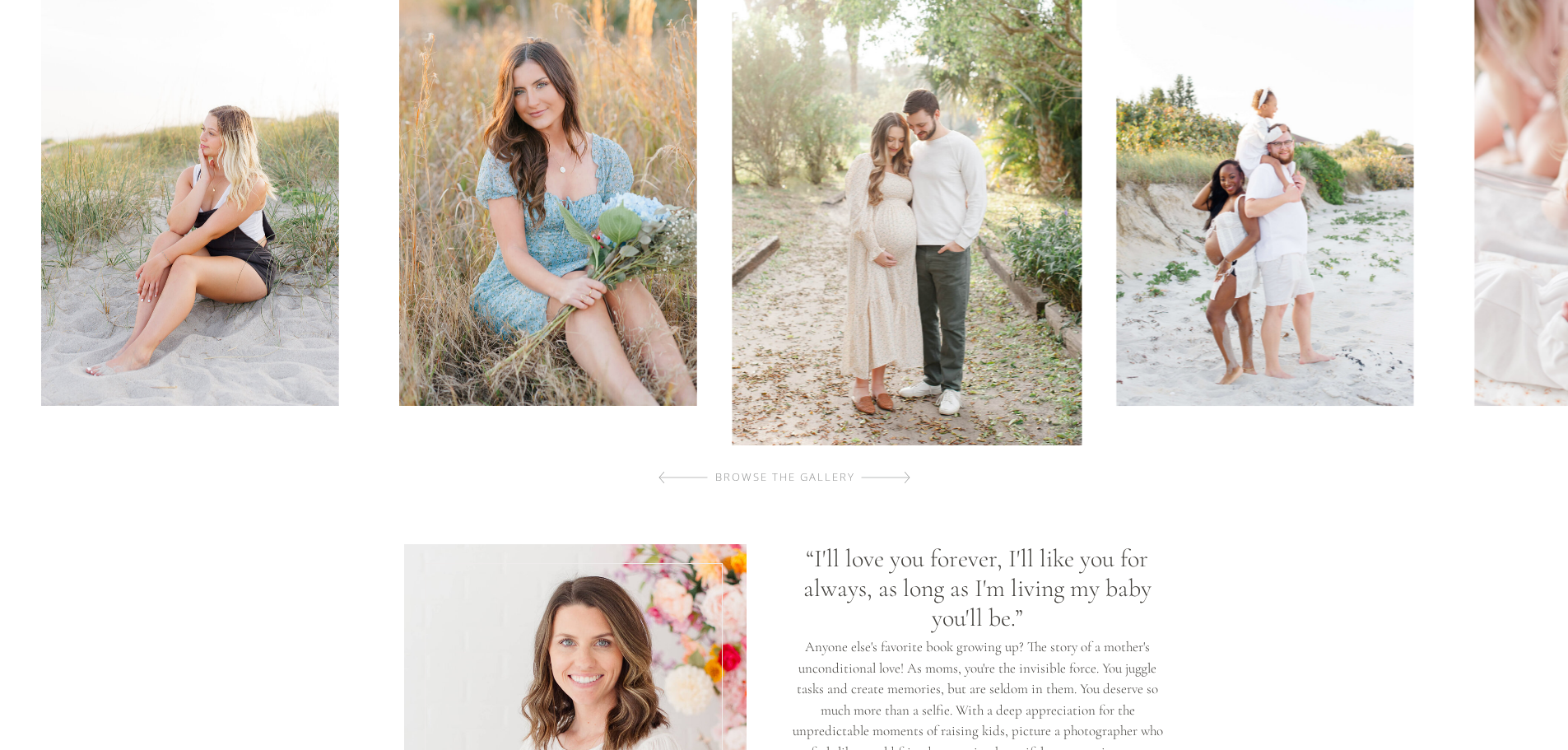
click at [891, 475] on div at bounding box center [885, 478] width 49 height 33
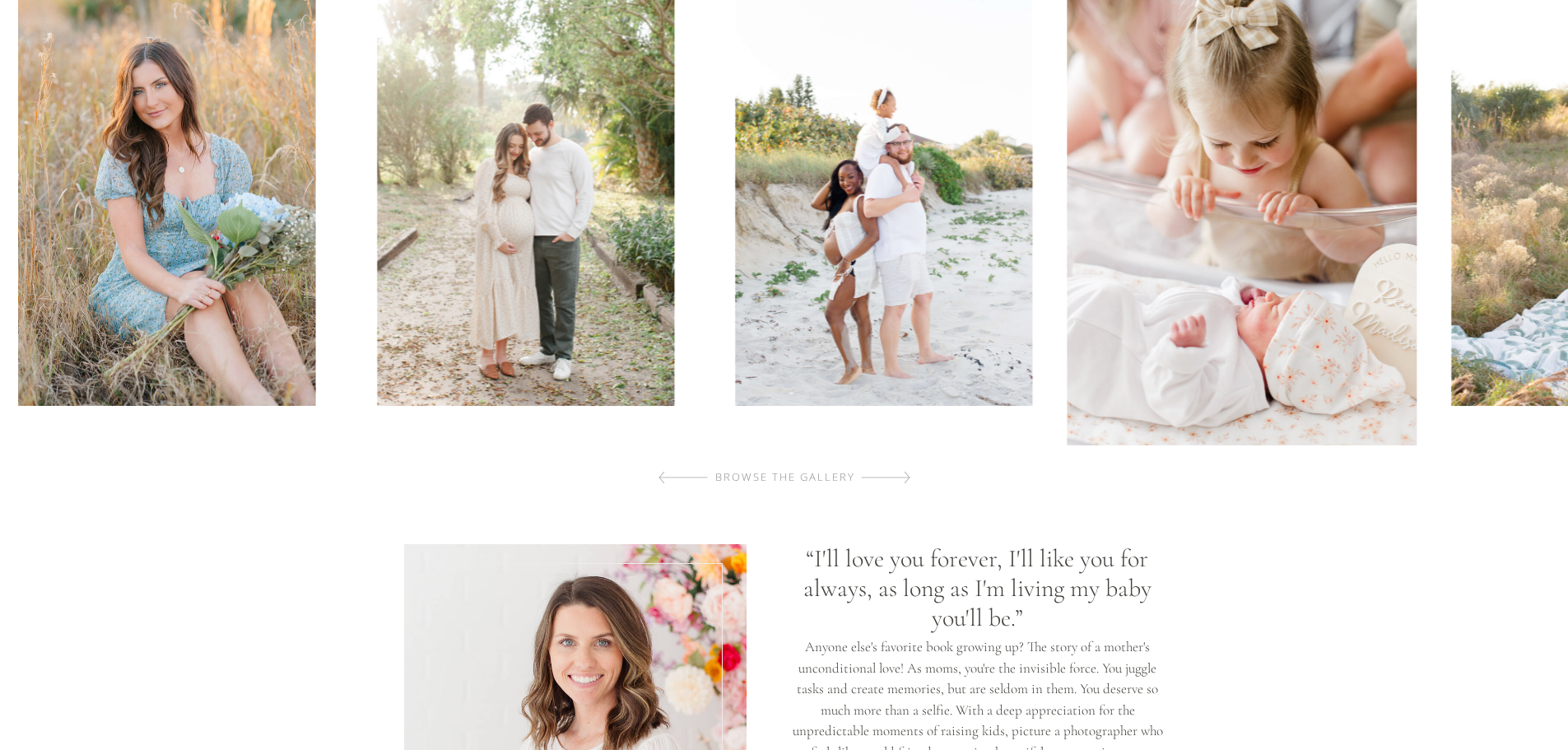
click at [891, 475] on div at bounding box center [885, 478] width 49 height 33
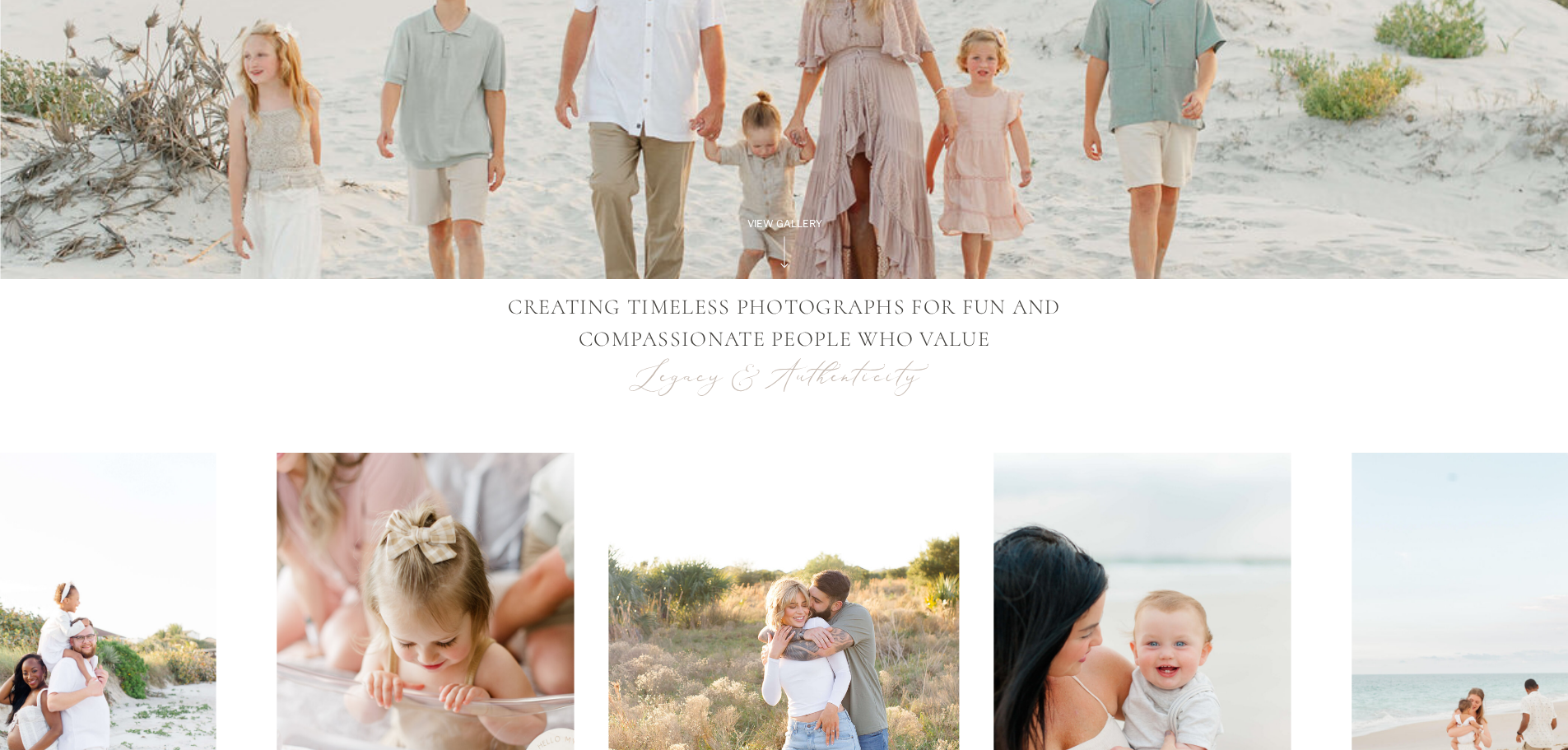
scroll to position [0, 0]
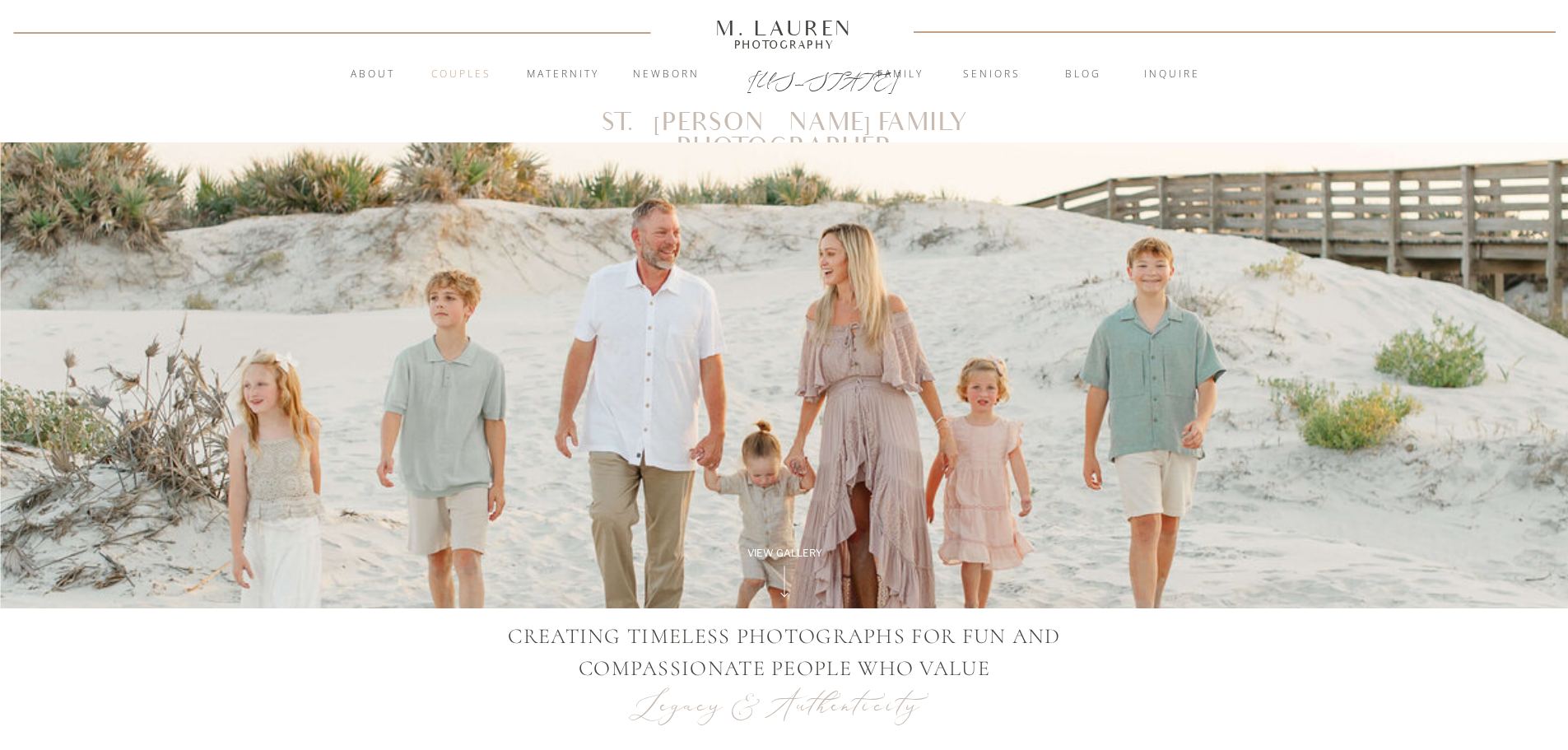
click at [458, 76] on nav "Couples" at bounding box center [461, 75] width 89 height 16
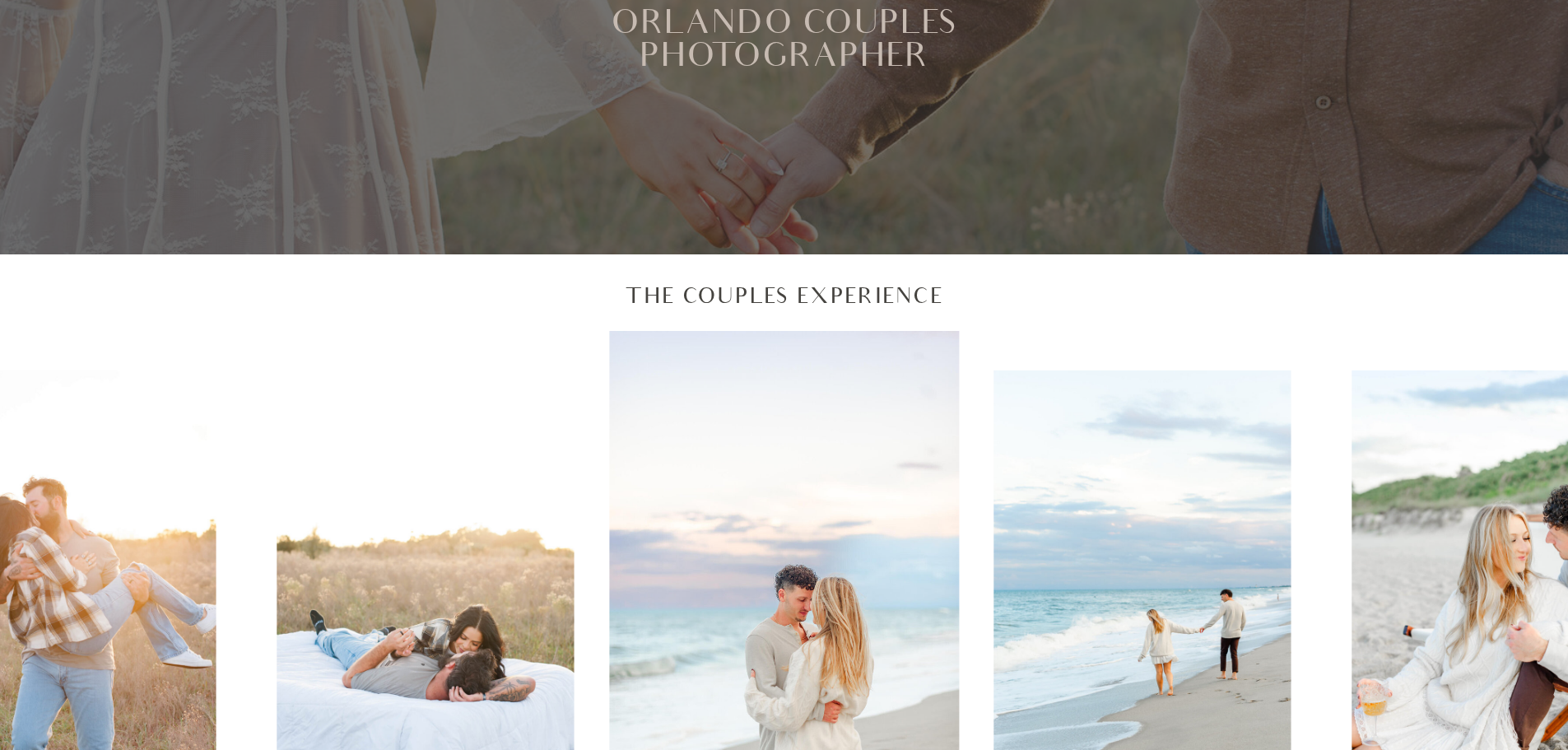
scroll to position [576, 0]
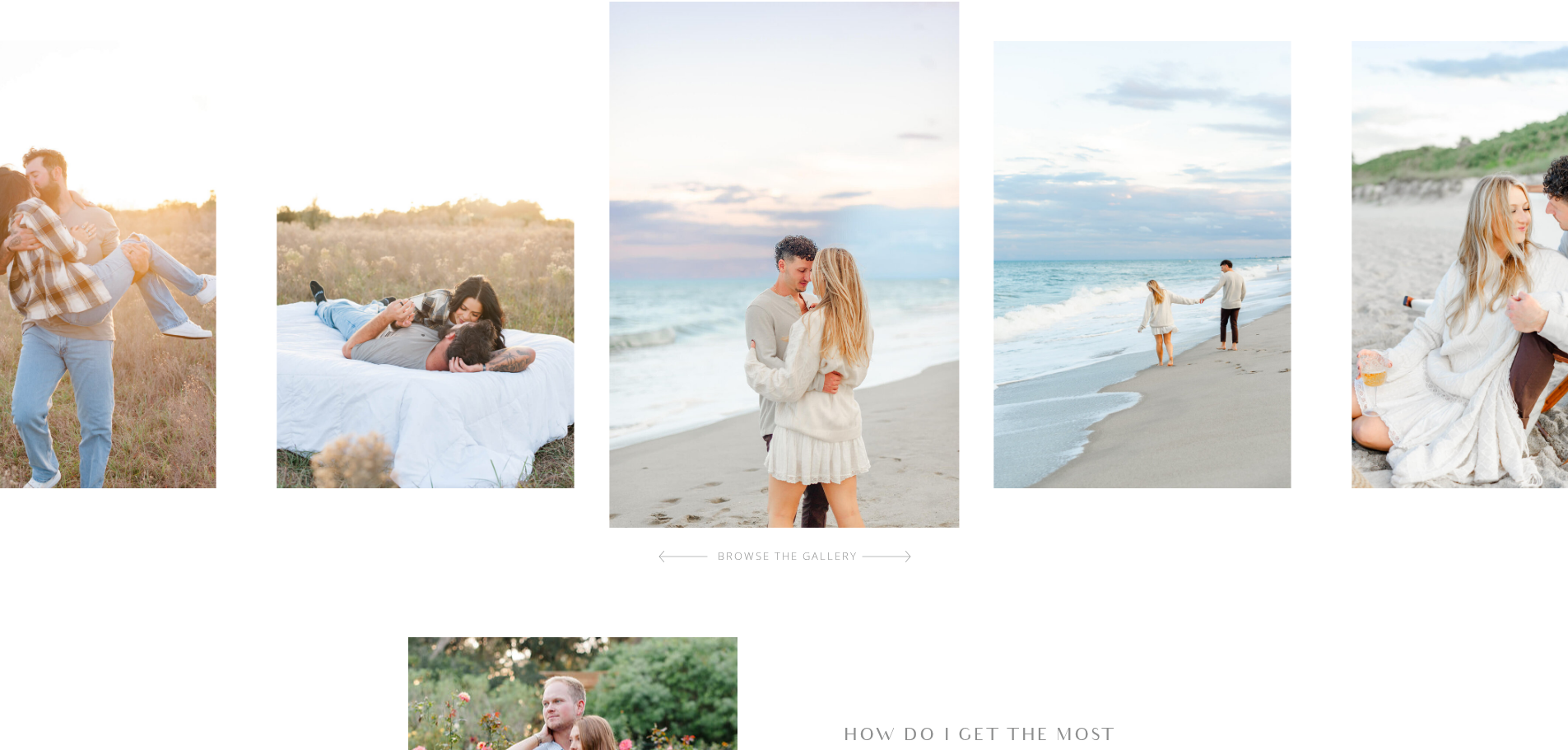
click at [906, 557] on div at bounding box center [886, 556] width 49 height 33
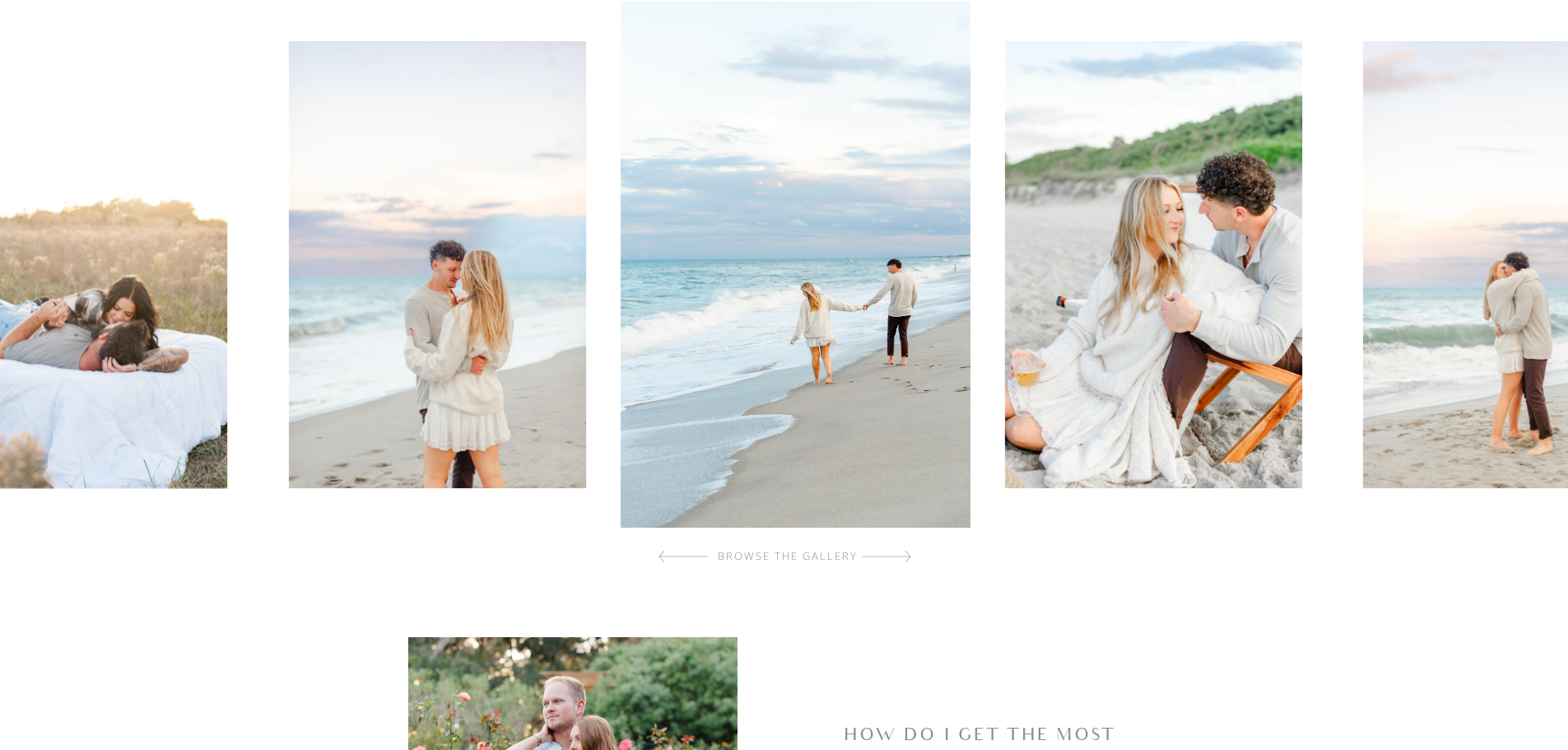
click at [906, 557] on div at bounding box center [886, 556] width 49 height 33
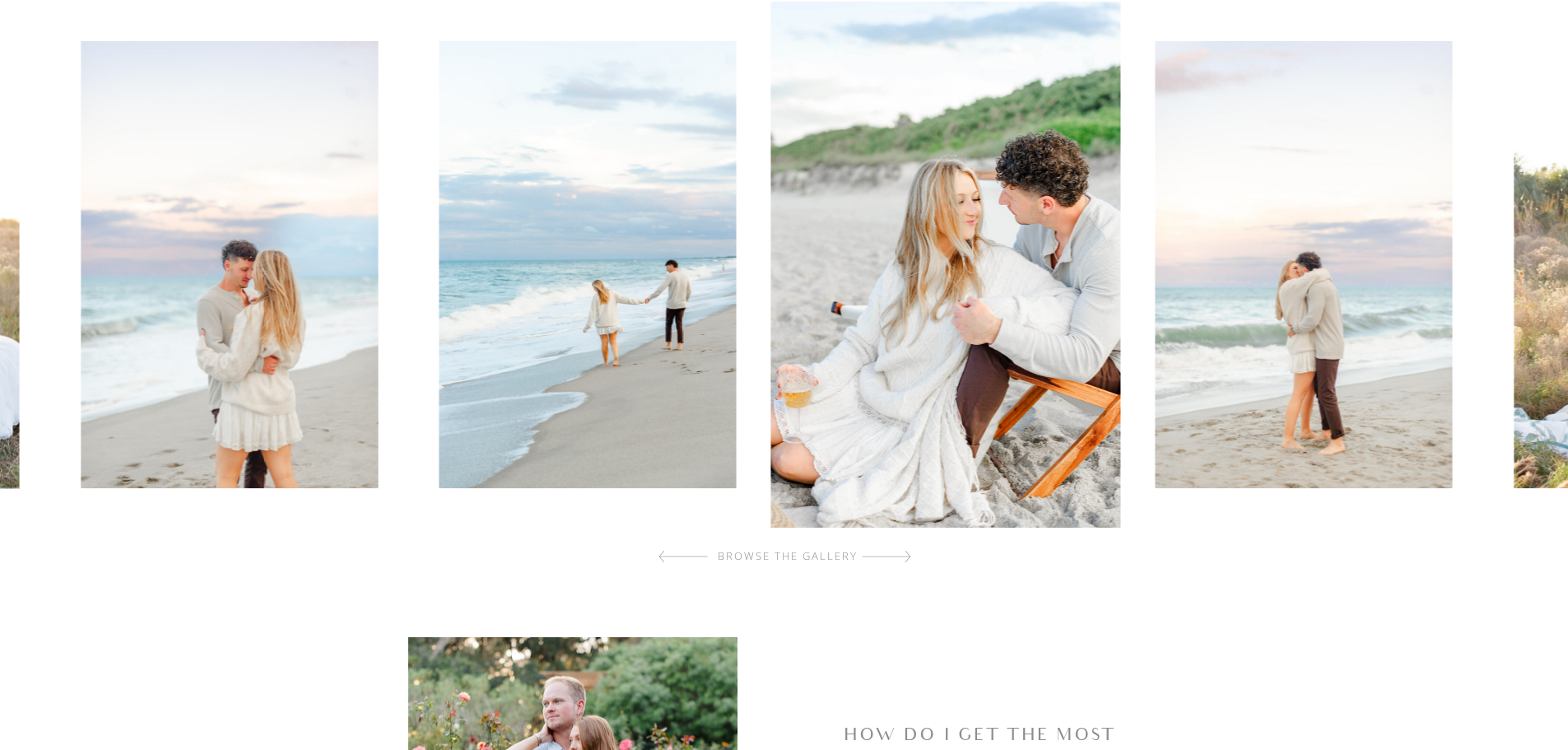
click at [906, 557] on div at bounding box center [886, 556] width 49 height 33
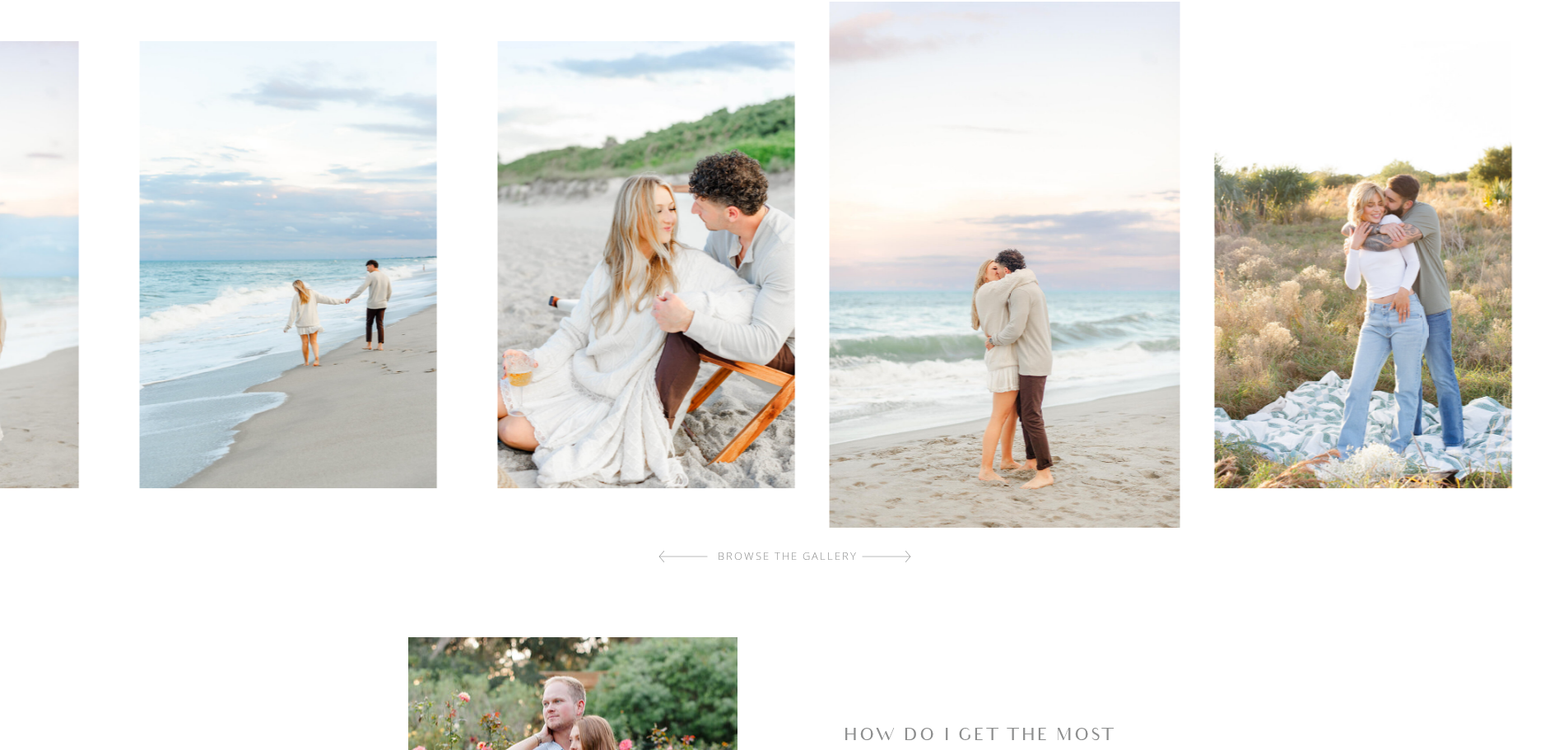
click at [906, 557] on div at bounding box center [886, 556] width 49 height 33
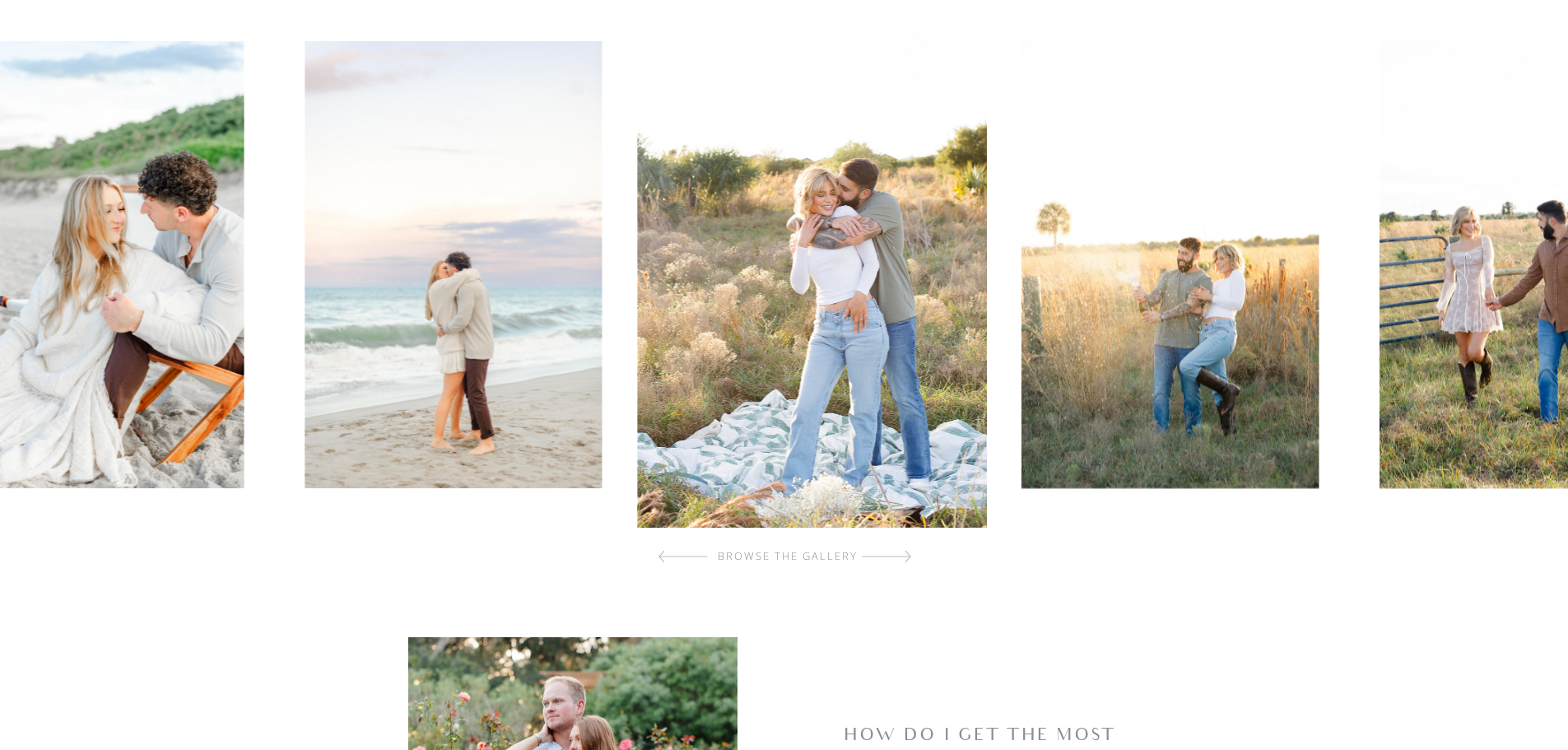
click at [906, 557] on div at bounding box center [886, 556] width 49 height 33
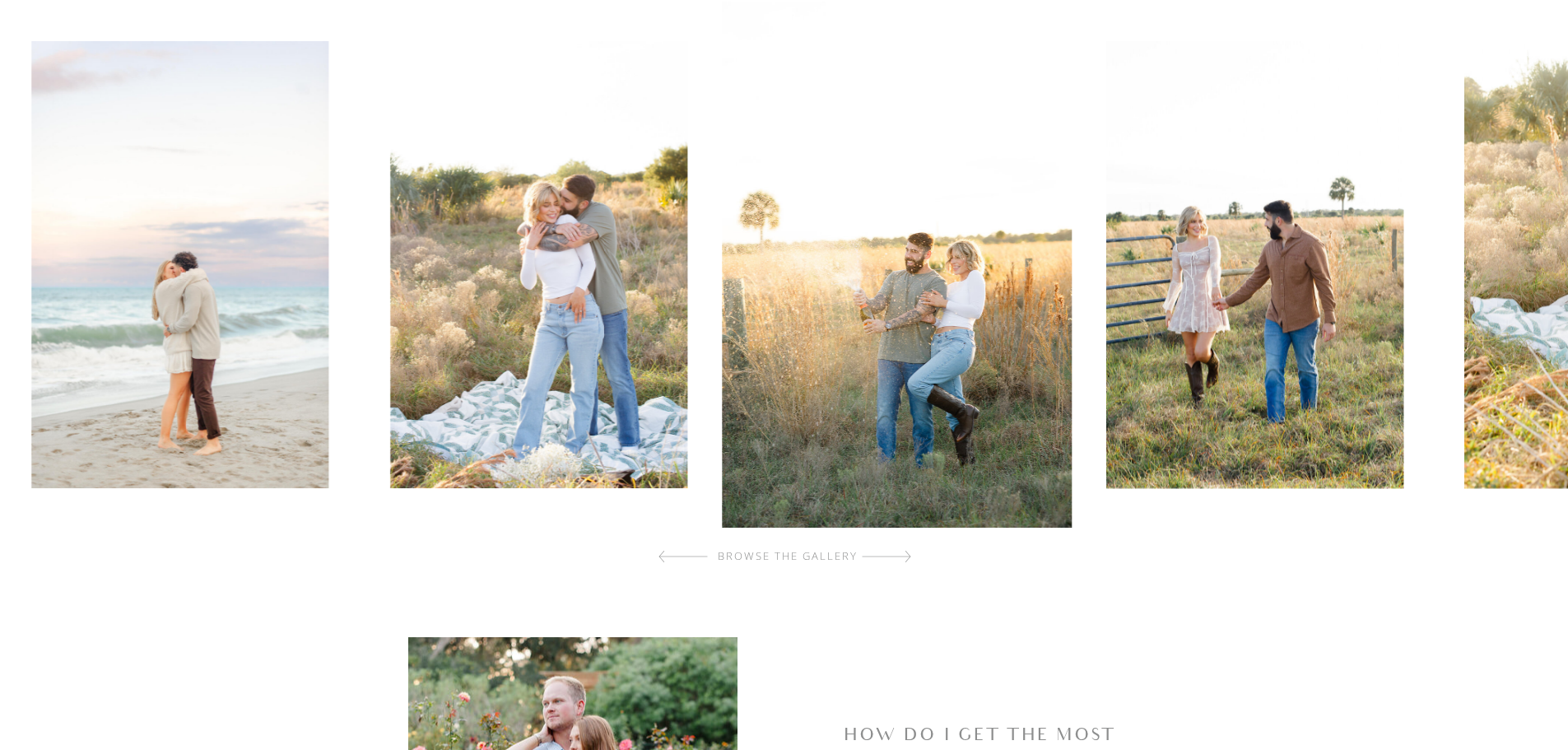
click at [906, 557] on div at bounding box center [886, 556] width 49 height 33
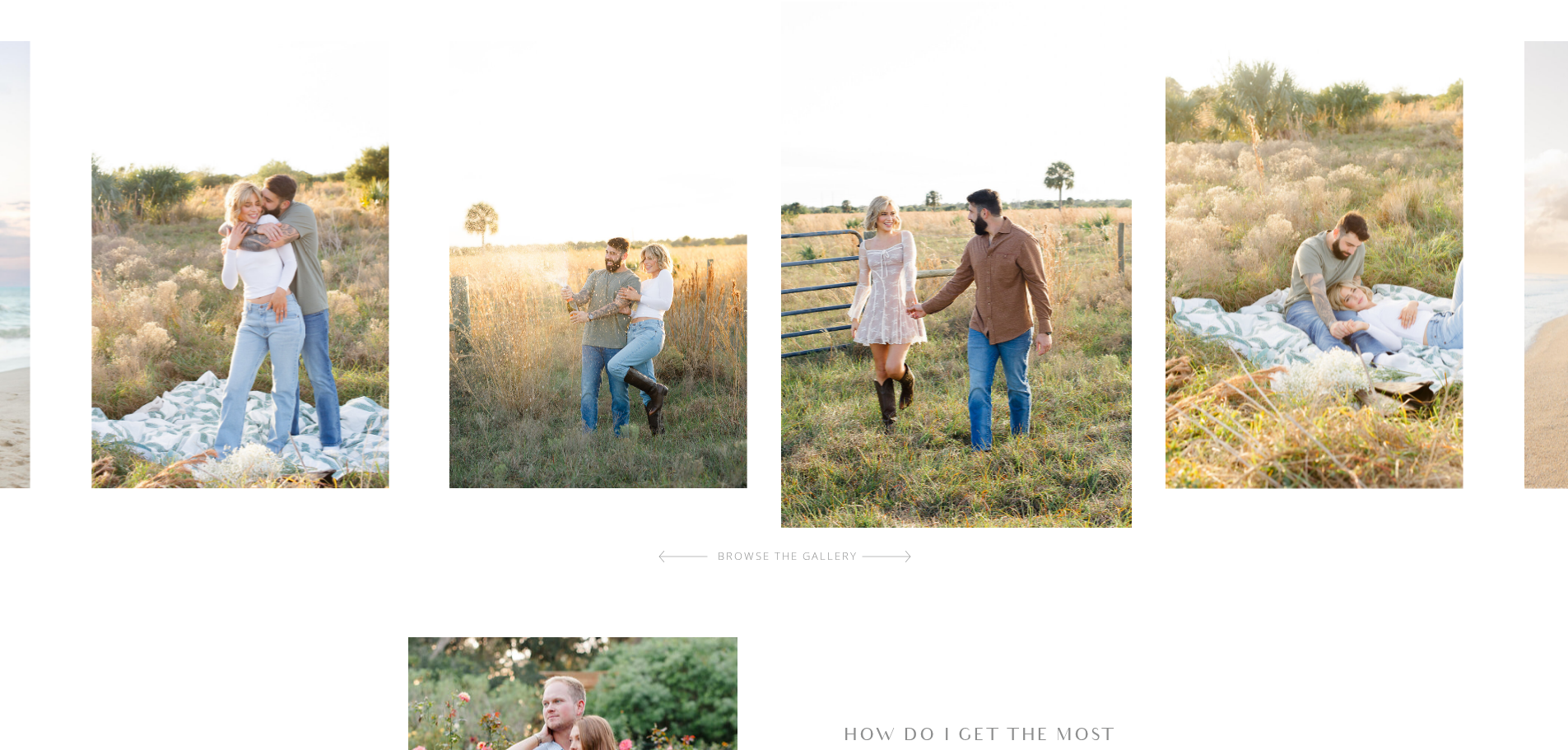
click at [906, 557] on div at bounding box center [886, 556] width 49 height 33
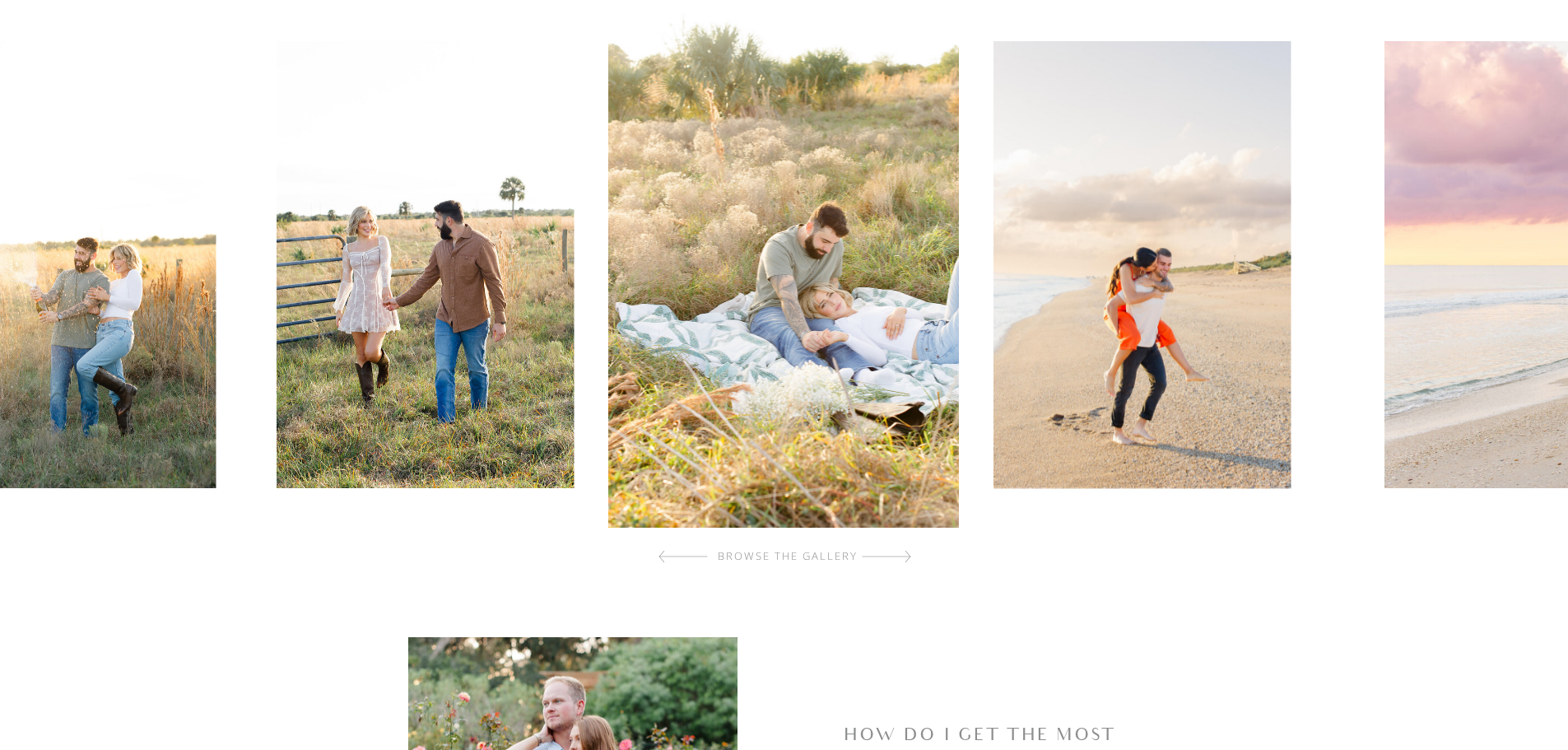
click at [906, 557] on div at bounding box center [886, 556] width 49 height 33
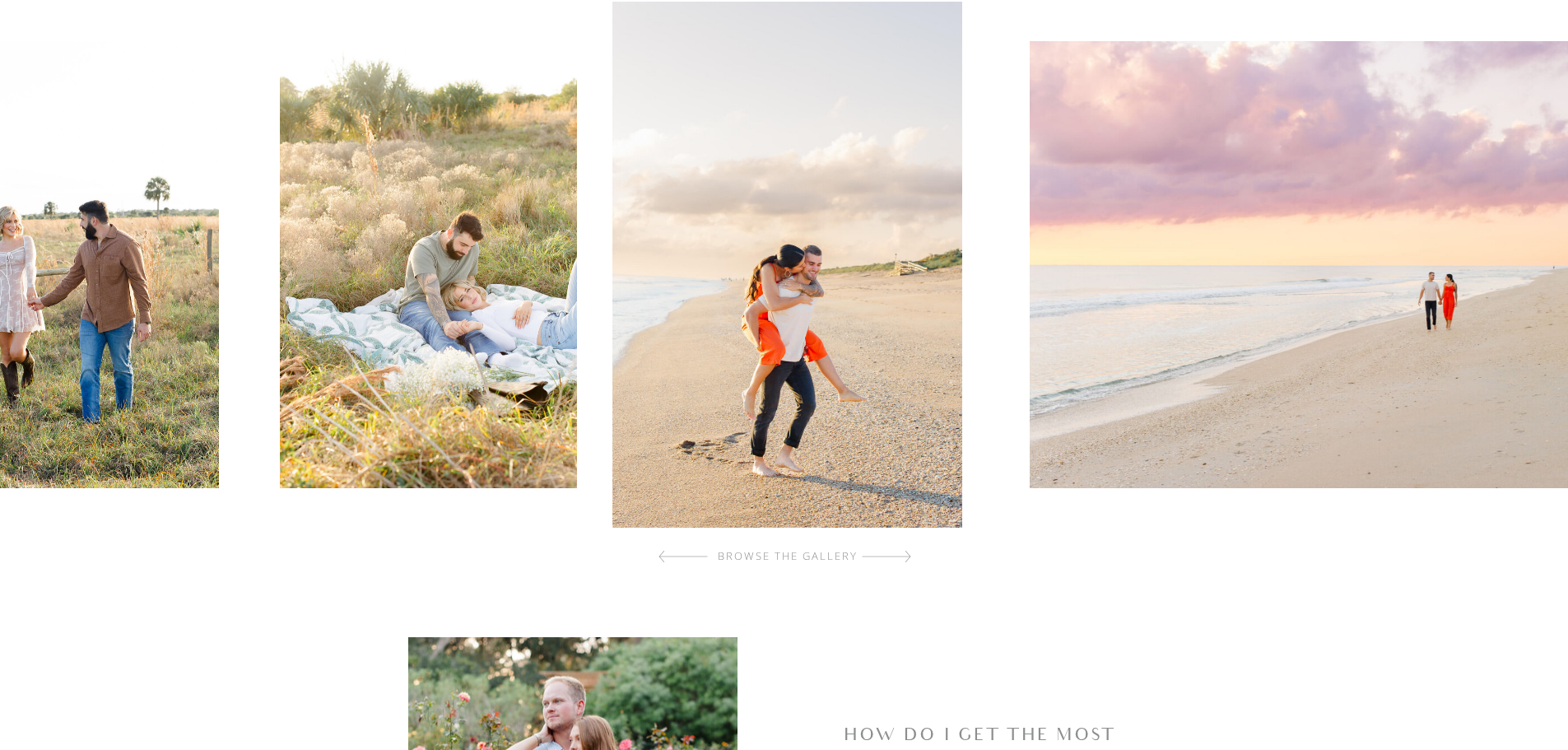
click at [906, 557] on div at bounding box center [886, 556] width 49 height 33
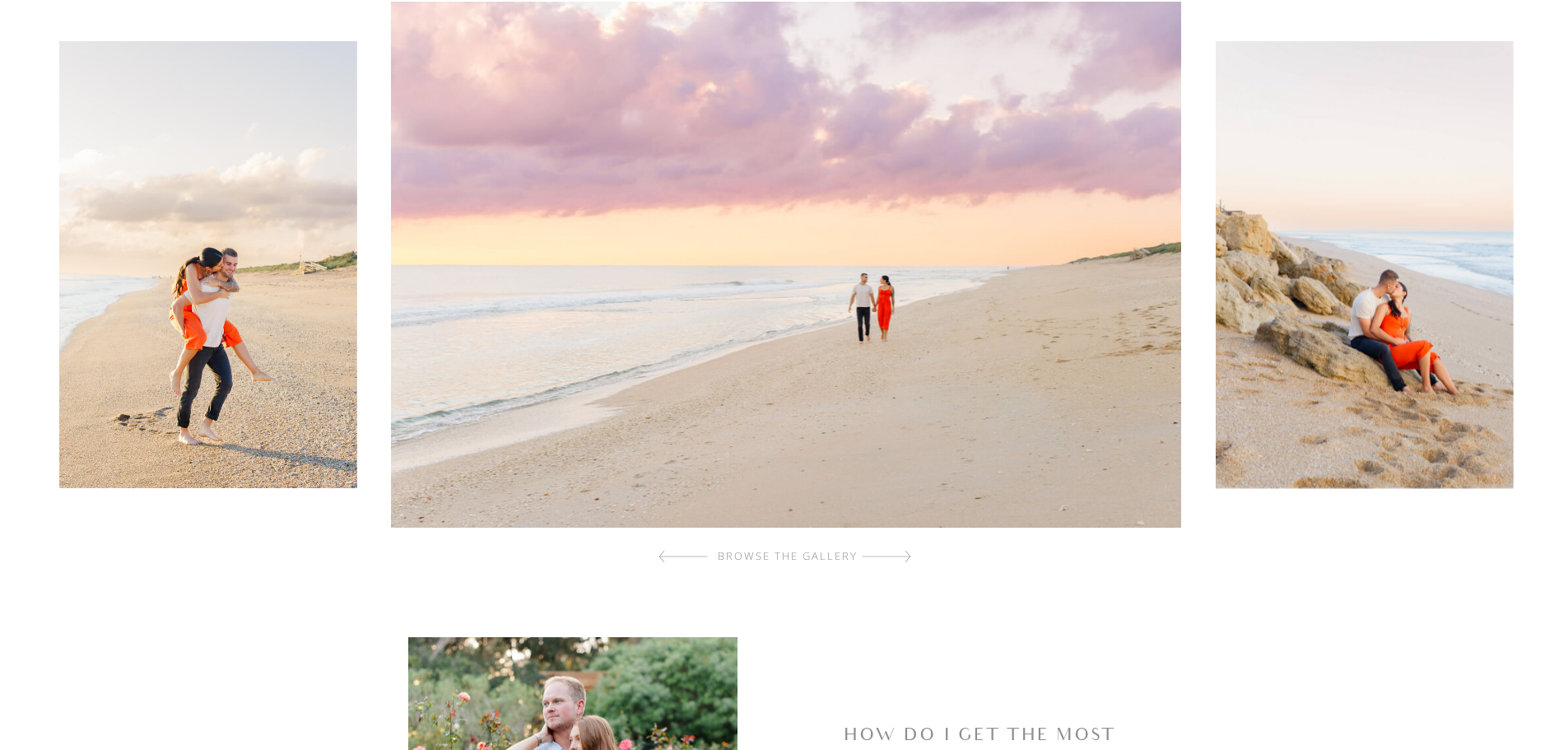
click at [906, 557] on div at bounding box center [886, 556] width 49 height 33
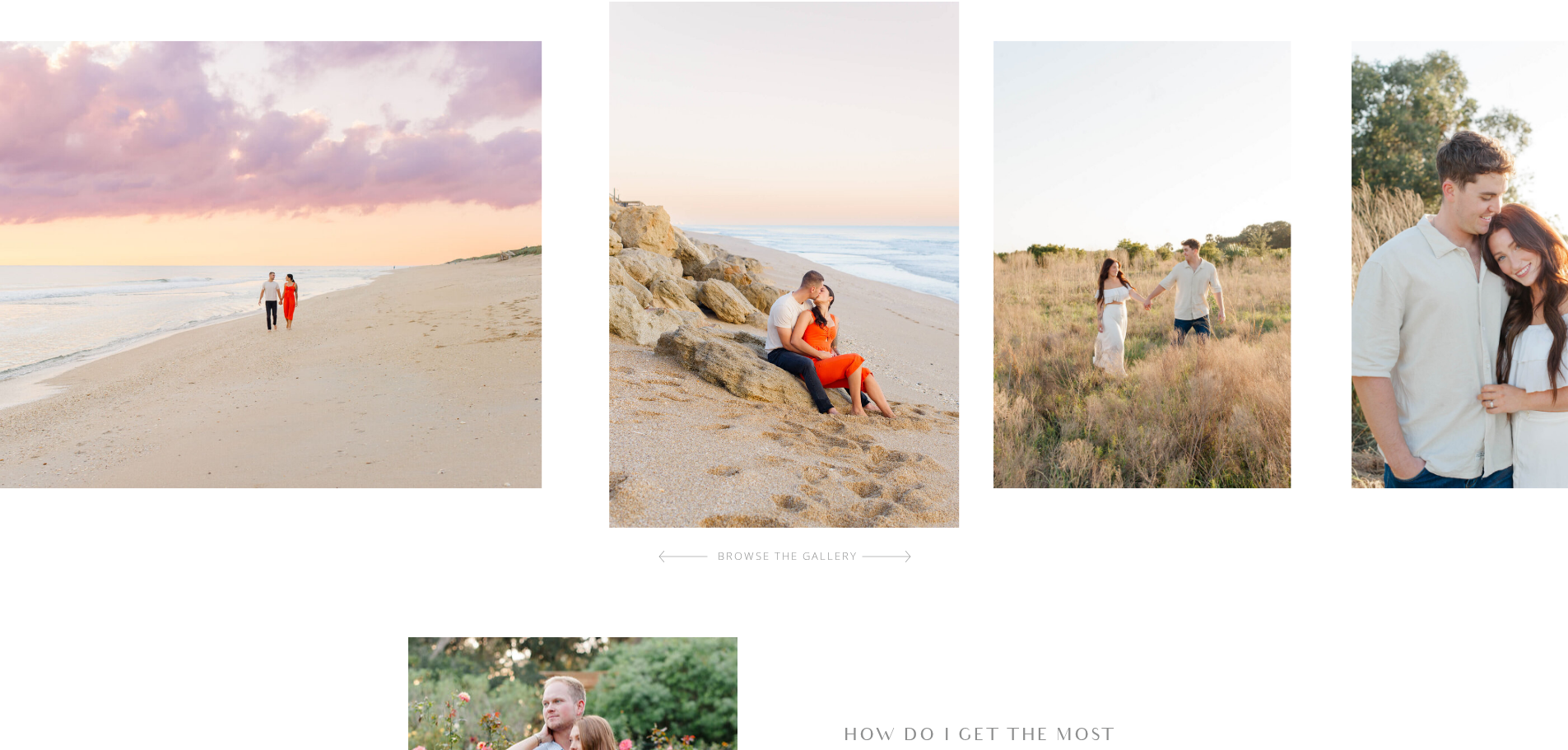
click at [906, 557] on div at bounding box center [886, 556] width 49 height 33
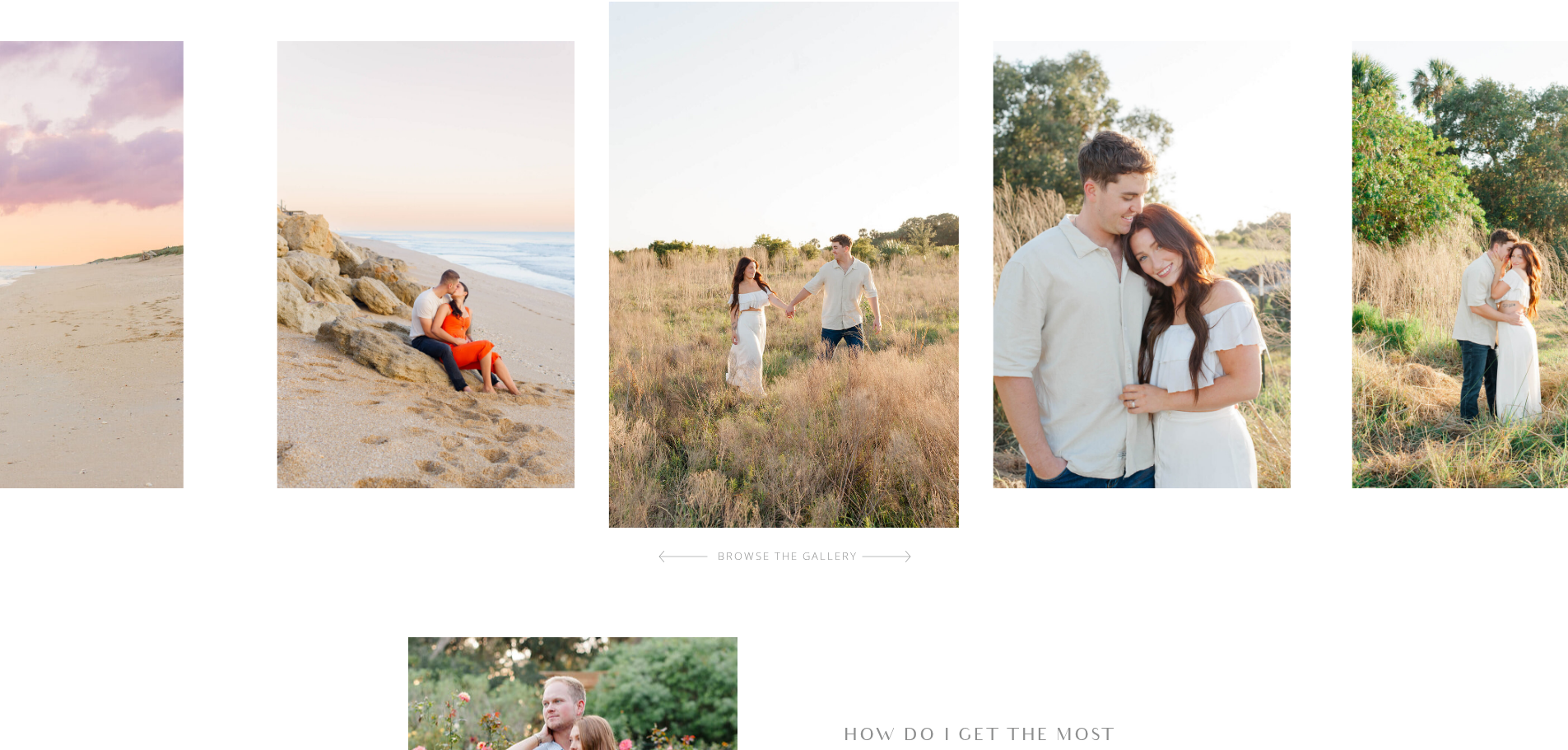
click at [906, 557] on div at bounding box center [886, 556] width 49 height 33
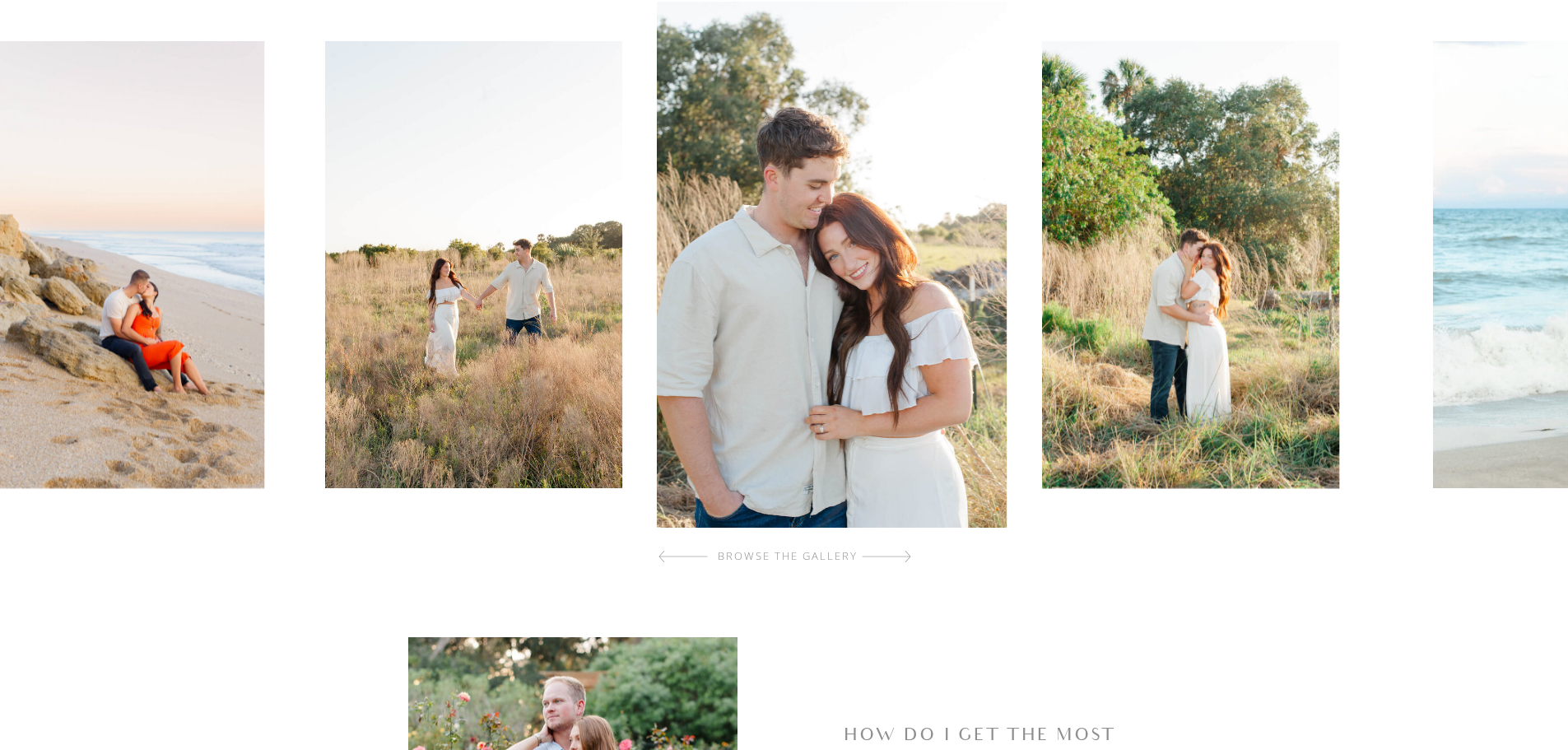
click at [906, 557] on div at bounding box center [886, 556] width 49 height 33
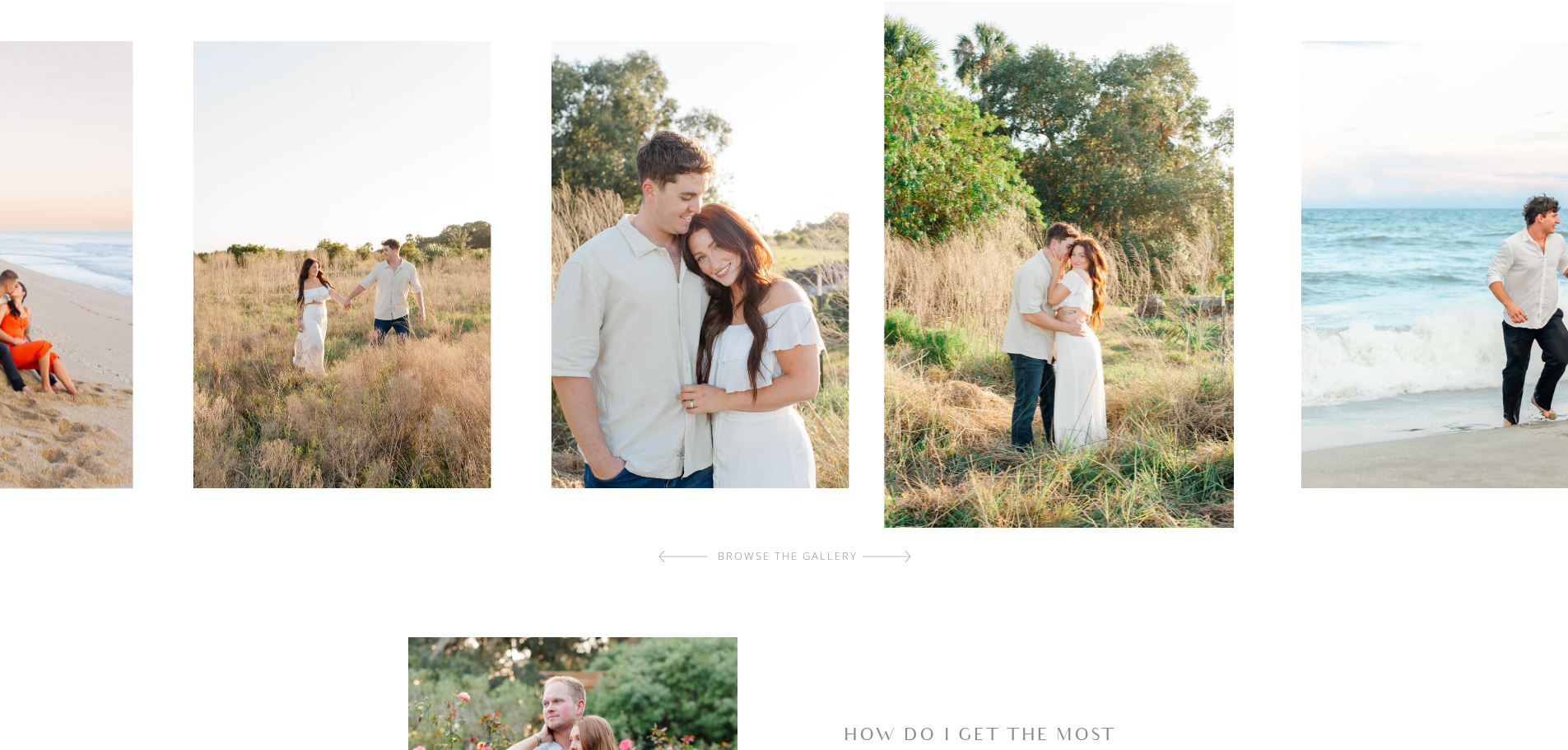
click at [906, 557] on div at bounding box center [886, 556] width 49 height 33
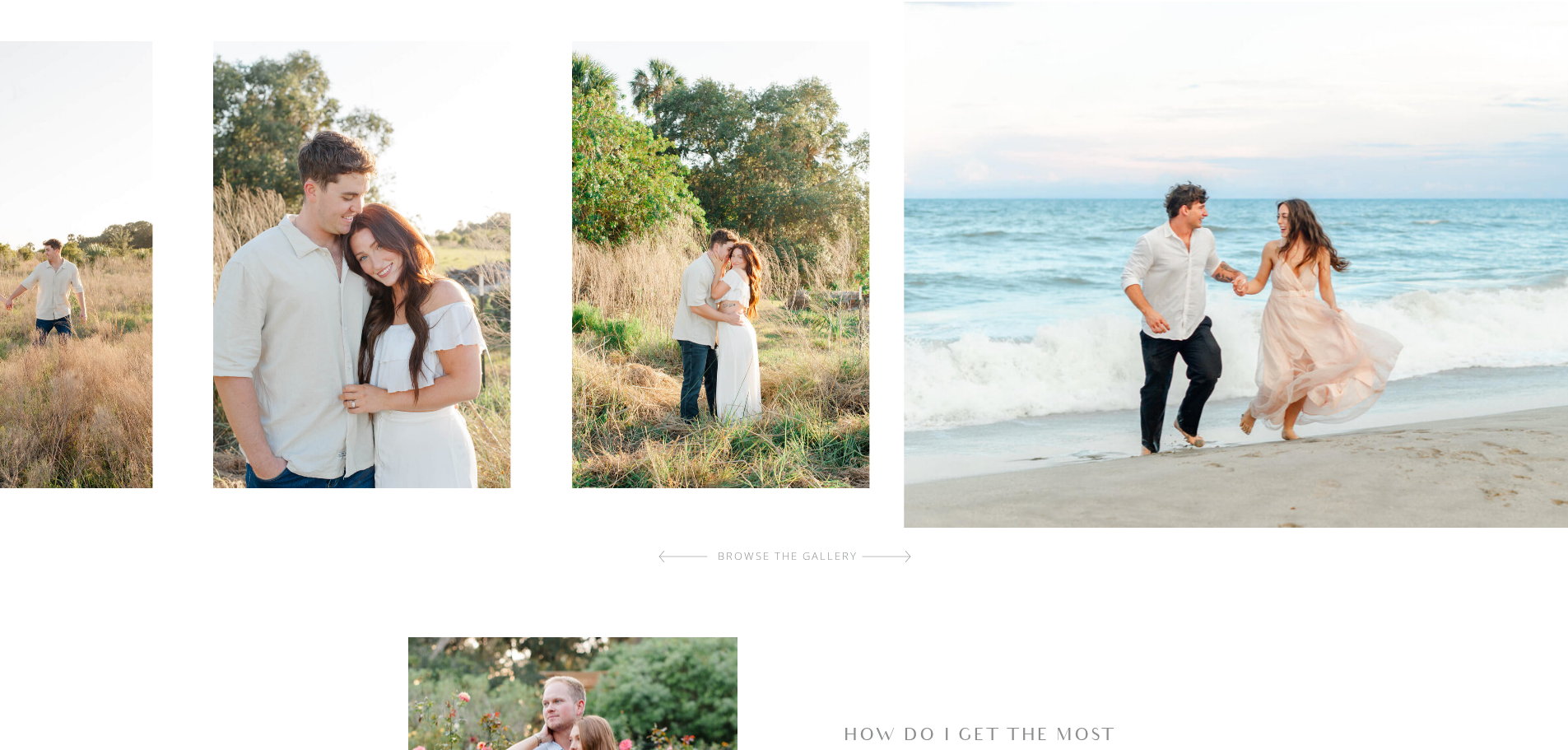
click at [906, 557] on div at bounding box center [886, 556] width 49 height 33
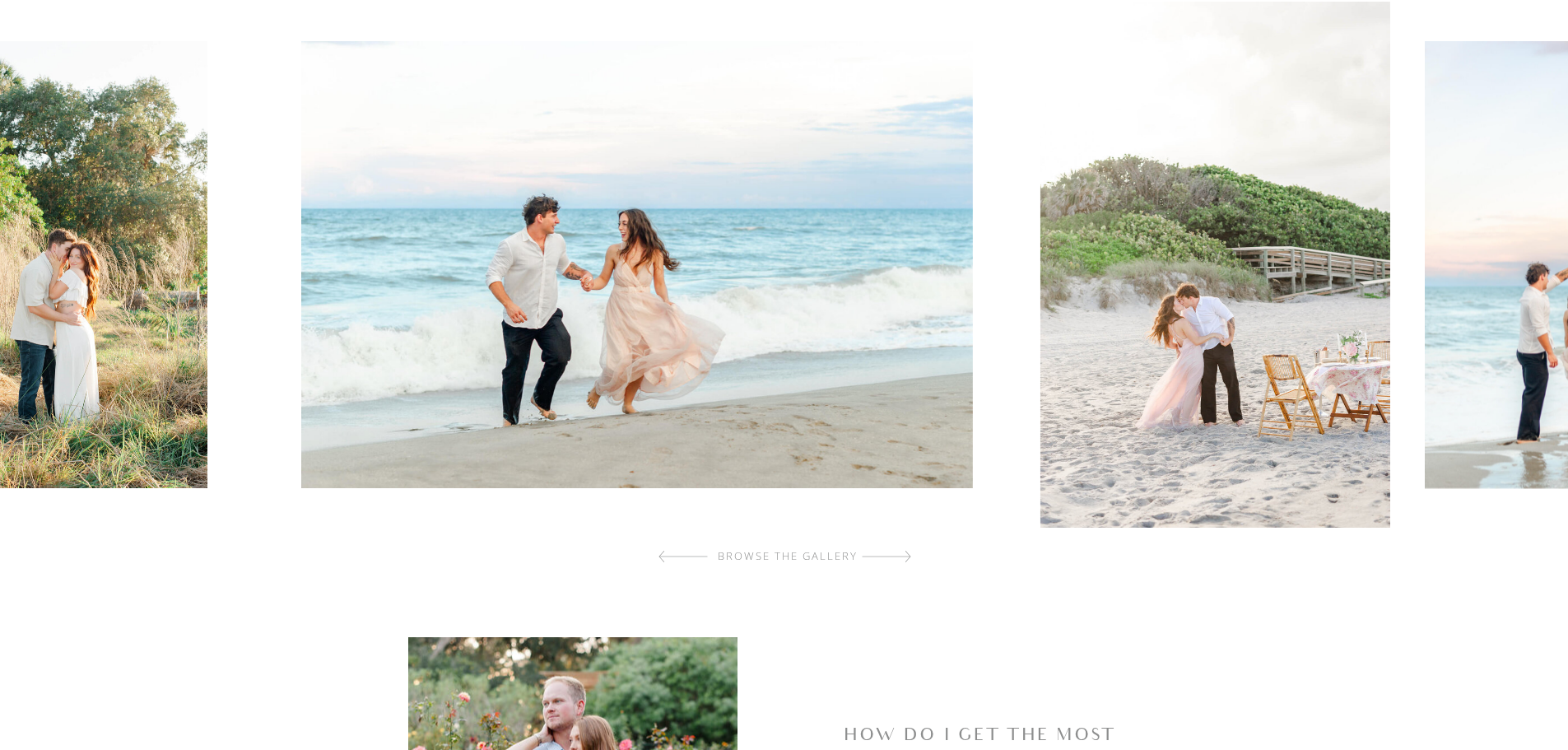
click at [906, 557] on div at bounding box center [886, 556] width 49 height 33
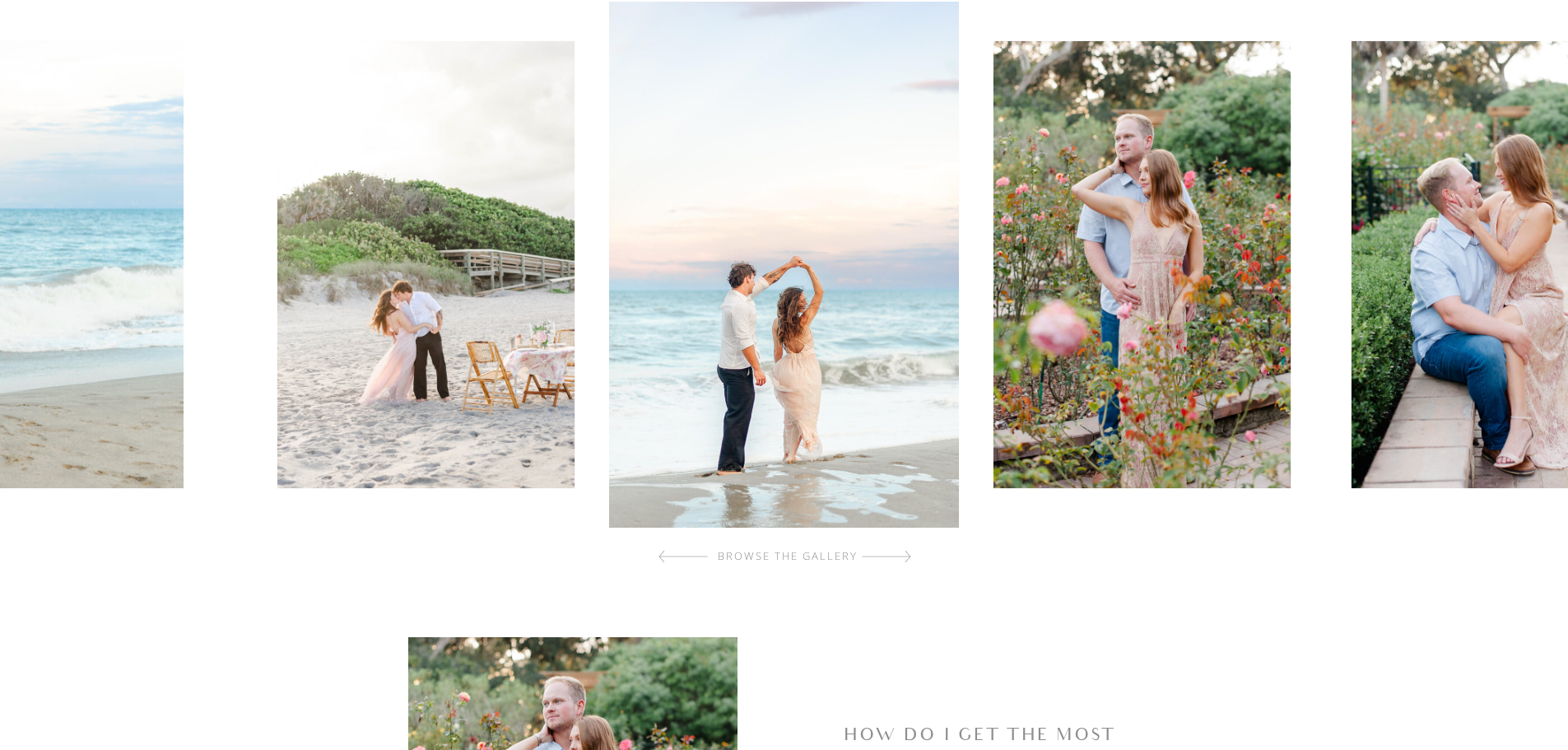
click at [676, 553] on div at bounding box center [682, 556] width 49 height 33
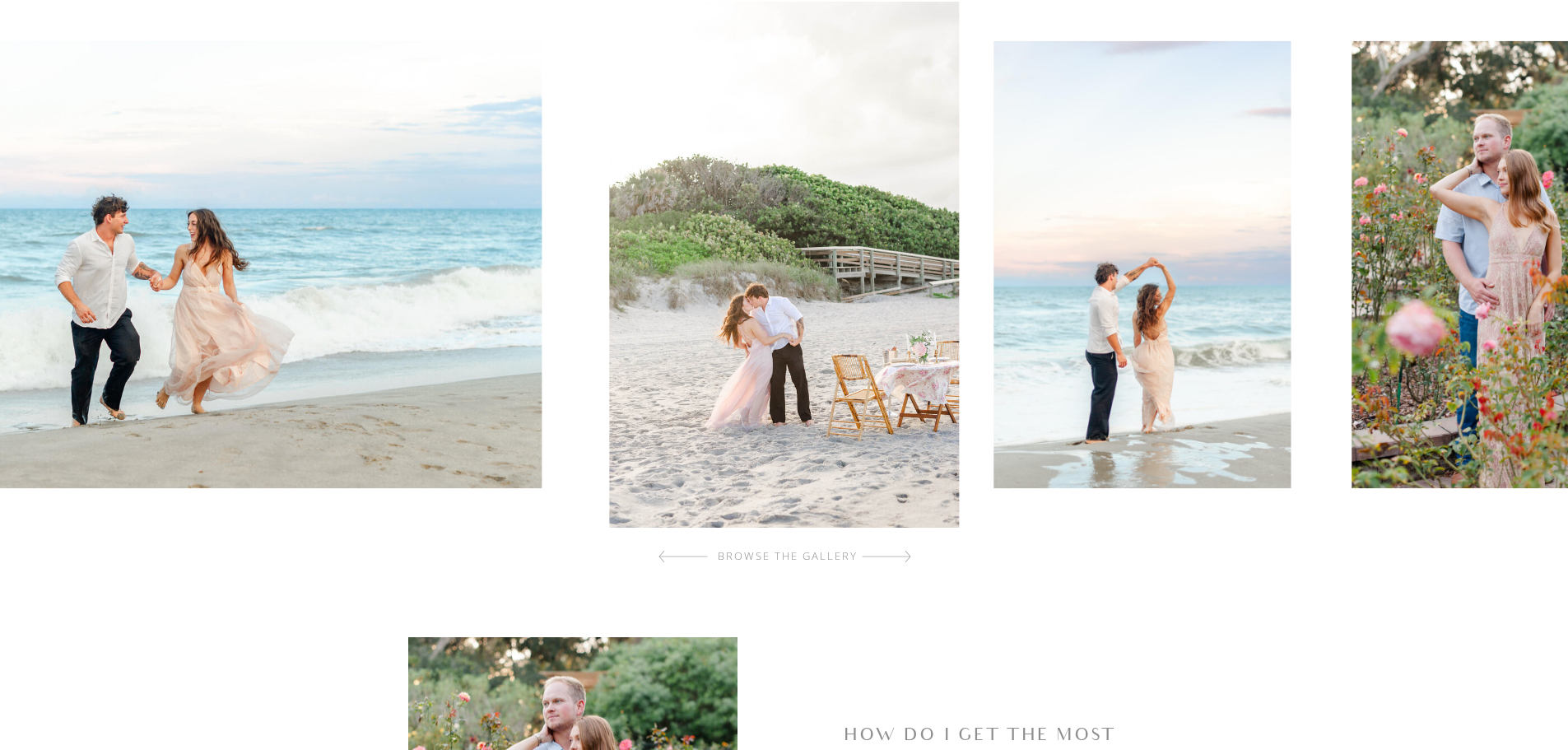
click at [899, 561] on div at bounding box center [886, 556] width 49 height 33
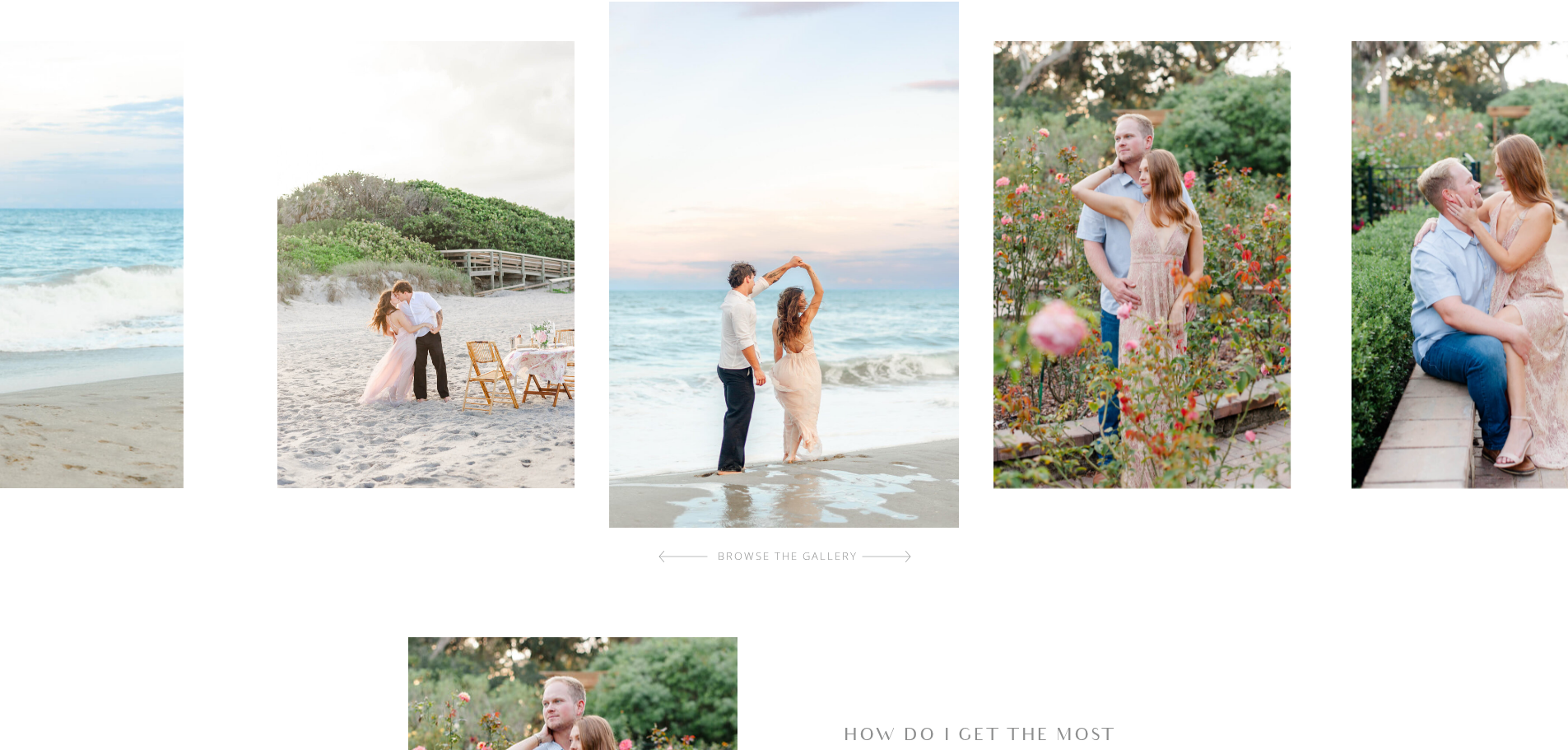
click at [899, 561] on div at bounding box center [886, 556] width 49 height 33
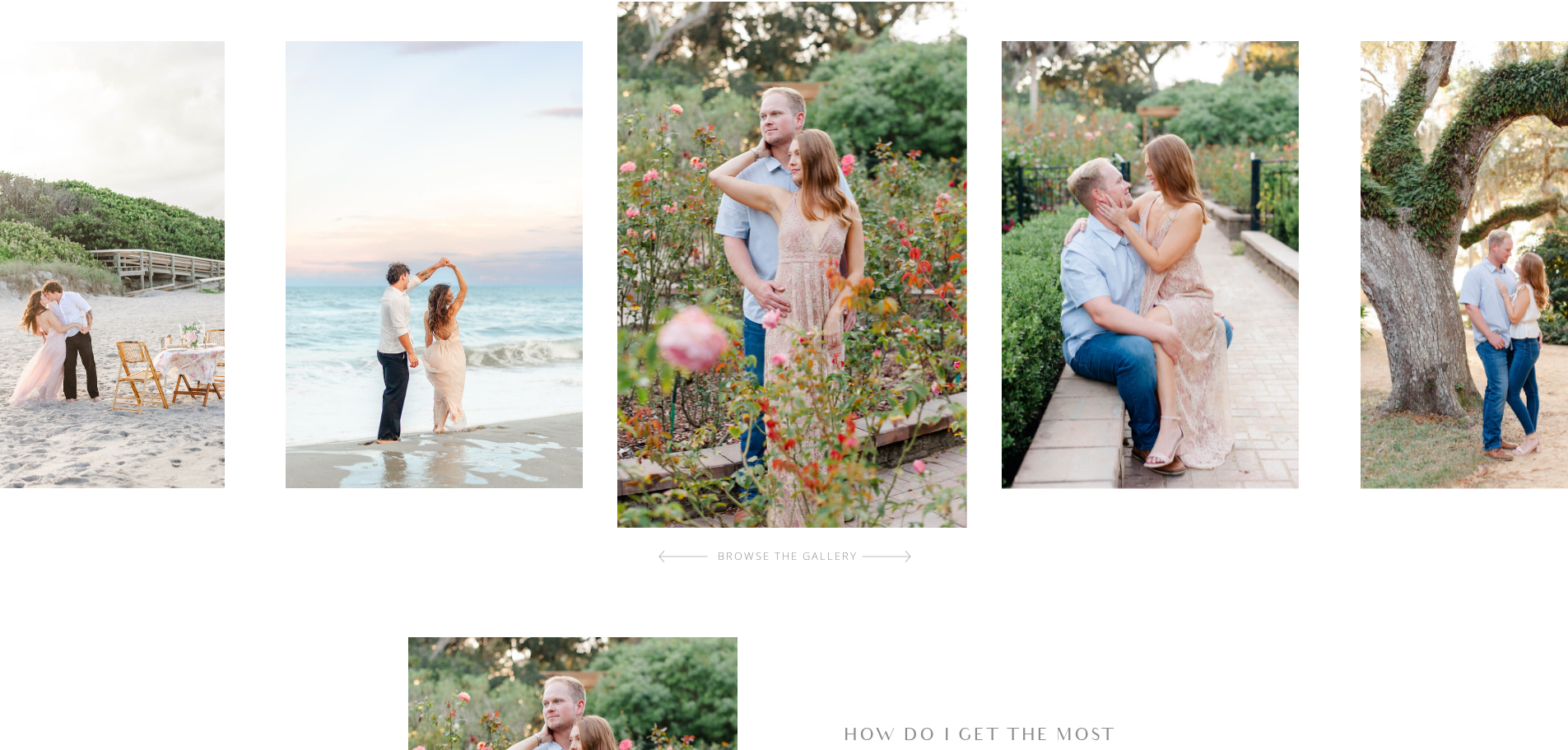
click at [899, 561] on div at bounding box center [886, 556] width 49 height 33
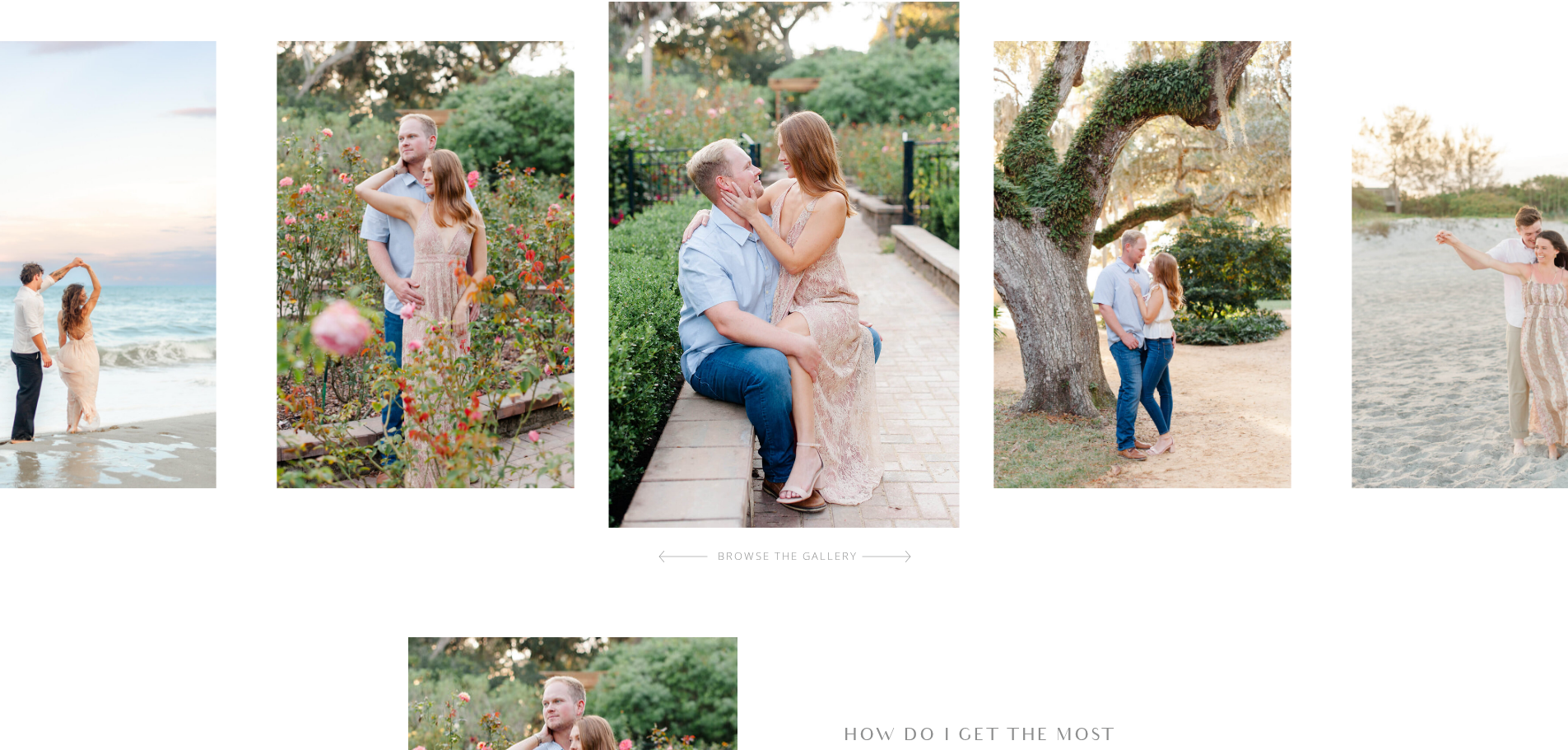
click at [899, 561] on div at bounding box center [886, 556] width 49 height 33
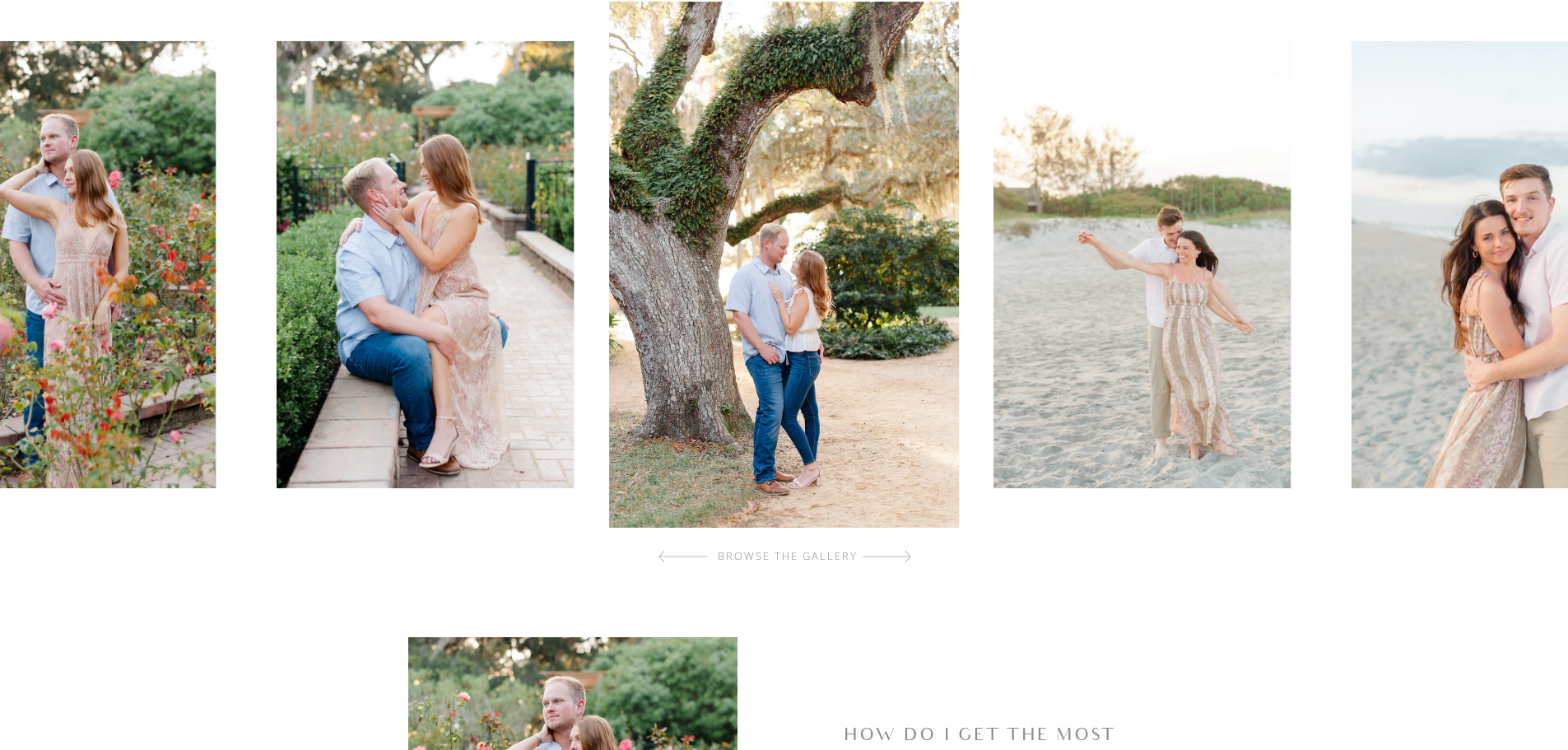
click at [899, 561] on div at bounding box center [886, 556] width 49 height 33
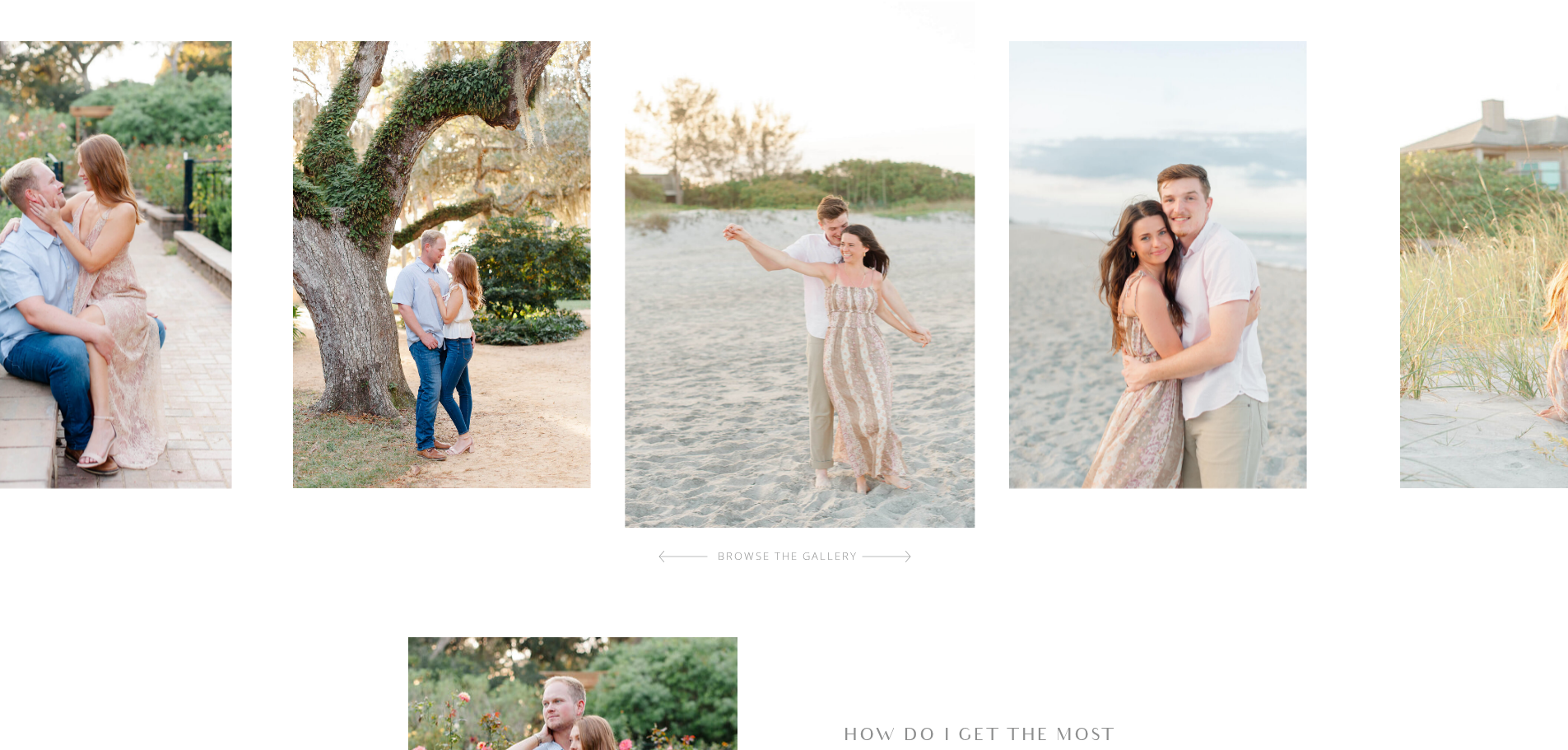
click at [899, 561] on div at bounding box center [886, 556] width 49 height 33
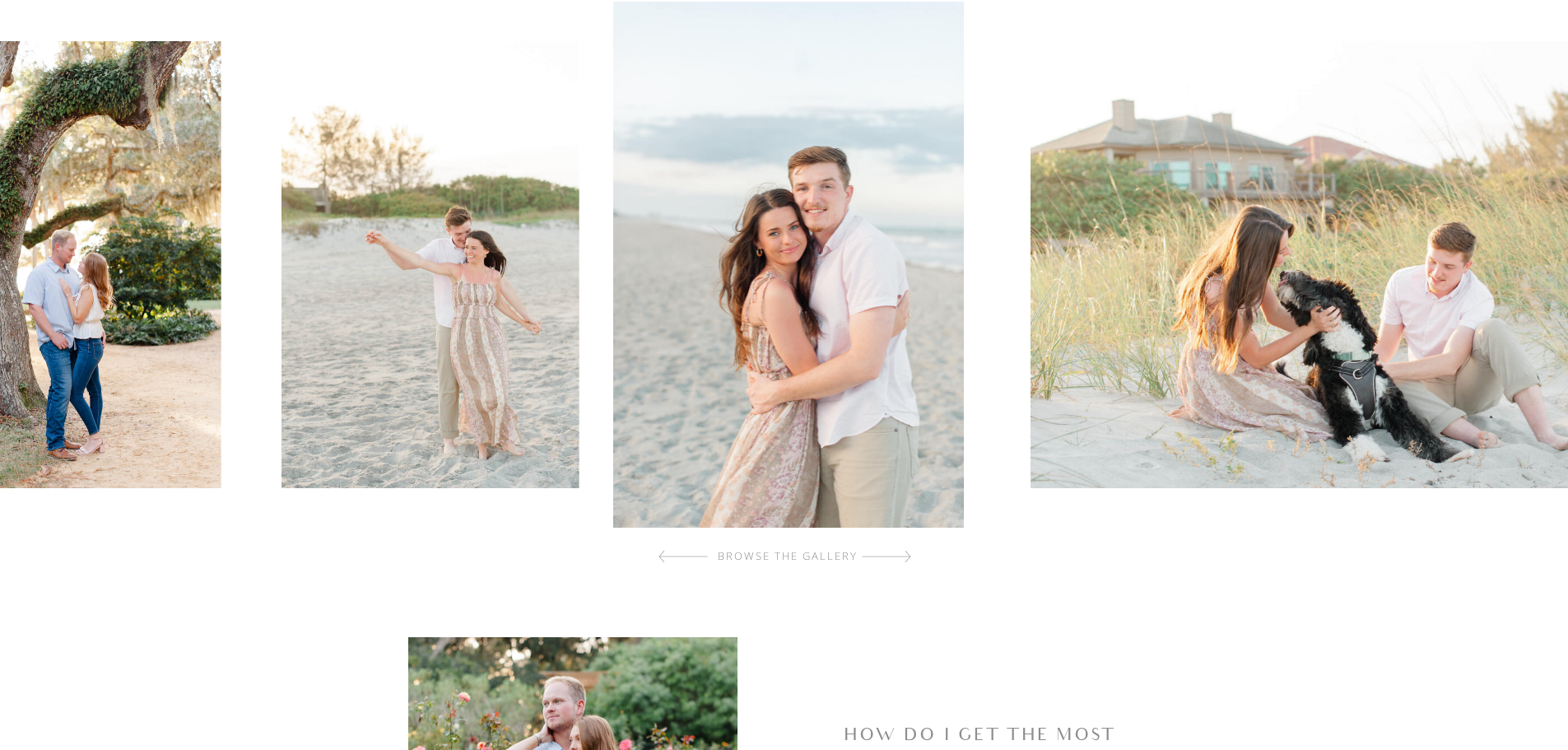
click at [899, 561] on div at bounding box center [886, 556] width 49 height 33
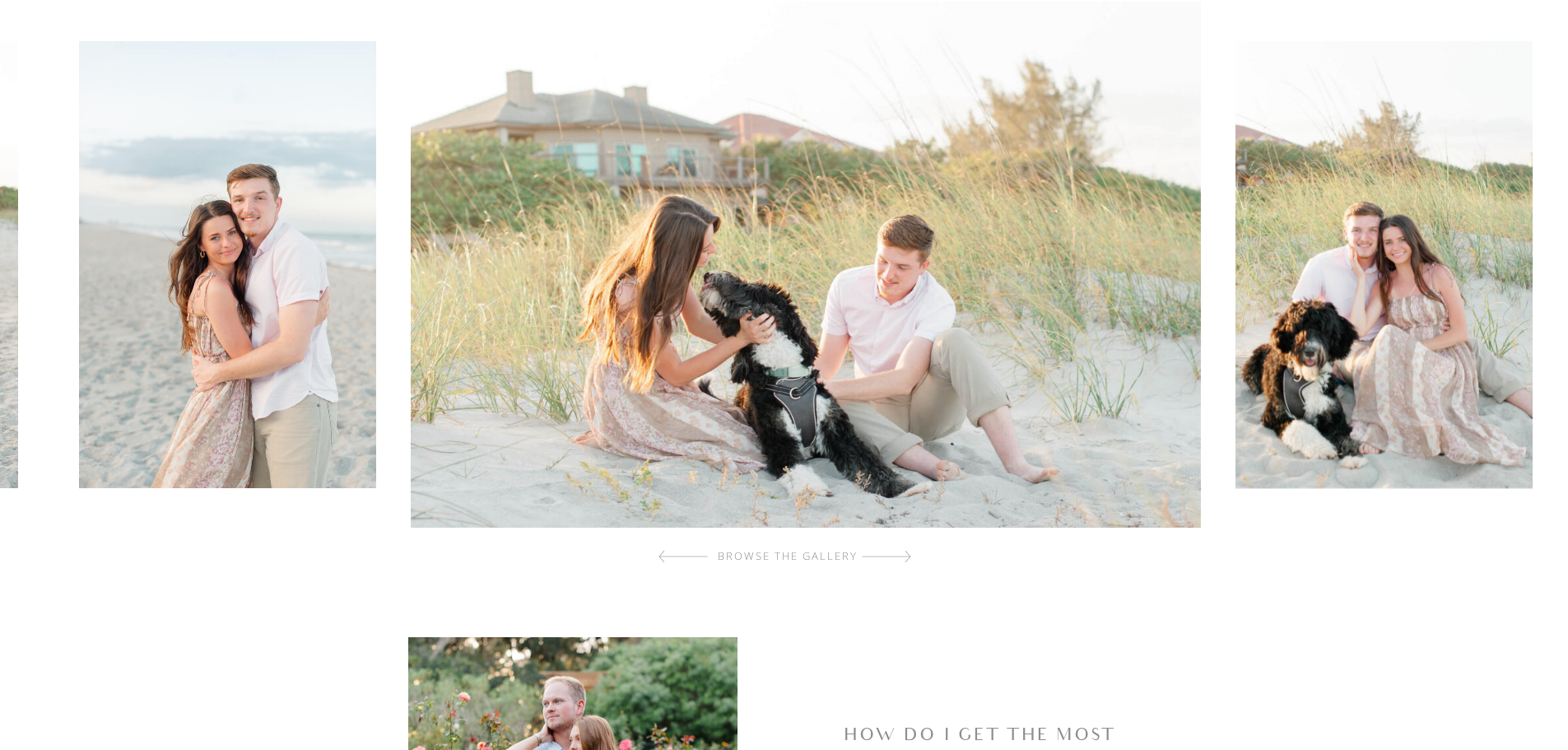
click at [899, 561] on div at bounding box center [886, 556] width 49 height 33
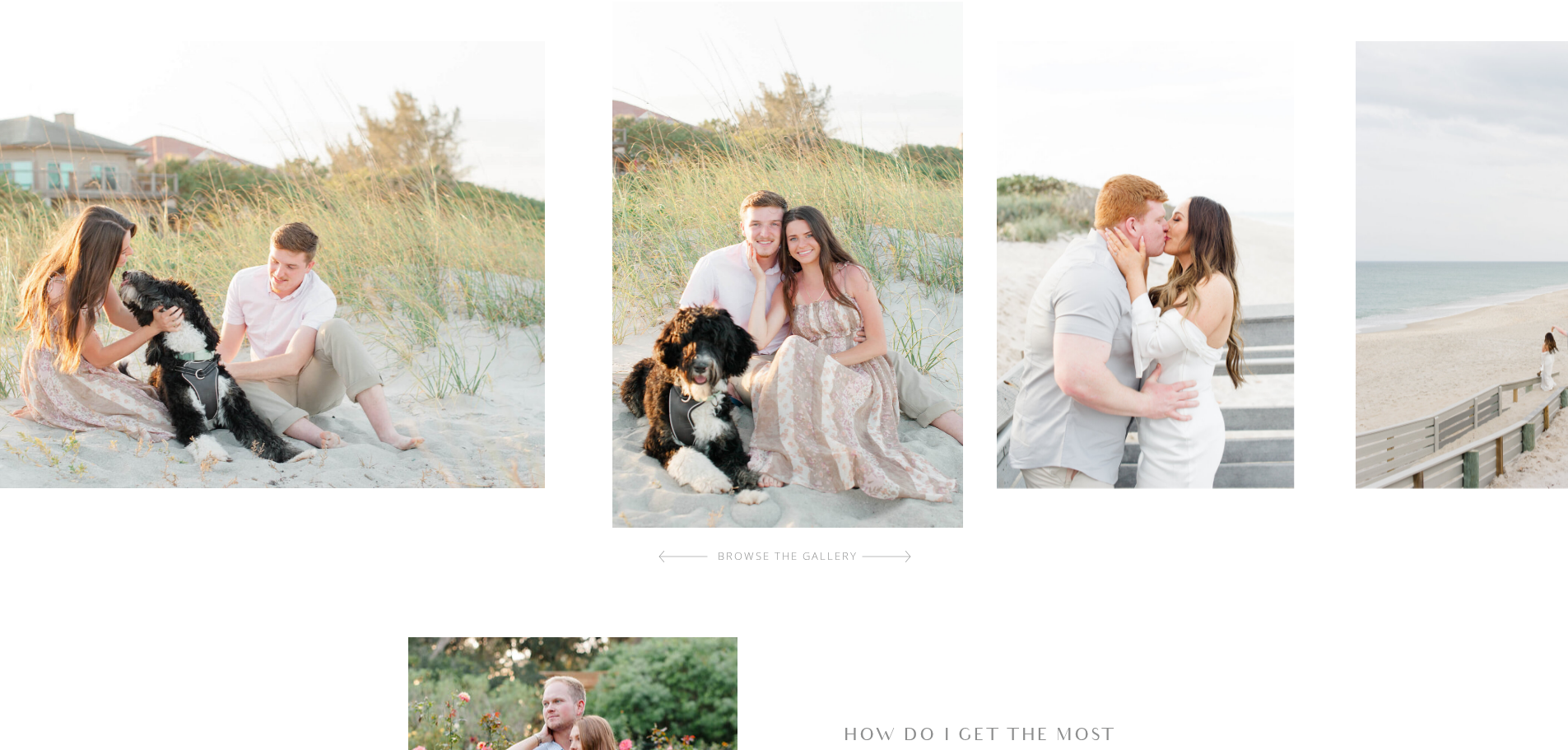
click at [899, 561] on div at bounding box center [886, 556] width 49 height 33
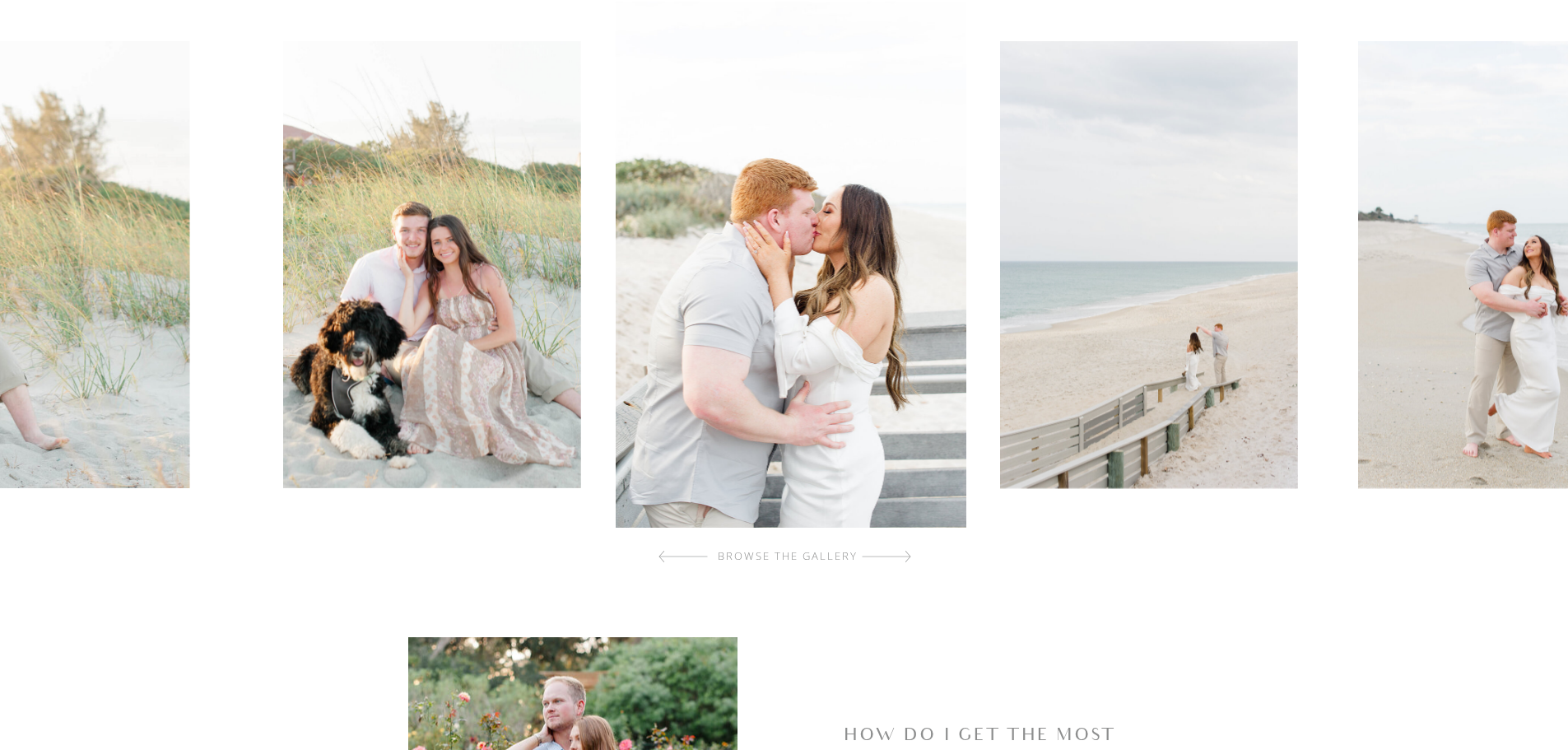
click at [899, 561] on div at bounding box center [886, 556] width 49 height 33
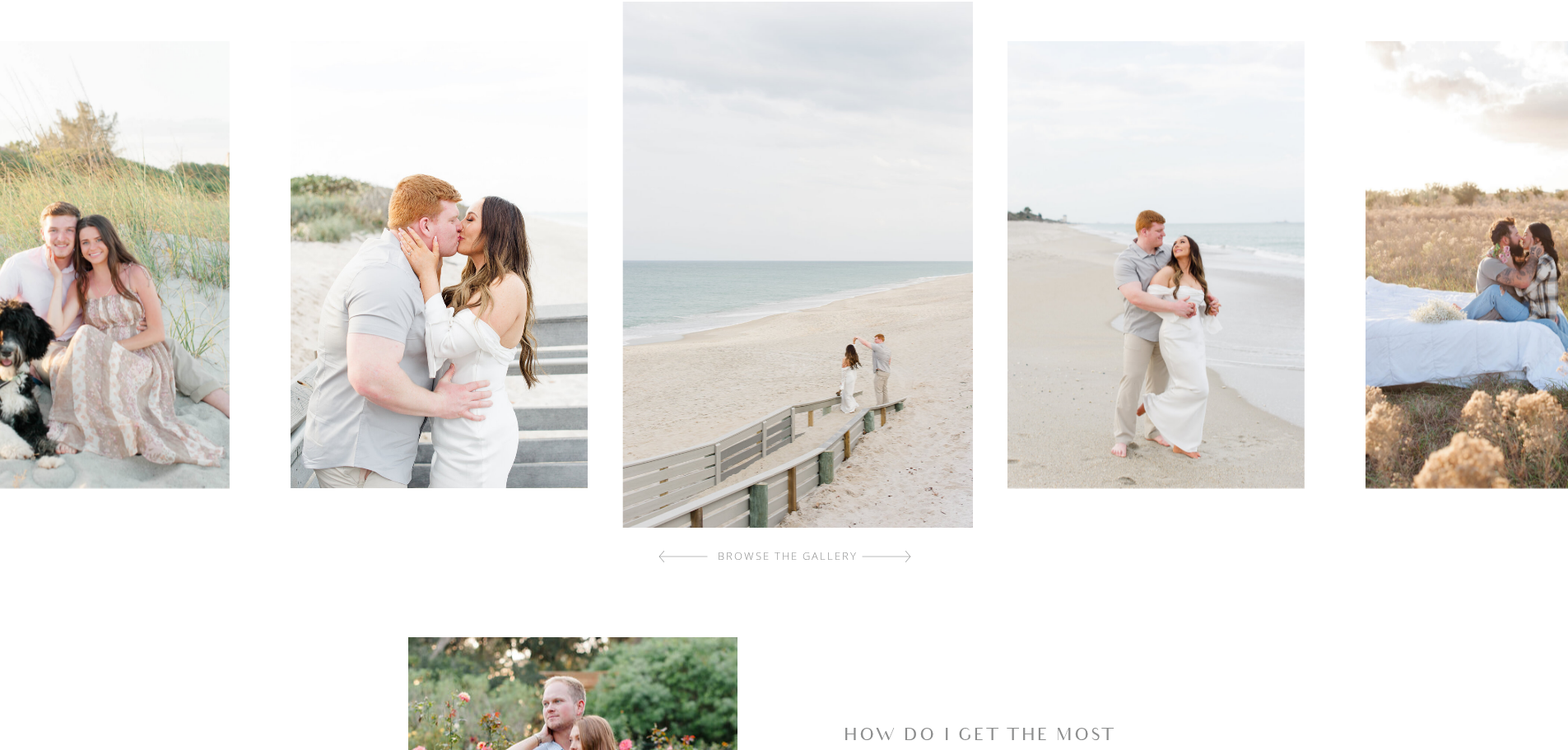
click at [899, 561] on div at bounding box center [886, 556] width 49 height 33
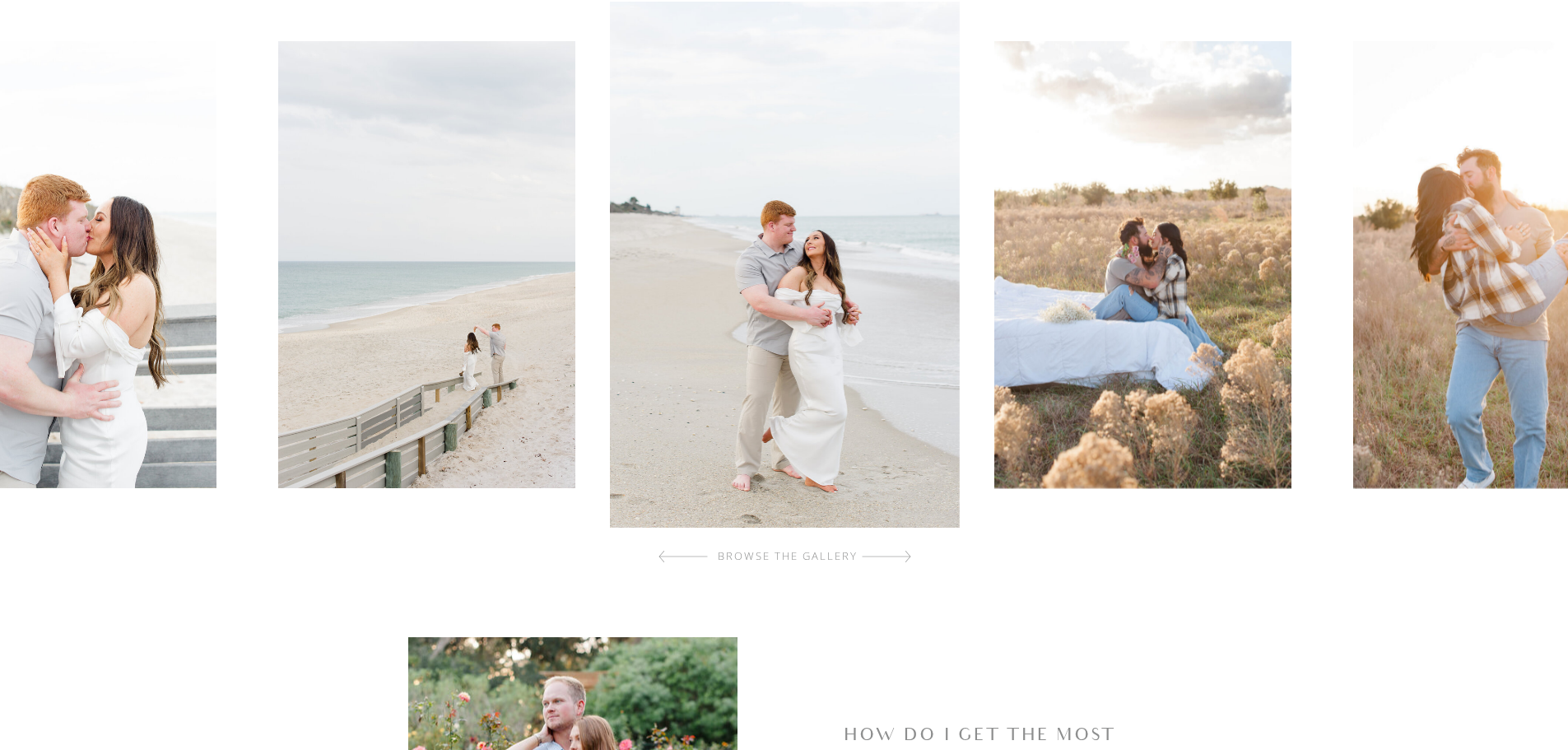
click at [899, 561] on div at bounding box center [886, 556] width 49 height 33
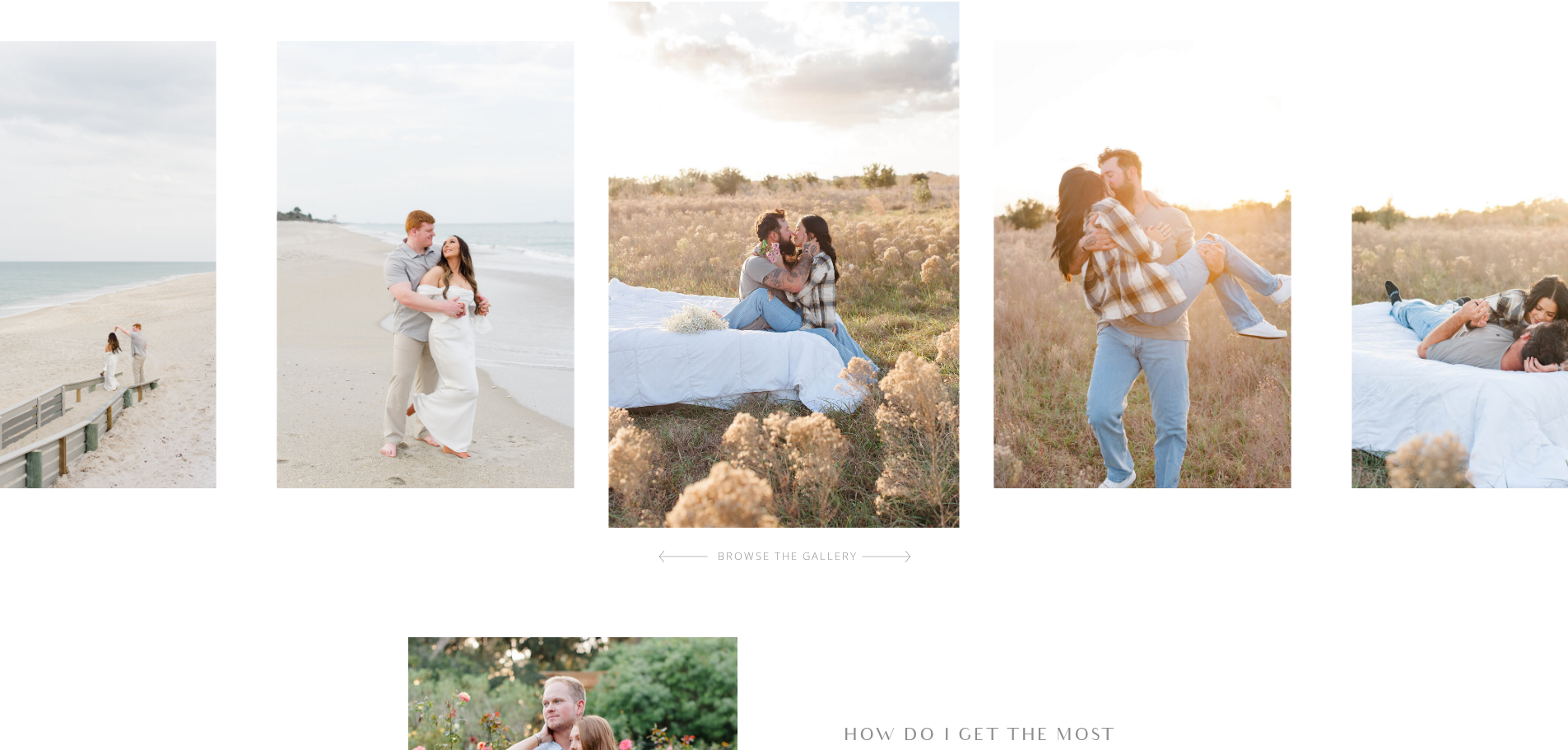
click at [899, 561] on div at bounding box center [886, 556] width 49 height 33
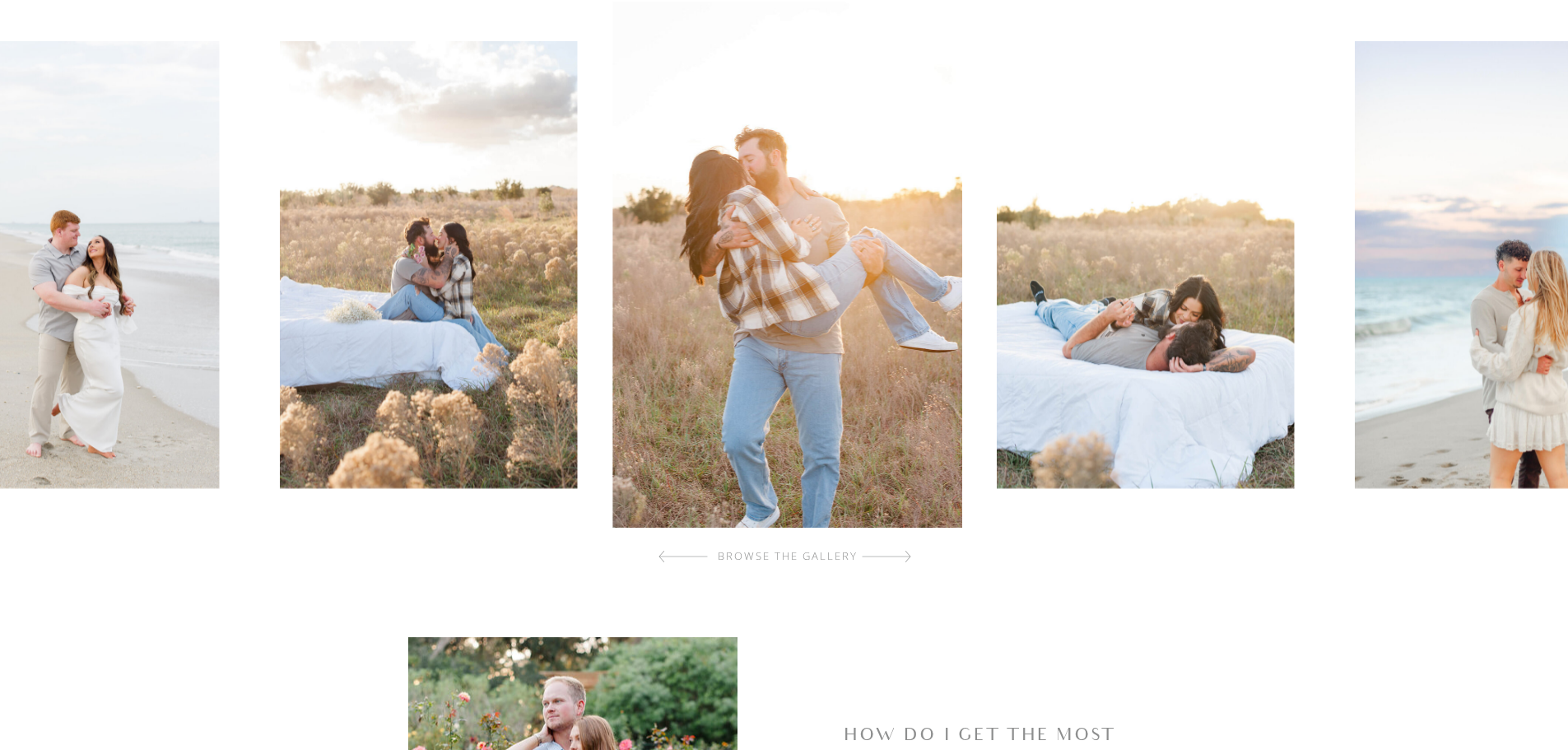
click at [899, 561] on div at bounding box center [886, 556] width 49 height 33
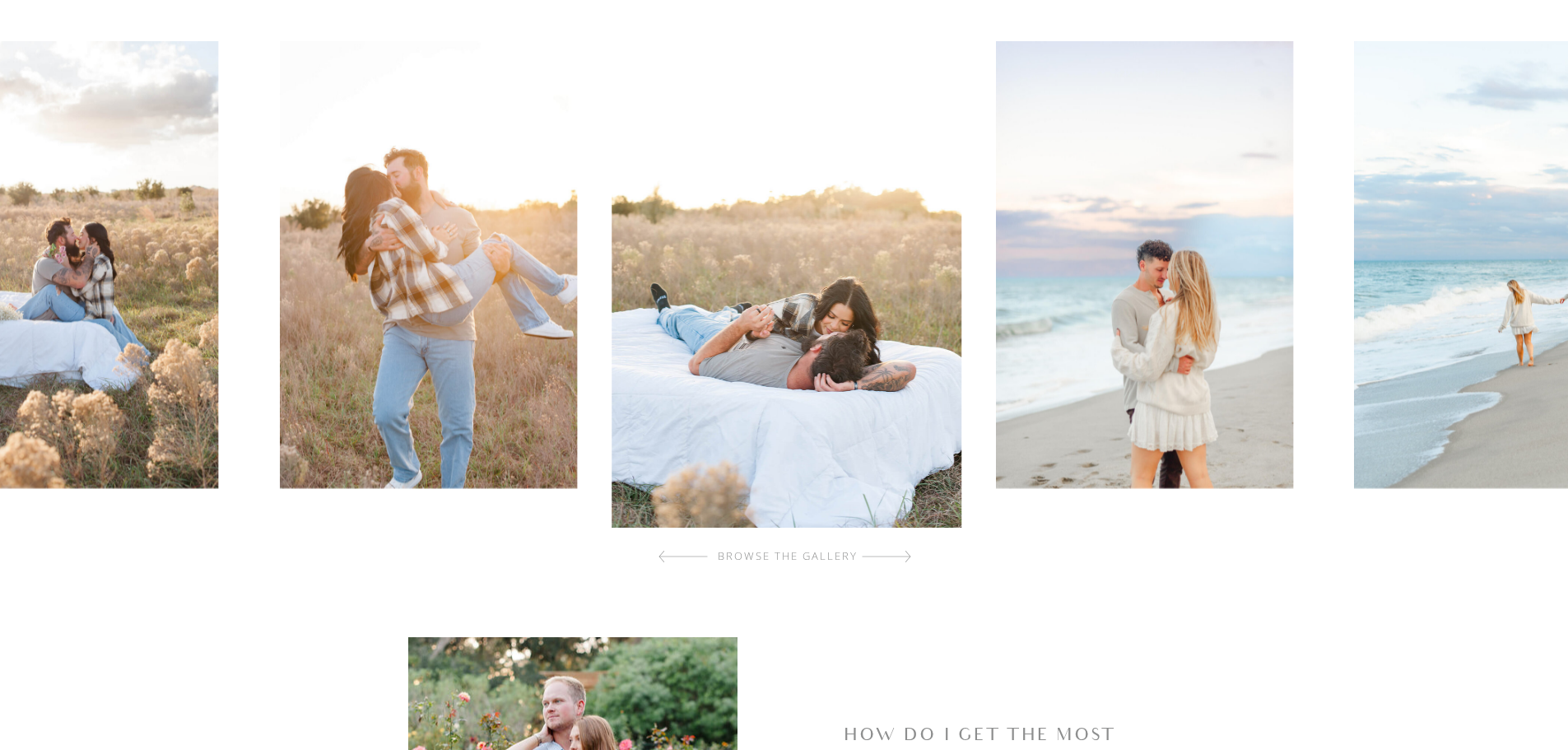
click at [899, 561] on div at bounding box center [886, 556] width 49 height 33
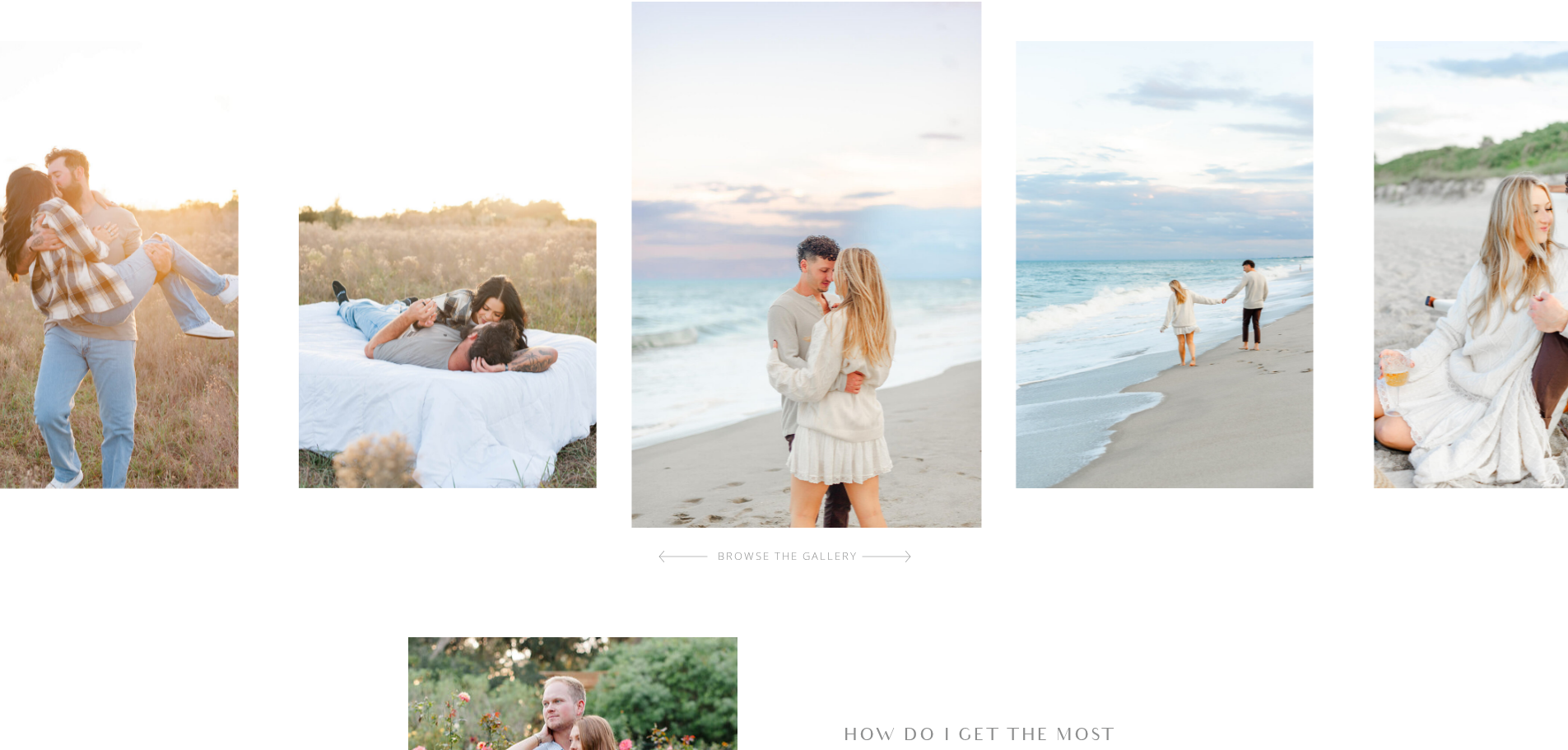
click at [899, 561] on div at bounding box center [886, 556] width 49 height 33
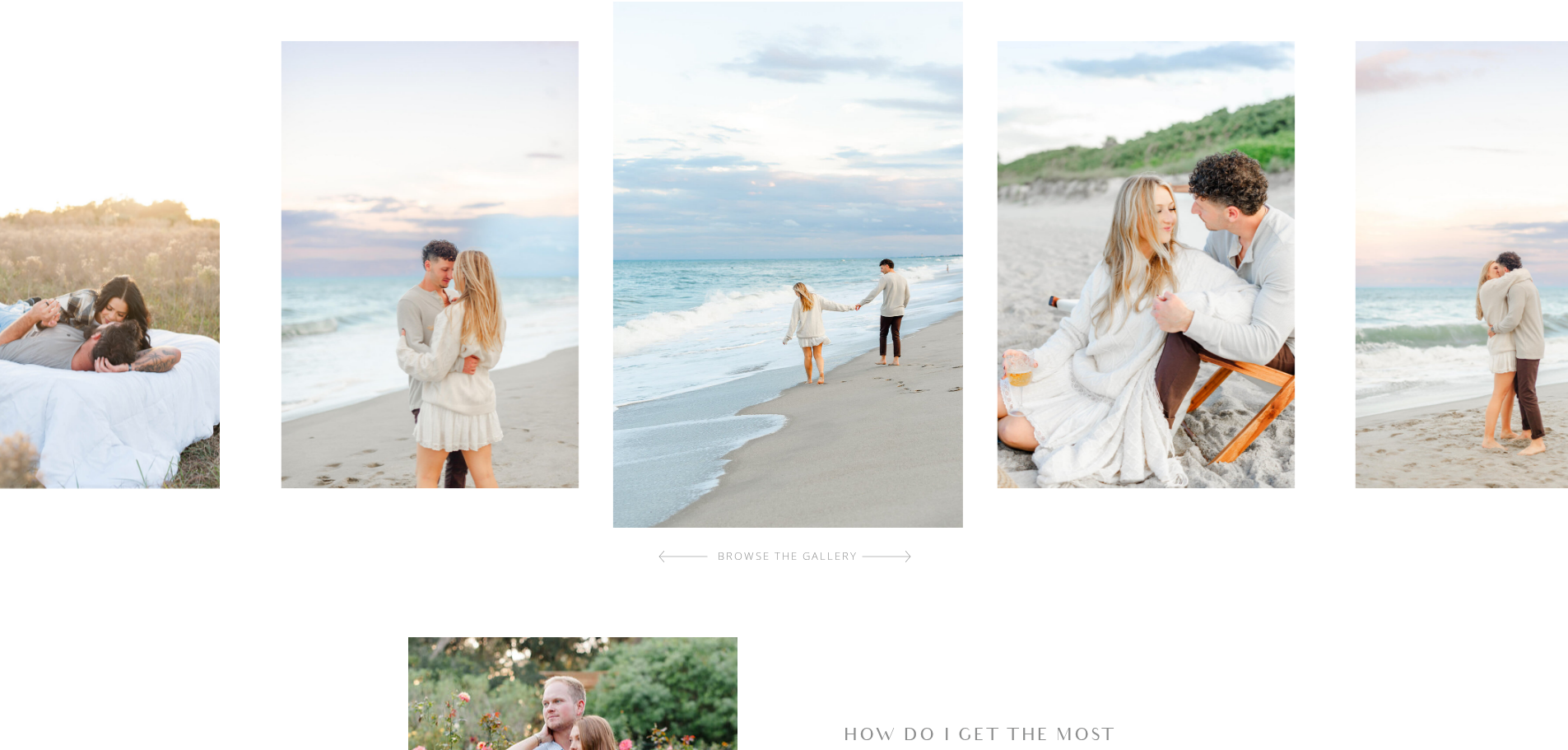
click at [899, 561] on div at bounding box center [886, 556] width 49 height 33
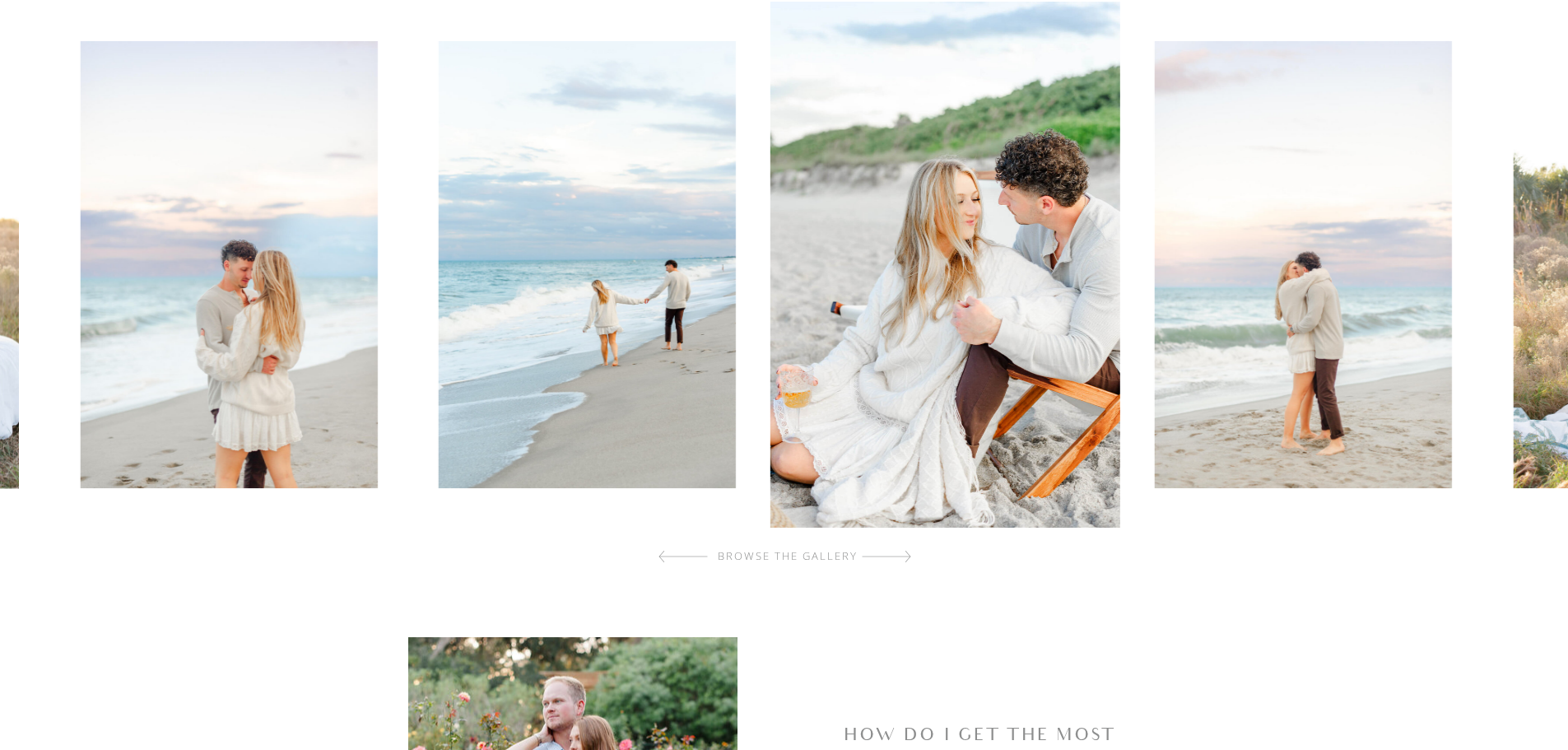
click at [899, 561] on div at bounding box center [886, 556] width 49 height 33
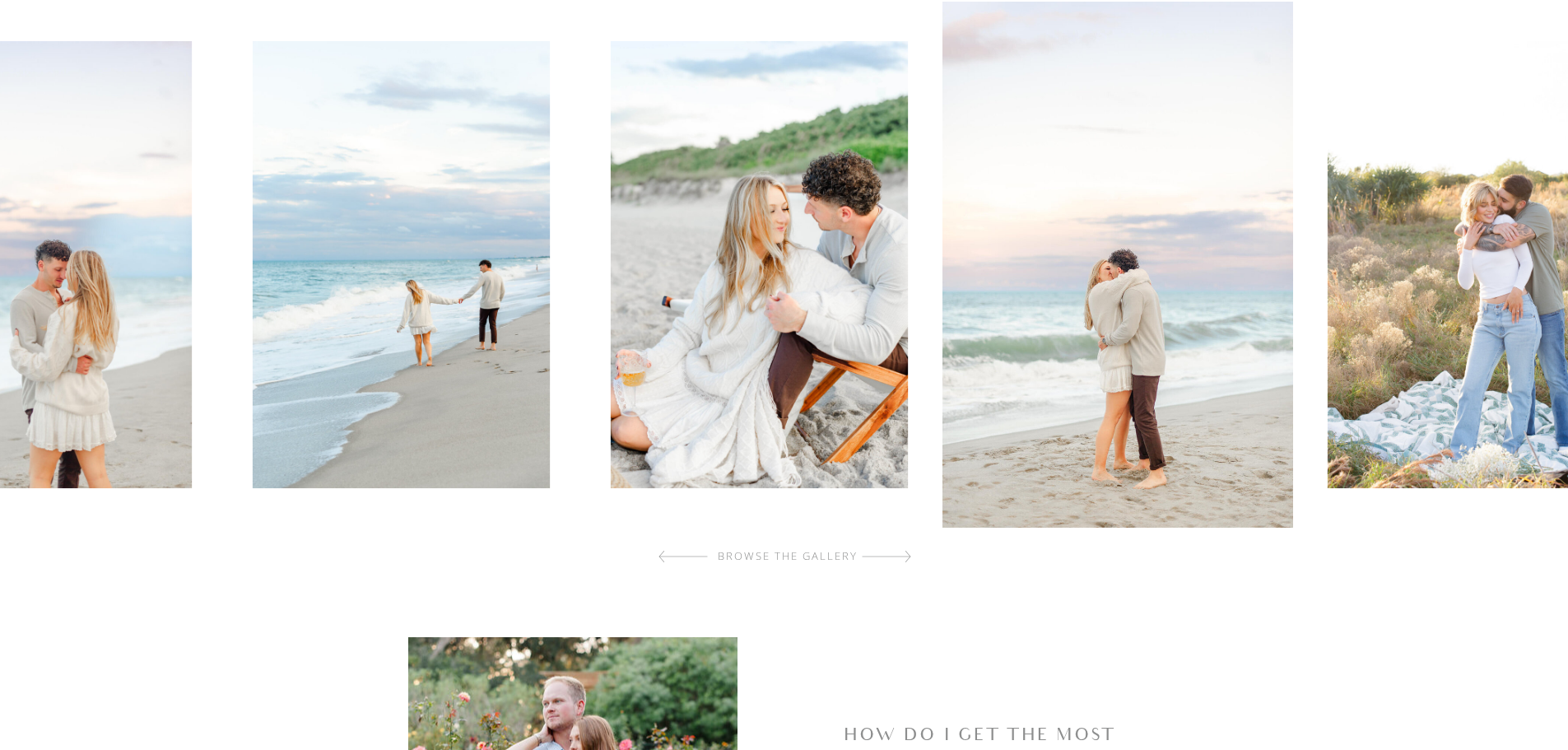
click at [899, 561] on div at bounding box center [886, 556] width 49 height 33
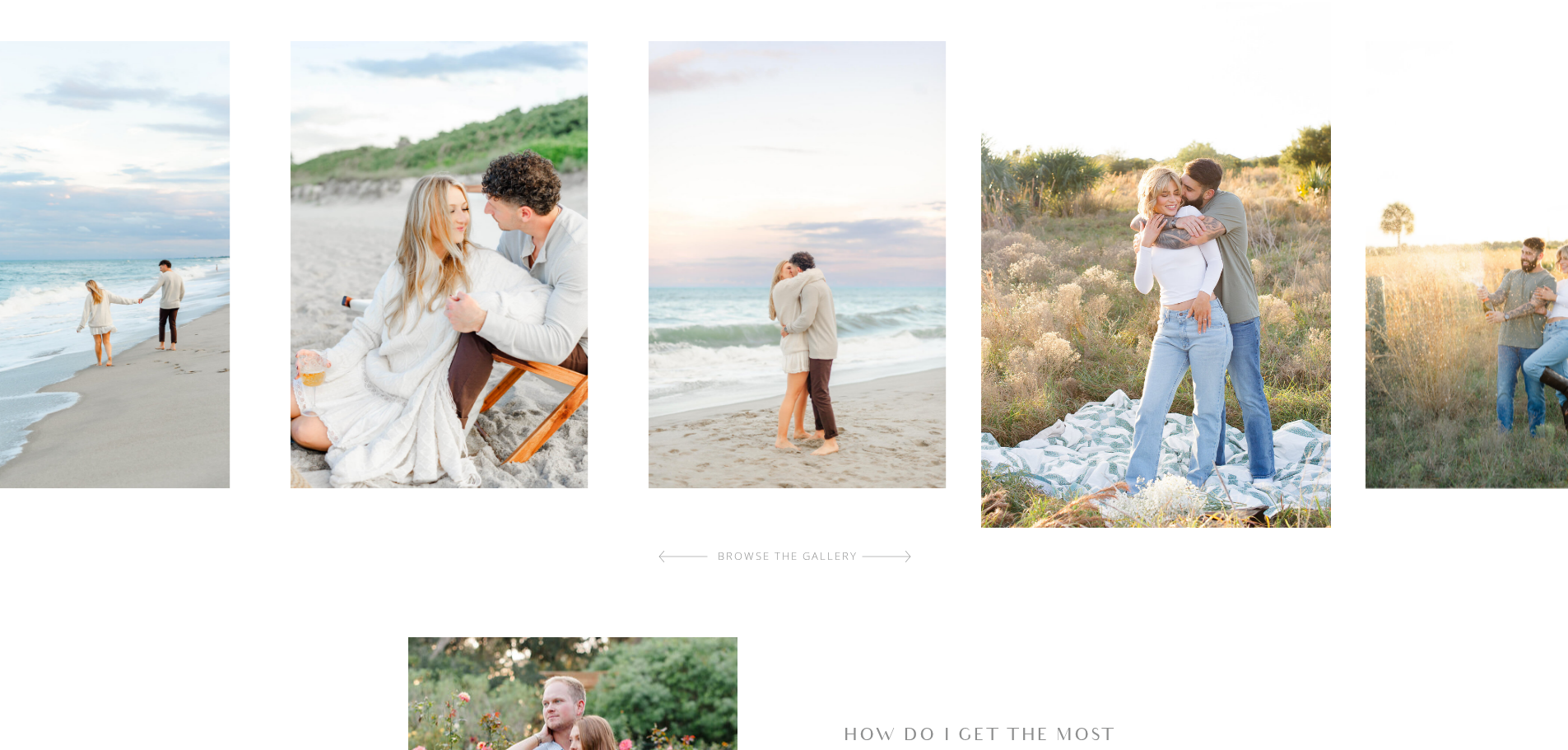
click at [899, 561] on div at bounding box center [886, 556] width 49 height 33
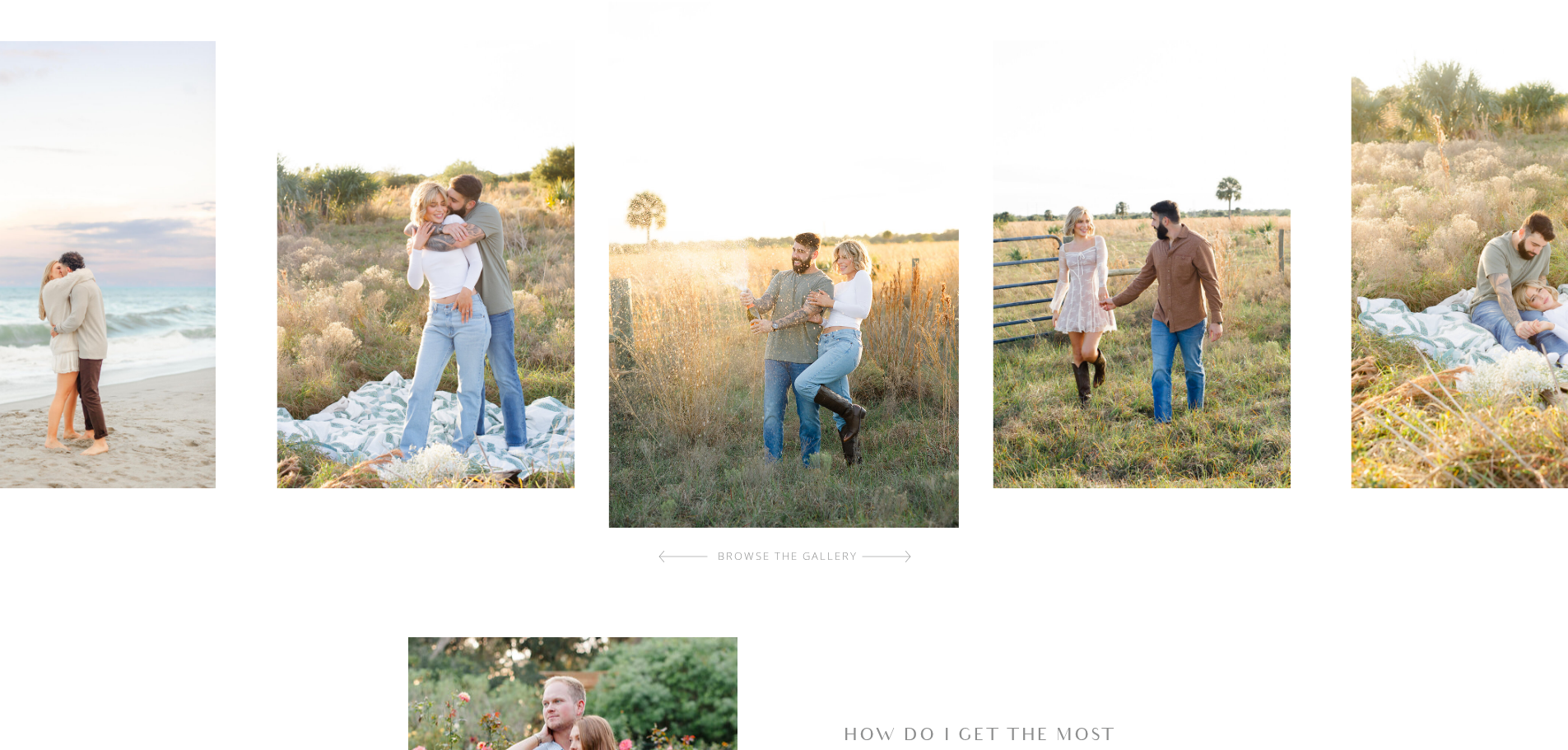
click at [899, 561] on div at bounding box center [886, 556] width 49 height 33
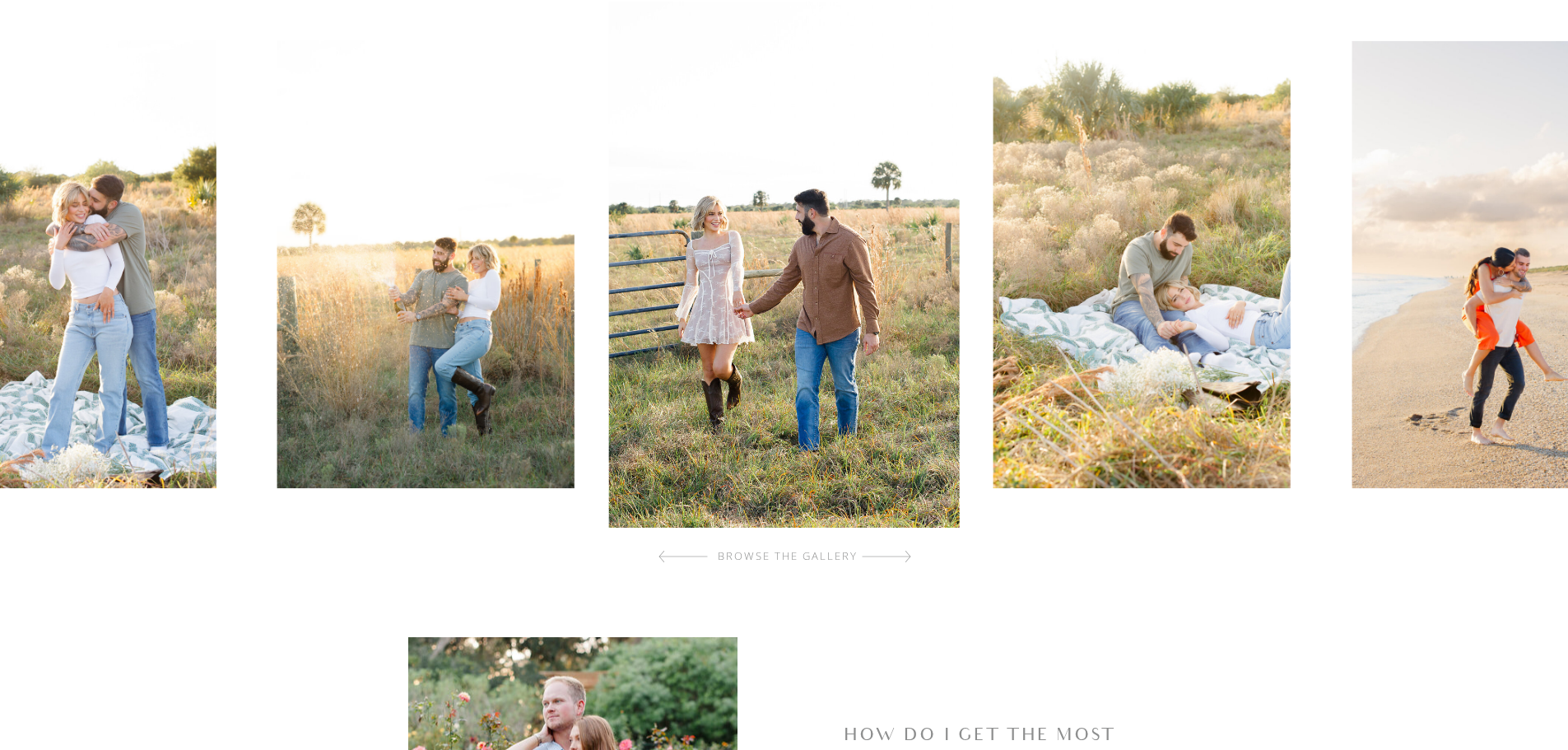
click at [899, 561] on div at bounding box center [886, 556] width 49 height 33
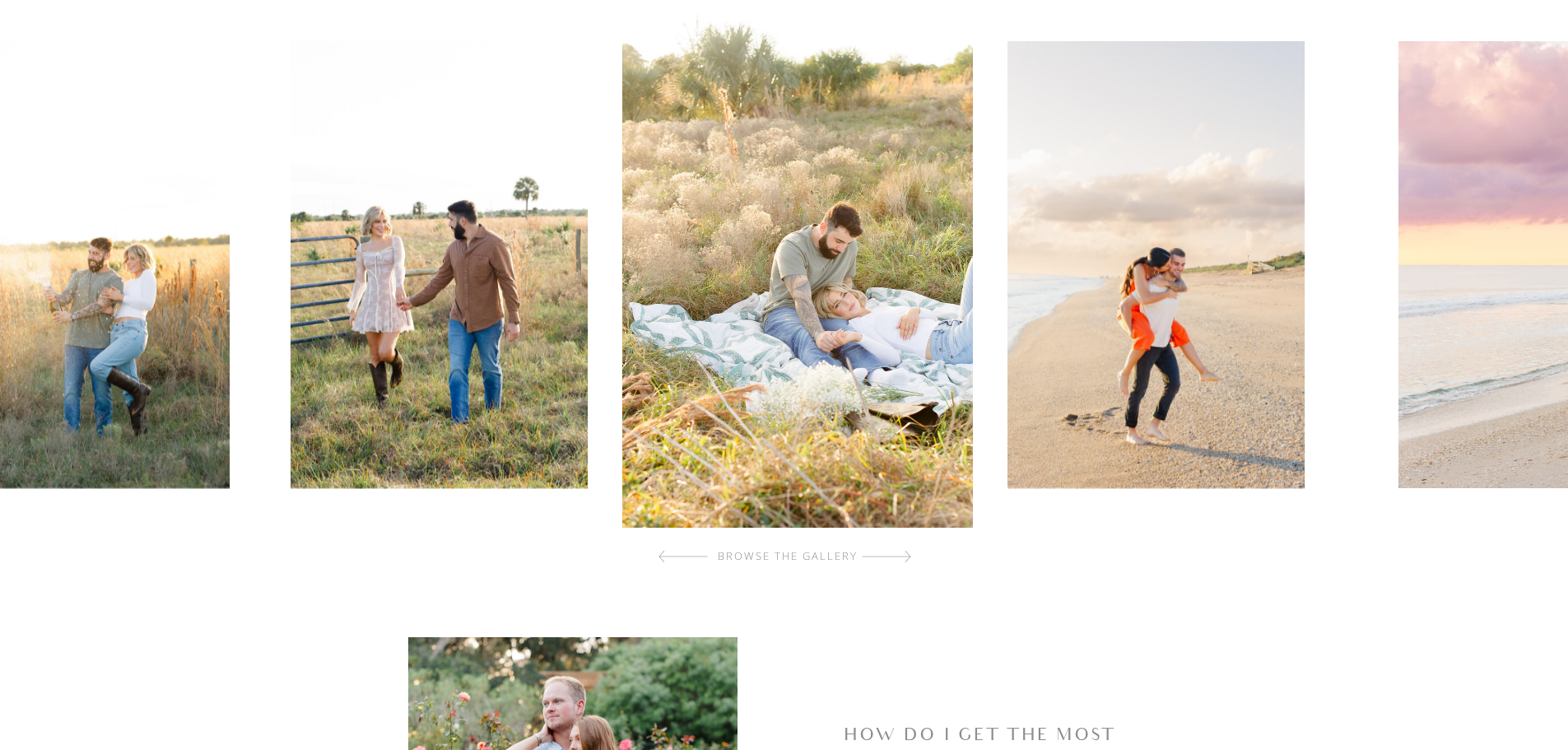
click at [899, 561] on div at bounding box center [886, 556] width 49 height 33
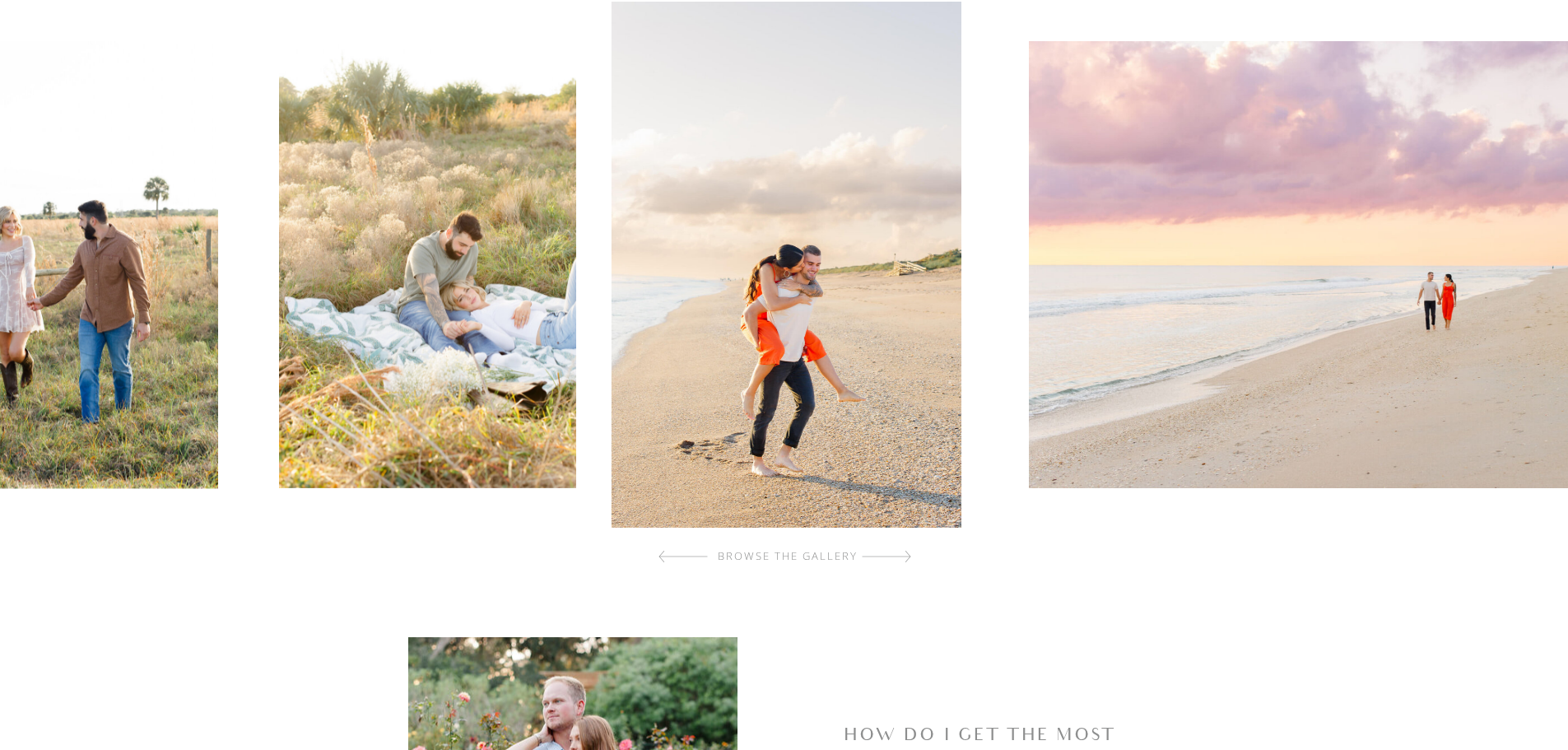
click at [899, 561] on div at bounding box center [886, 556] width 49 height 33
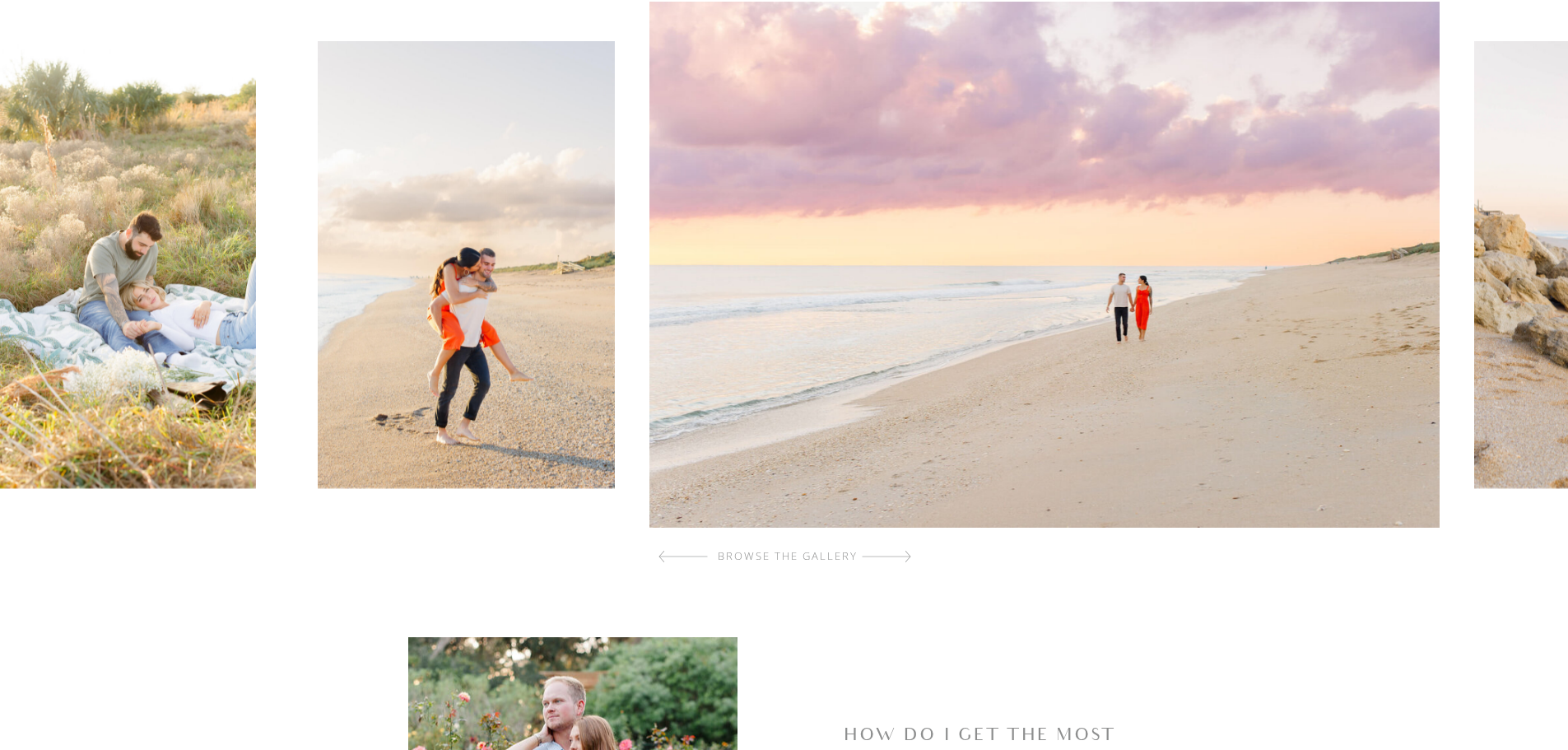
click at [899, 561] on div at bounding box center [886, 556] width 49 height 33
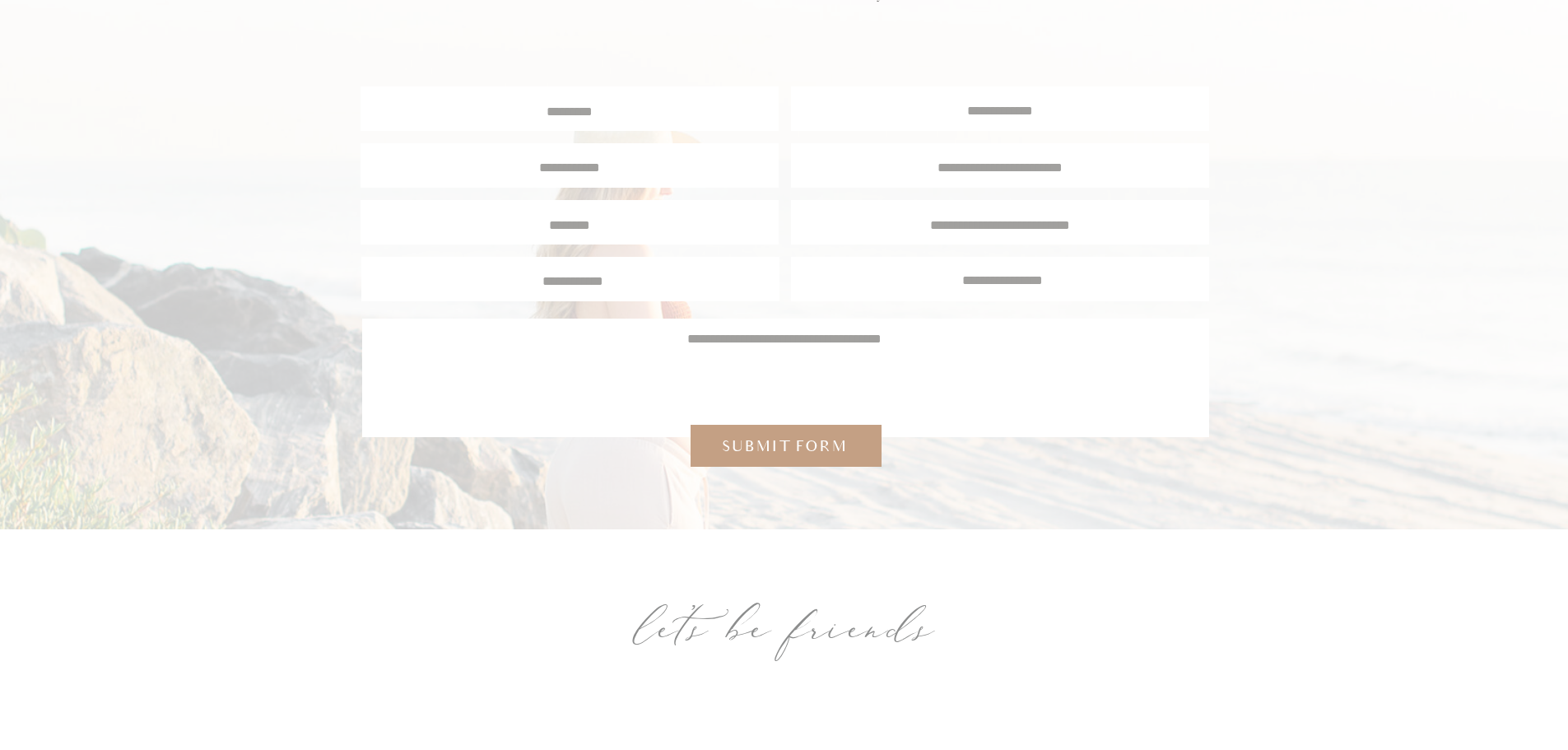
scroll to position [7079, 0]
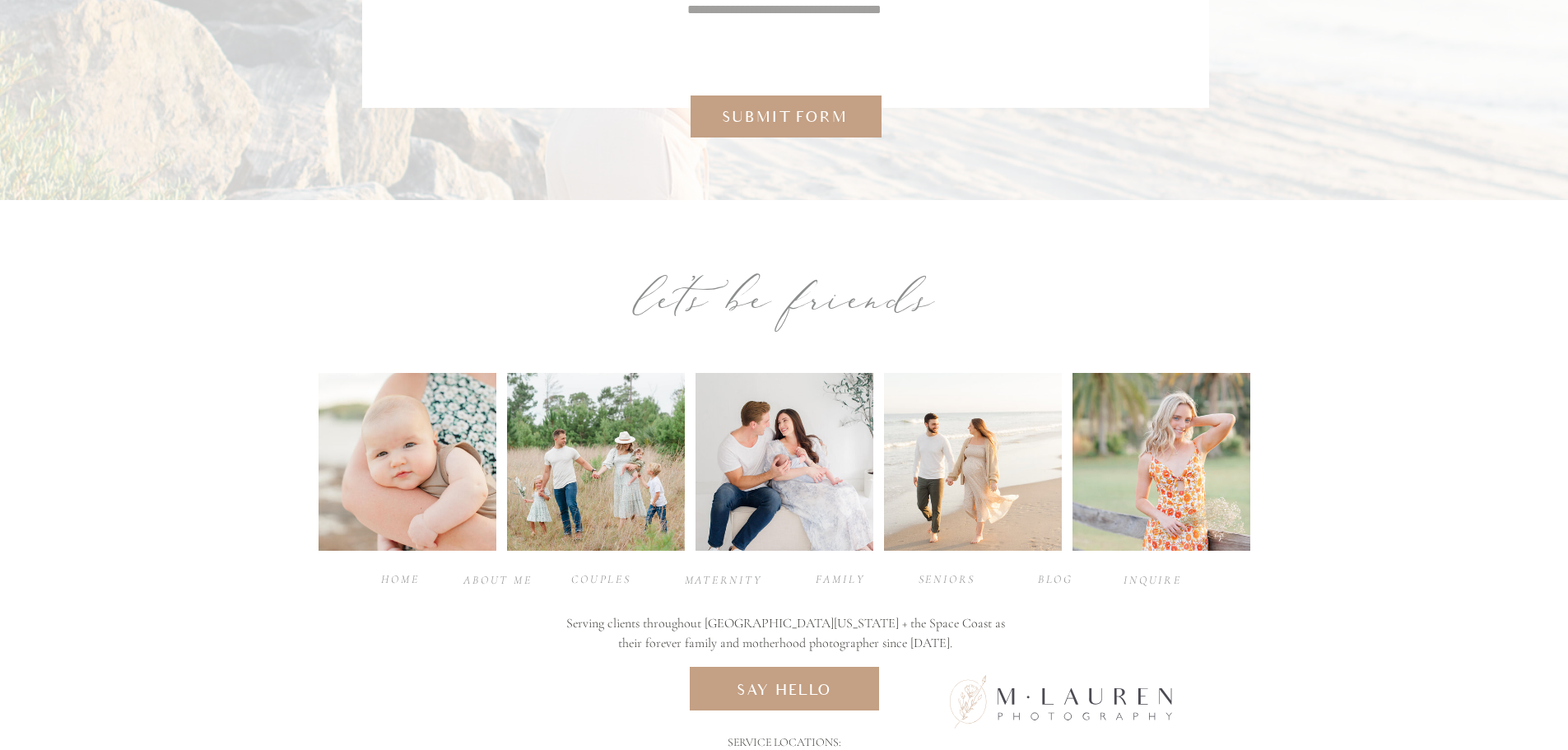
click at [936, 578] on div "seniors" at bounding box center [947, 577] width 66 height 15
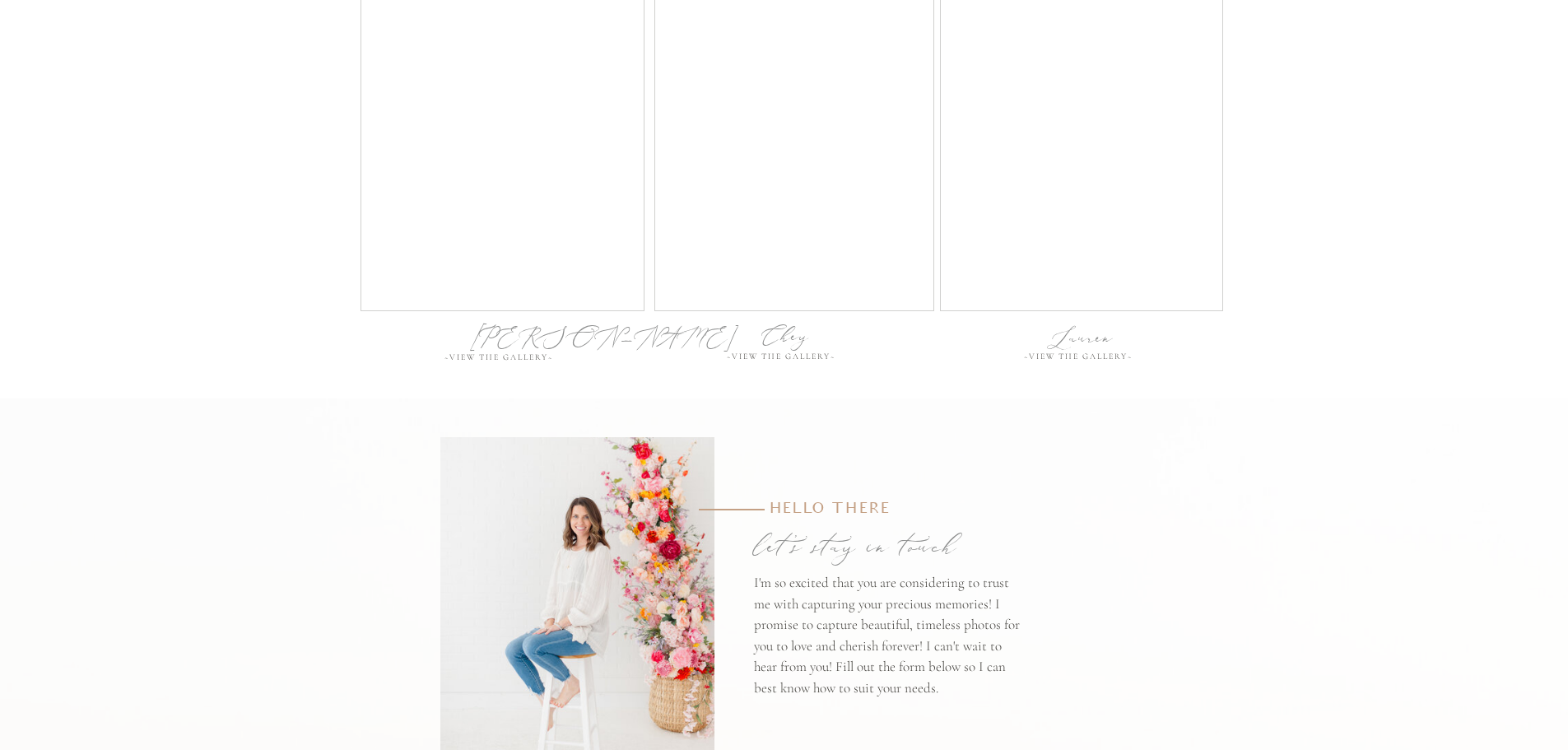
scroll to position [6256, 0]
